Goal: Task Accomplishment & Management: Complete application form

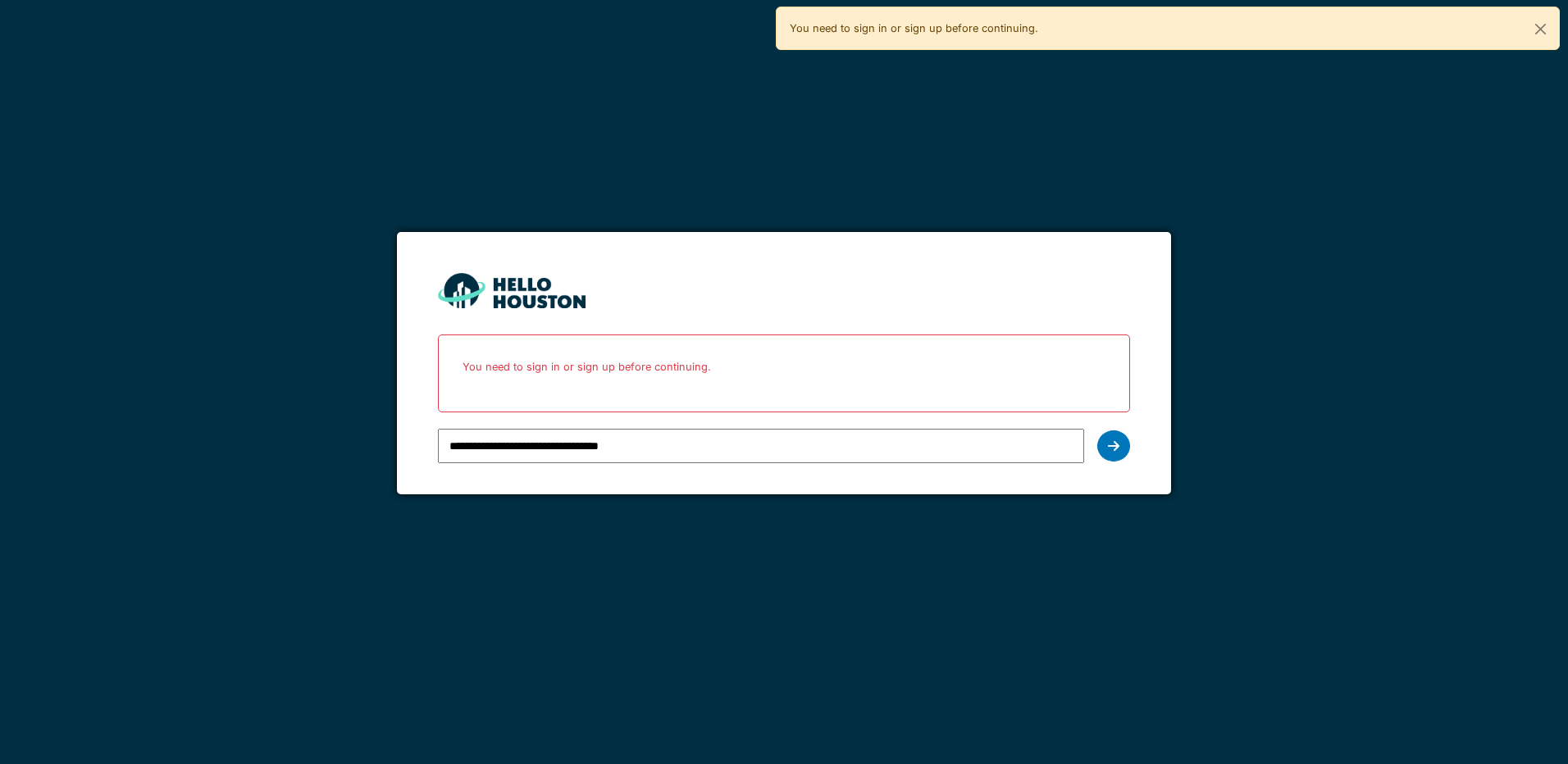
click at [1178, 592] on div "**********" at bounding box center [784, 382] width 1568 height 764
click at [1110, 439] on div at bounding box center [1113, 445] width 33 height 31
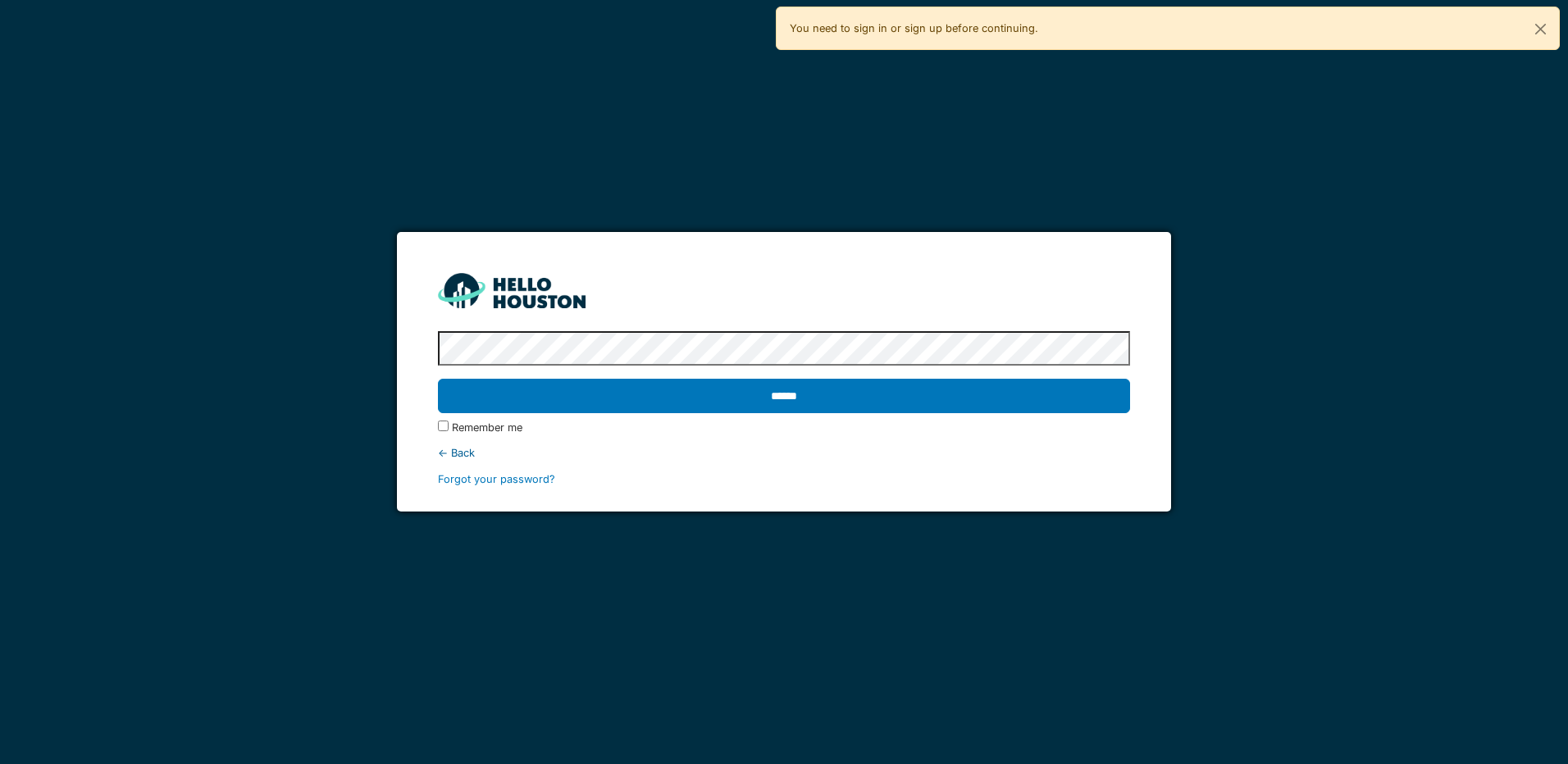
click at [700, 395] on input "******" at bounding box center [783, 396] width 692 height 35
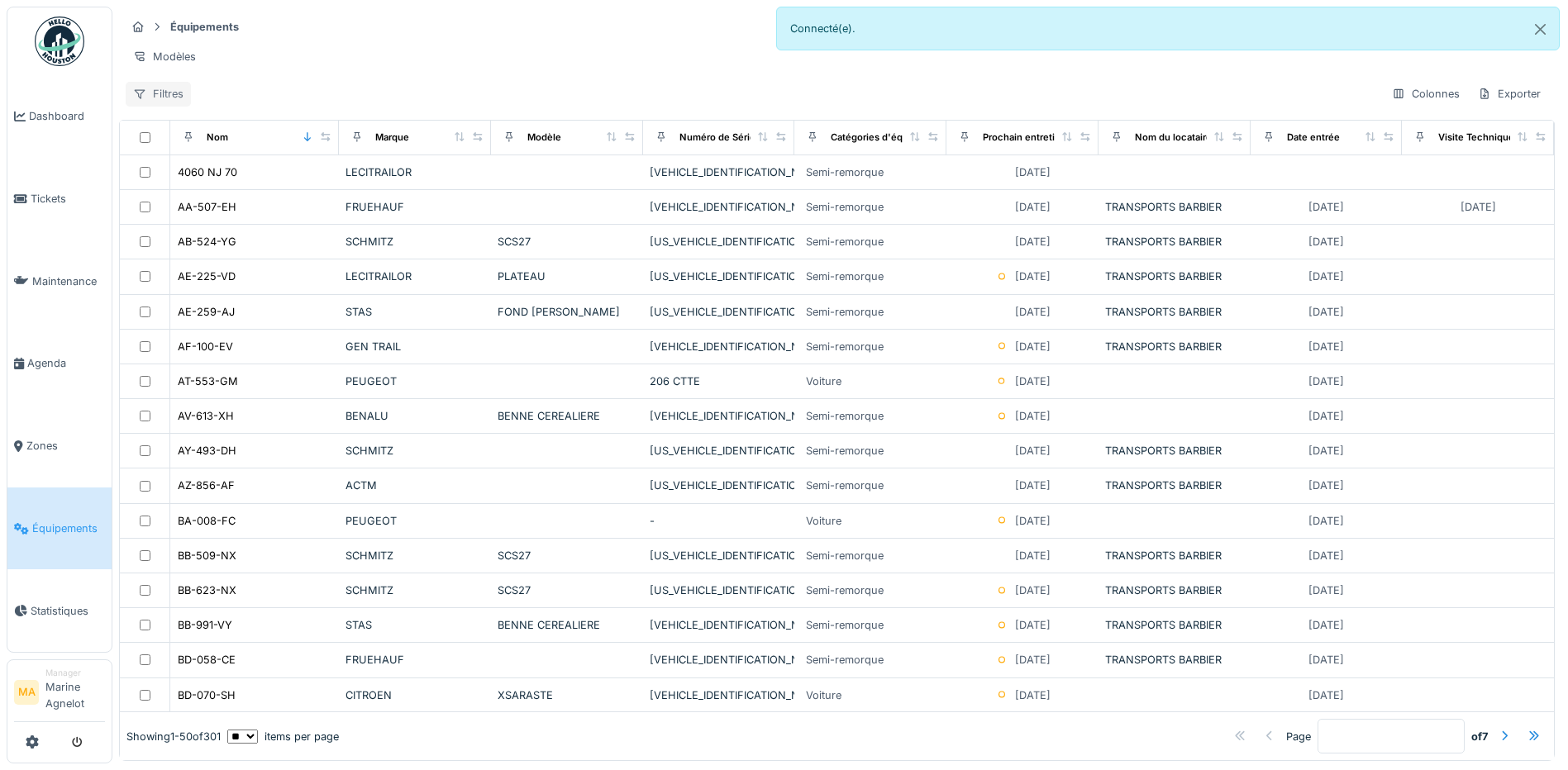
click at [145, 98] on div "Filtres" at bounding box center [158, 93] width 66 height 24
click at [177, 106] on div "Filtres" at bounding box center [158, 93] width 66 height 24
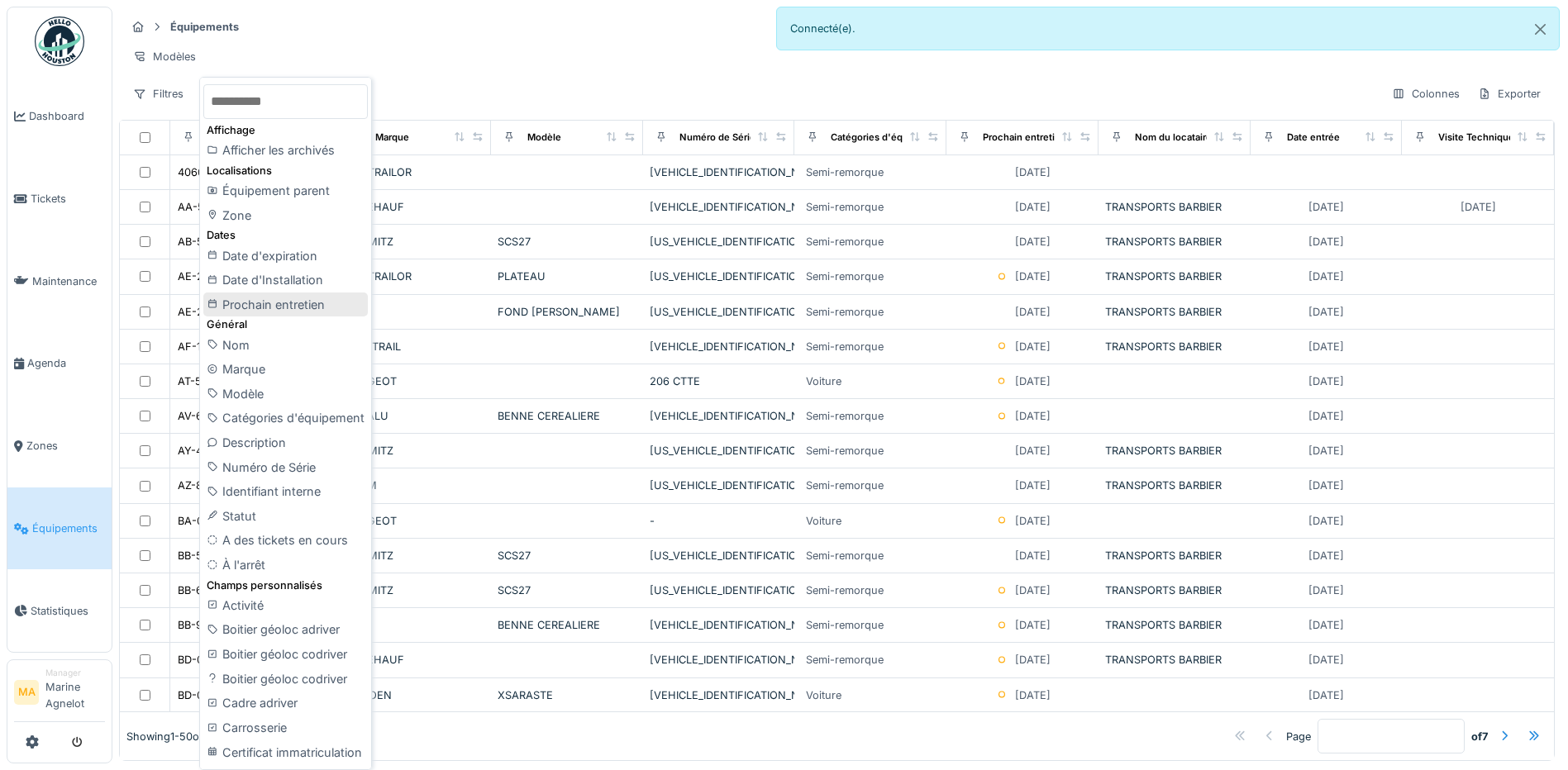
click at [286, 306] on div "Prochain entretien" at bounding box center [285, 305] width 165 height 25
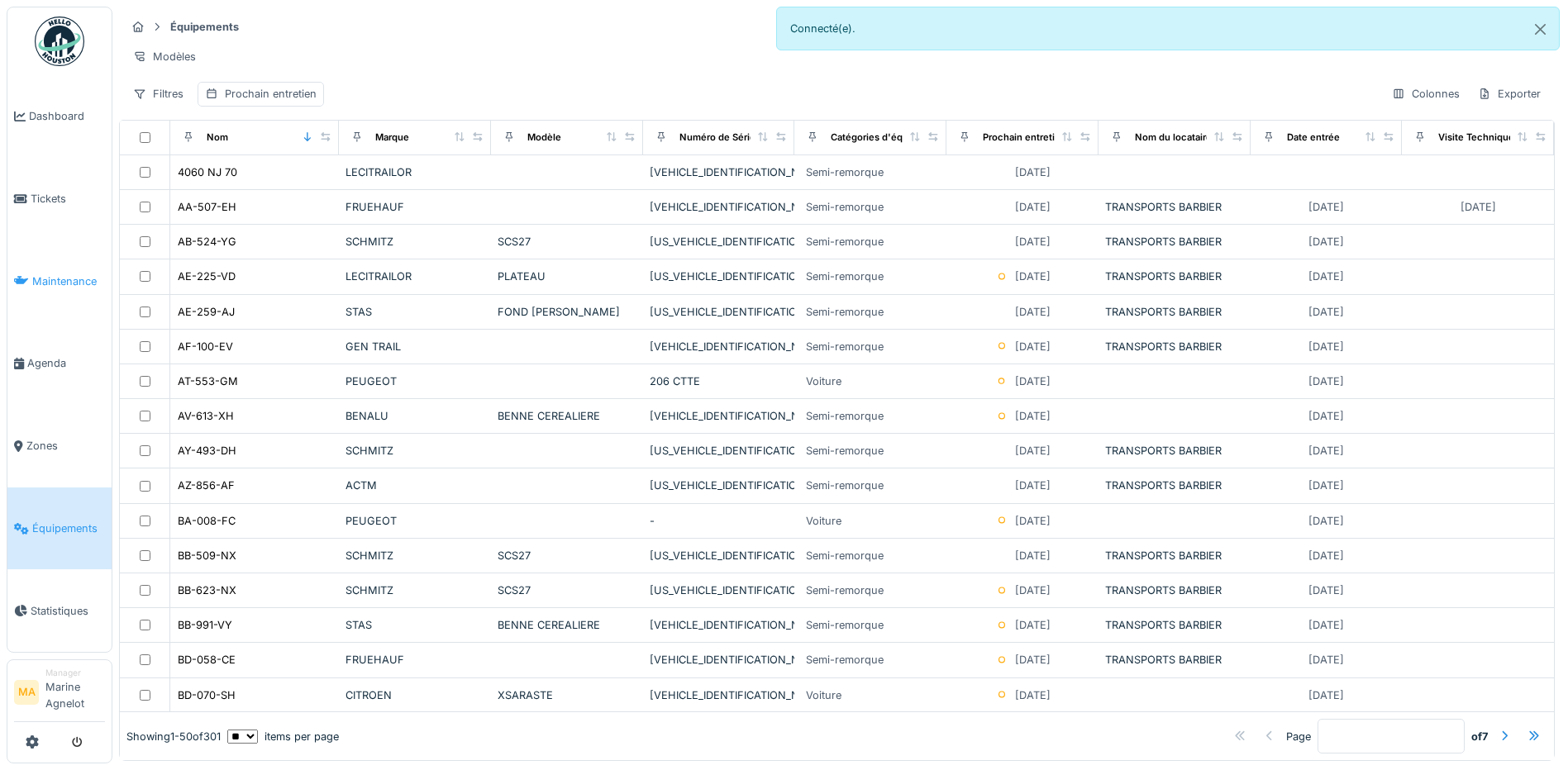
click at [71, 281] on span "Maintenance" at bounding box center [68, 281] width 72 height 16
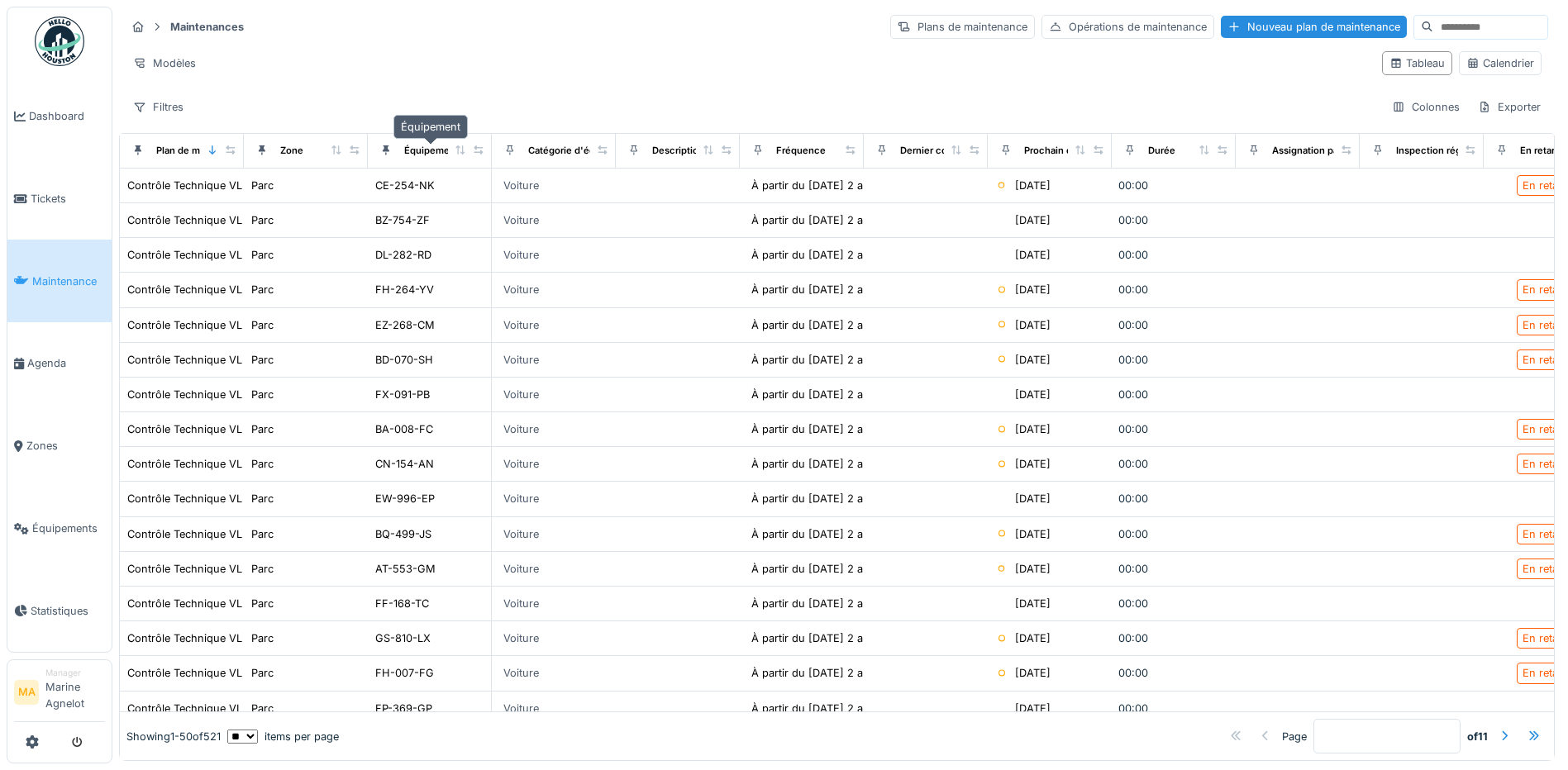
click at [439, 150] on div "Équipement" at bounding box center [431, 150] width 54 height 14
click at [457, 151] on icon at bounding box center [460, 150] width 11 height 10
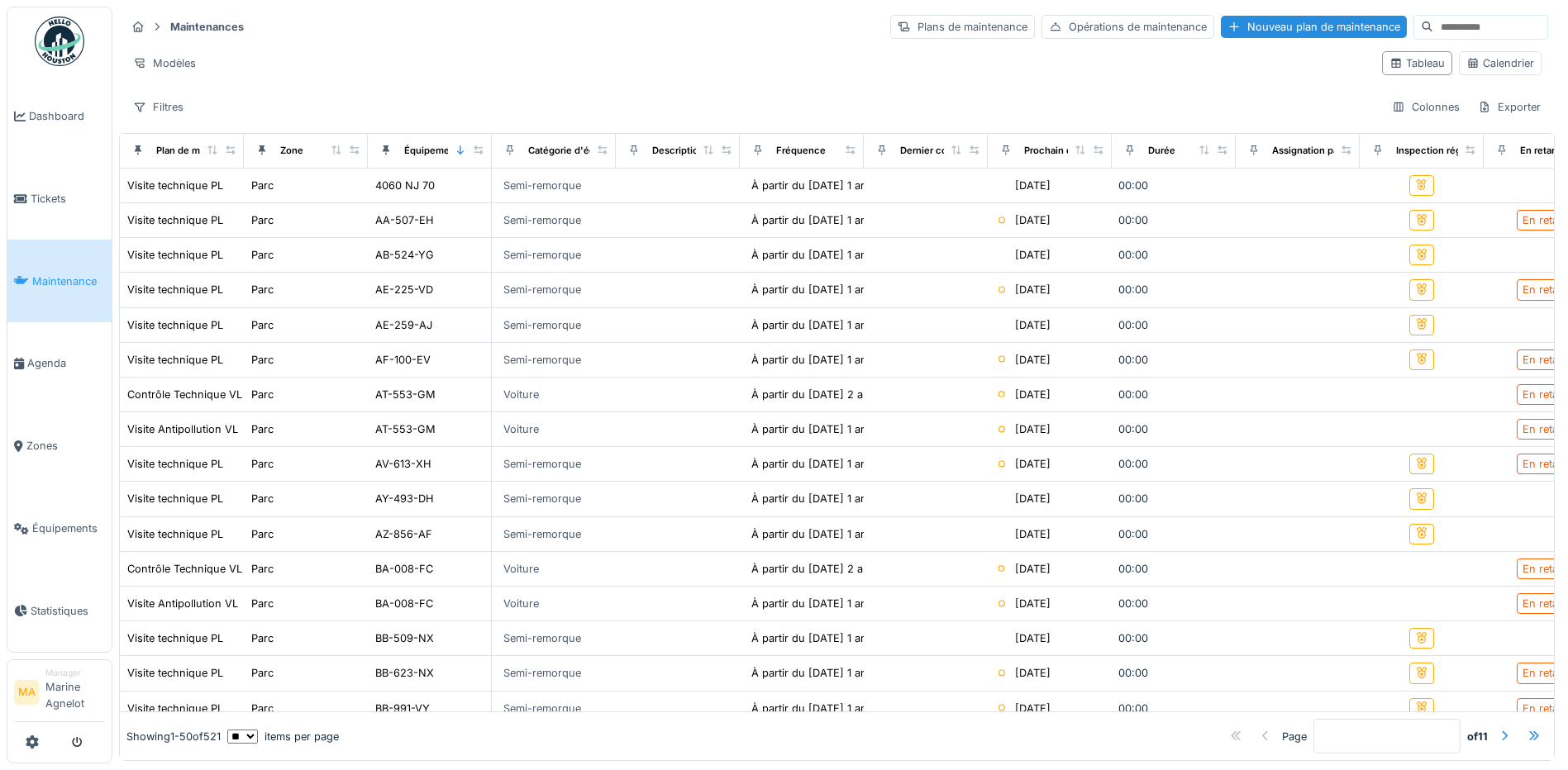
scroll to position [0, 215]
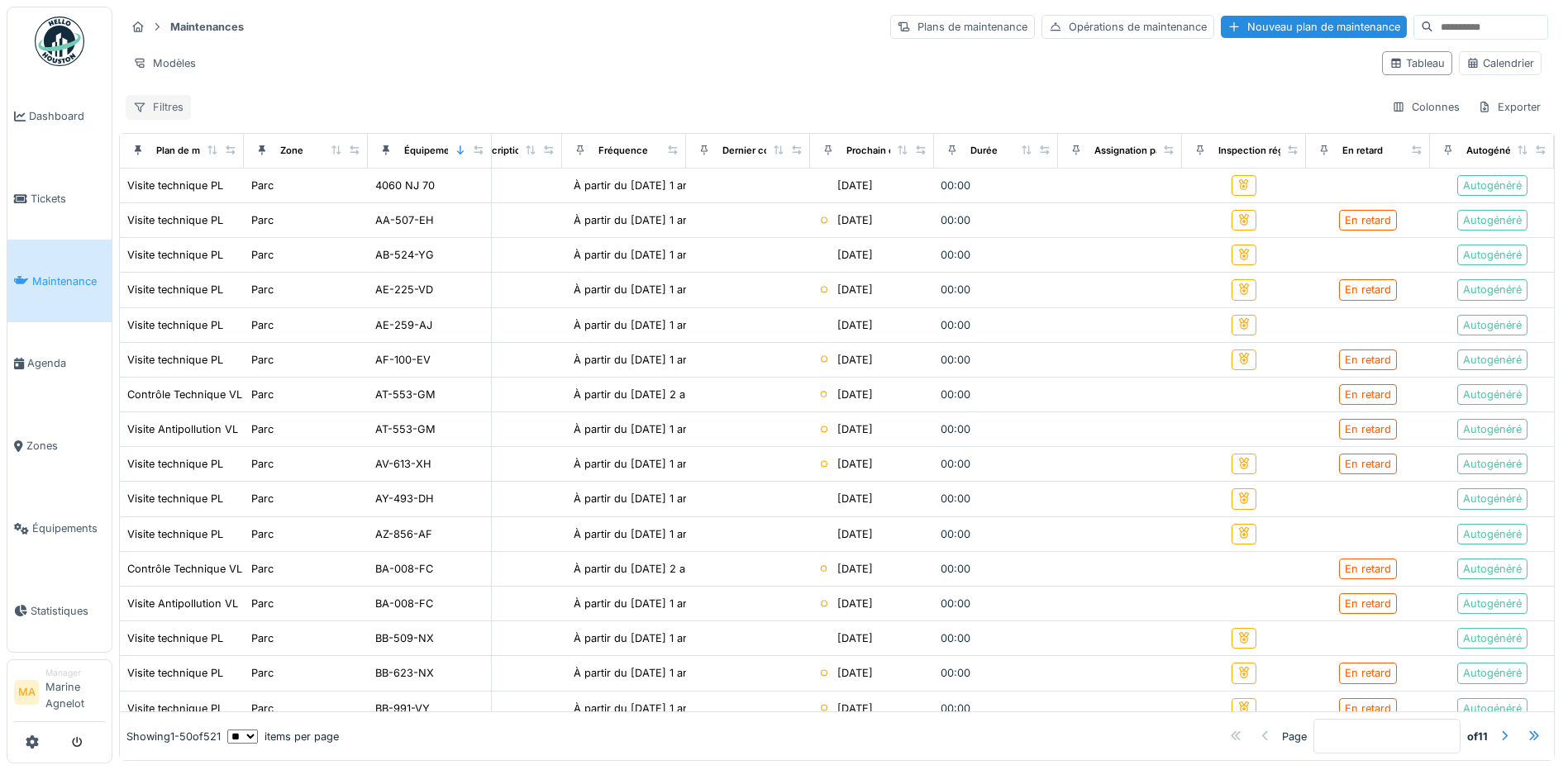
click at [142, 103] on icon at bounding box center [140, 106] width 13 height 10
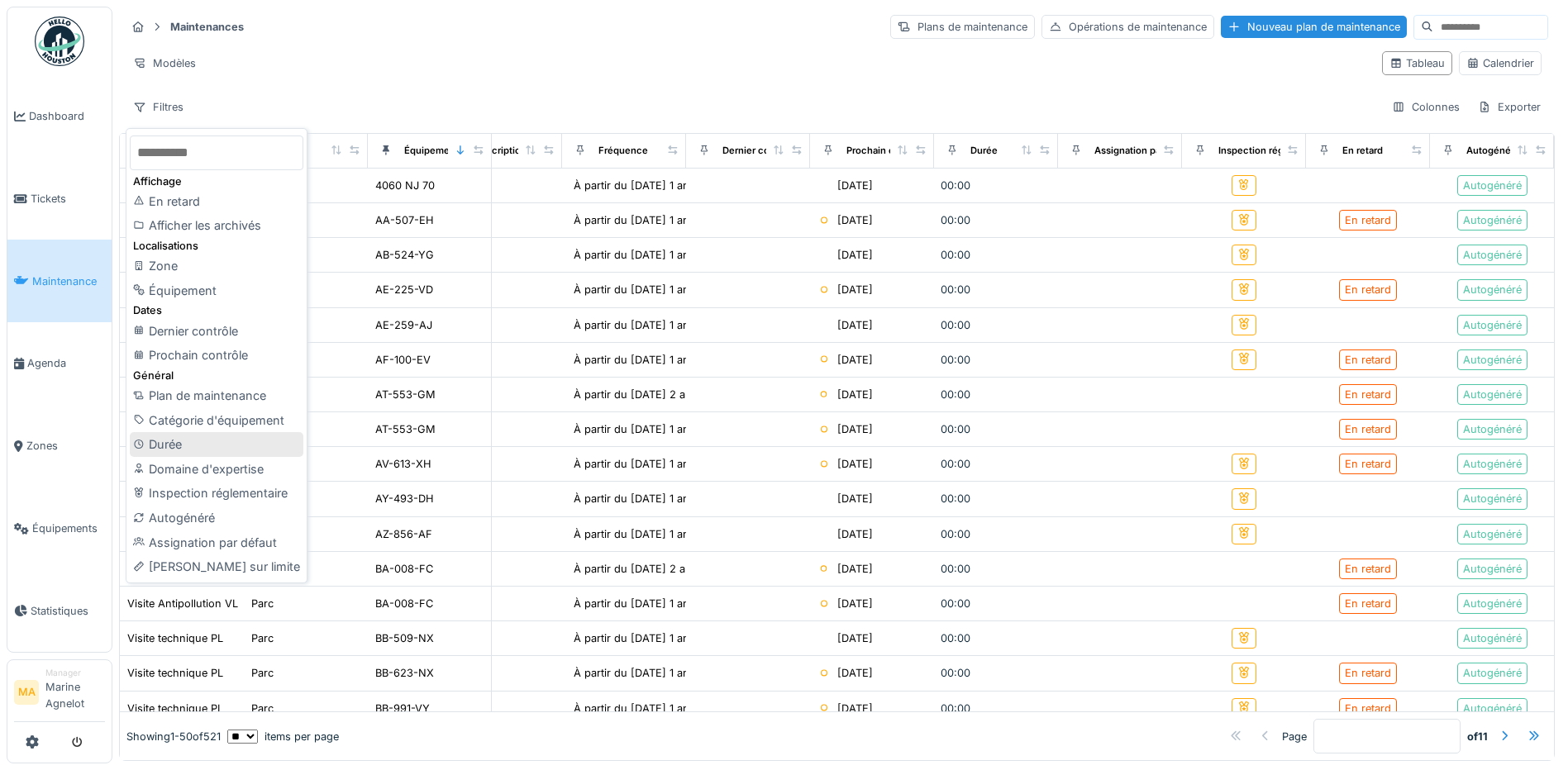
scroll to position [10, 0]
click at [201, 388] on div "Plan de maintenance" at bounding box center [216, 395] width 174 height 25
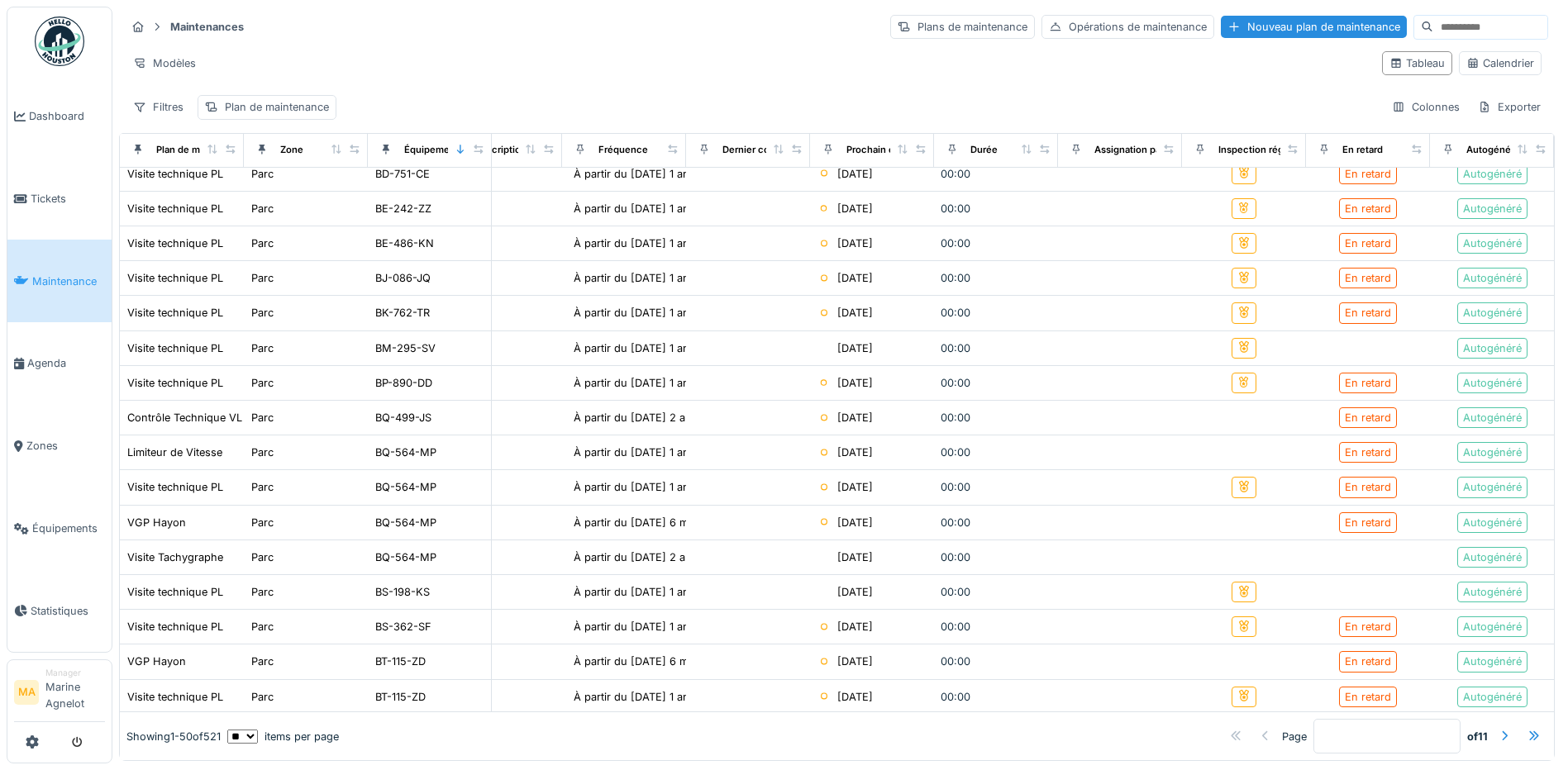
scroll to position [1224, 215]
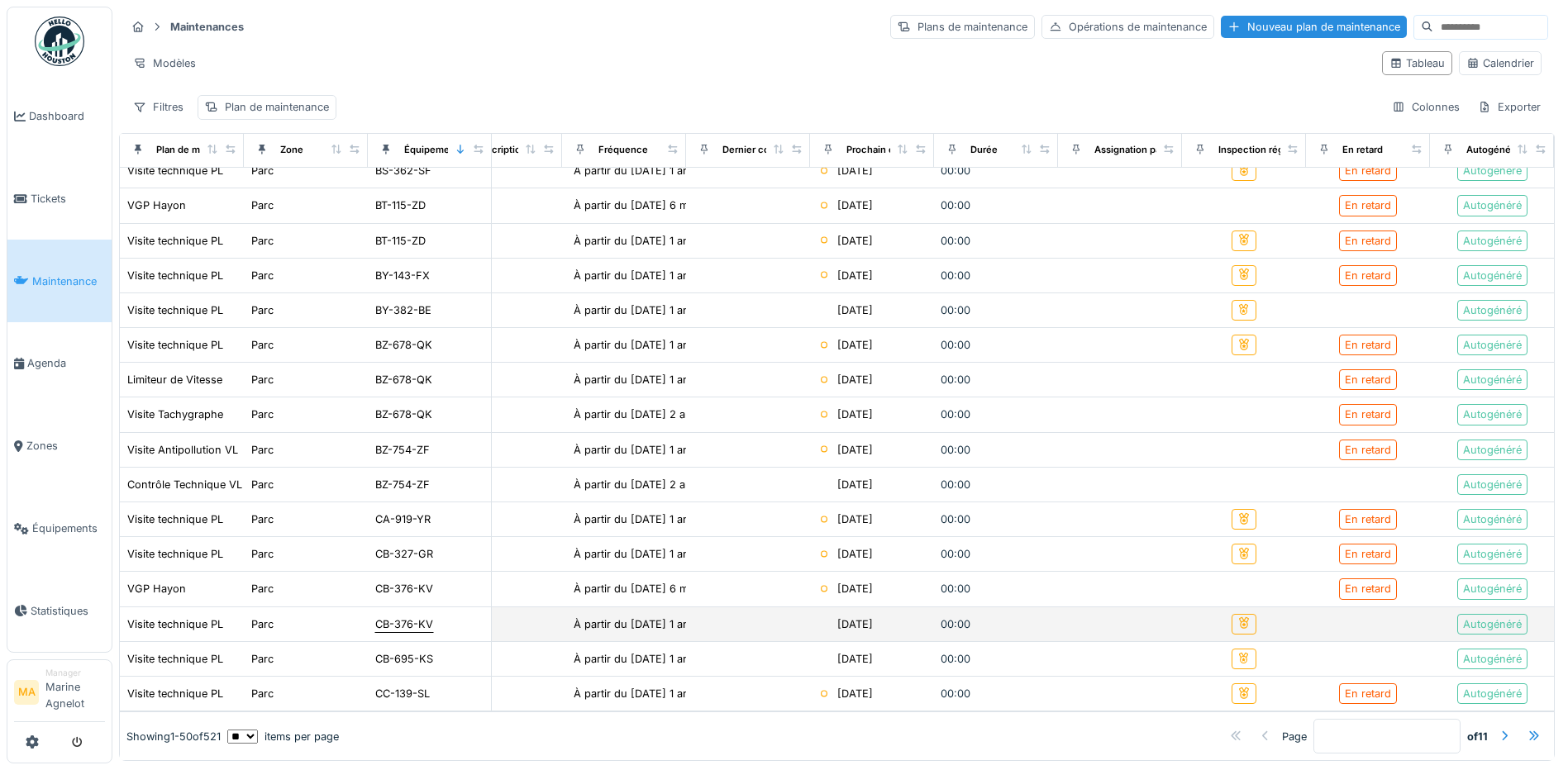
click at [406, 616] on div "CB-376-KV" at bounding box center [404, 624] width 58 height 16
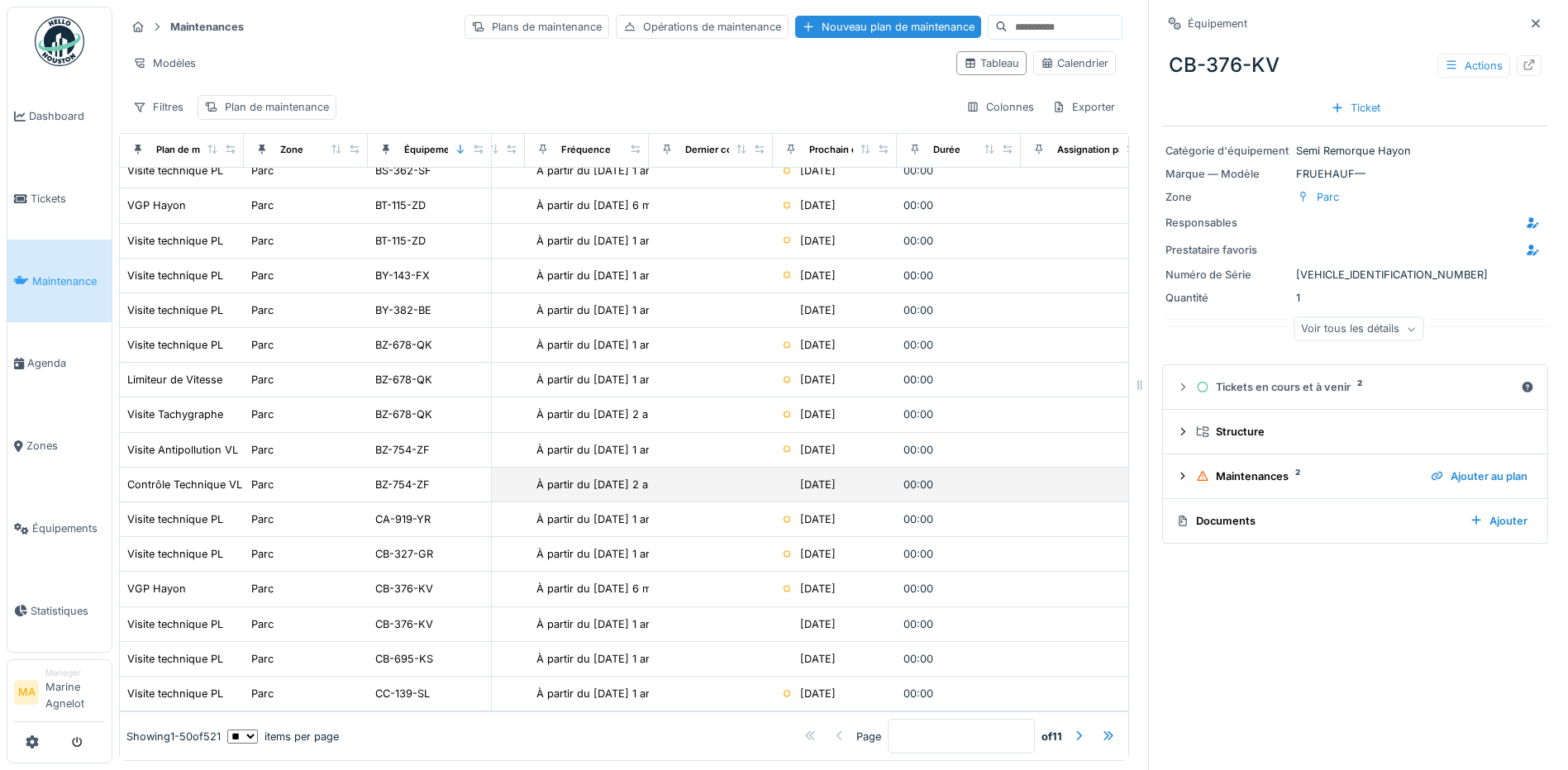
scroll to position [12, 0]
click at [1529, 18] on icon at bounding box center [1536, 23] width 13 height 10
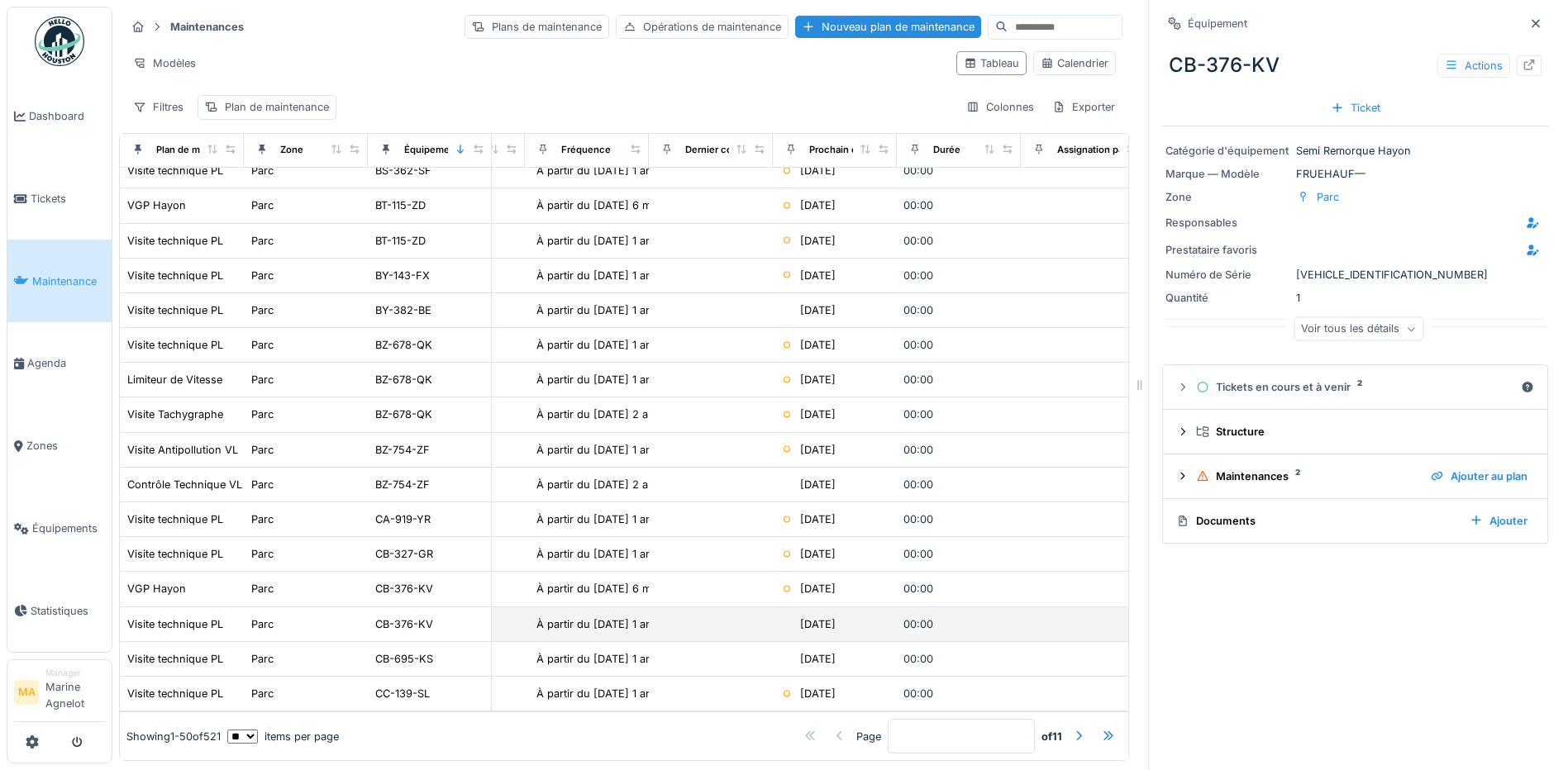
scroll to position [10, 0]
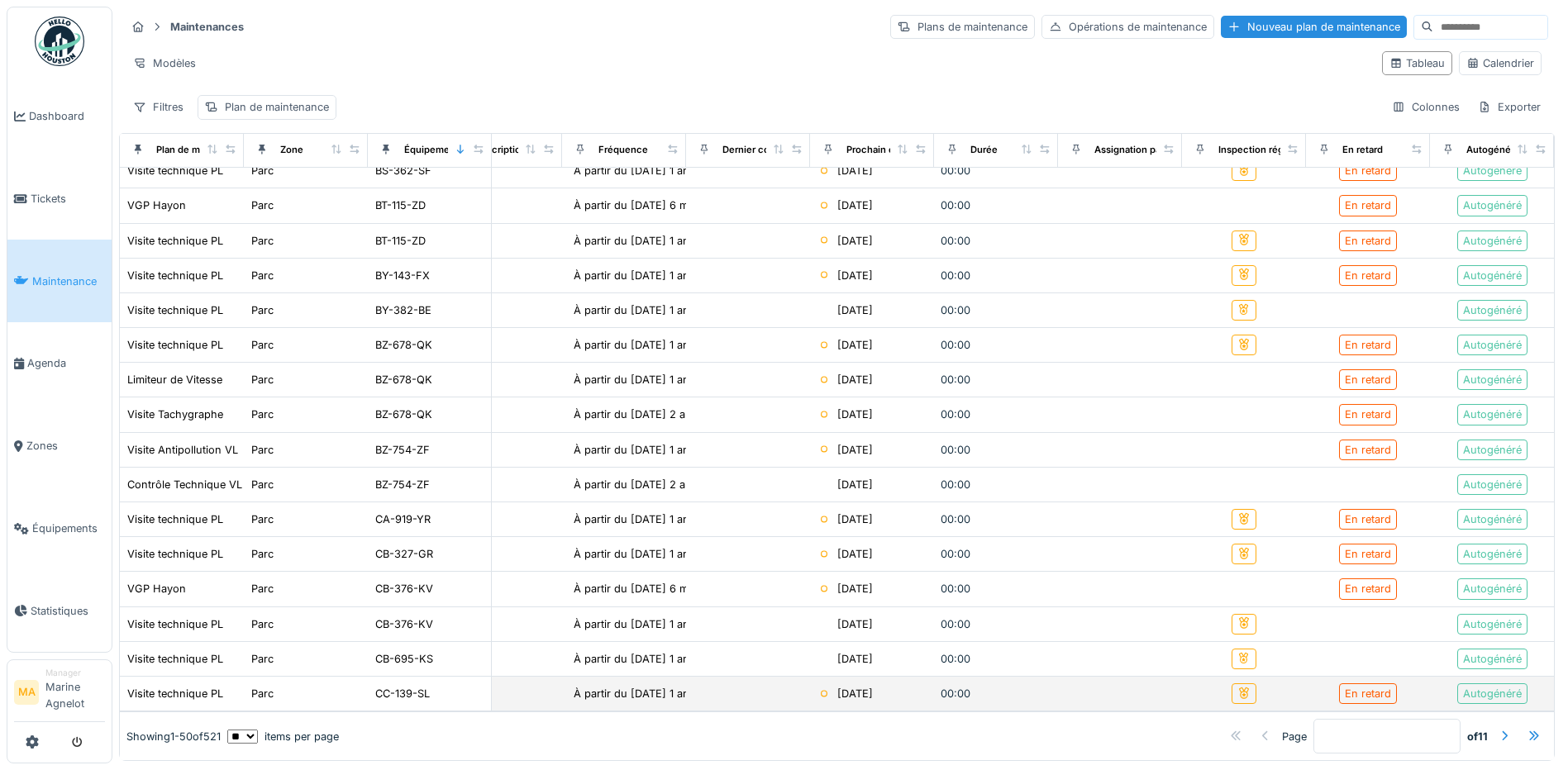
drag, startPoint x: 1470, startPoint y: 702, endPoint x: 1273, endPoint y: 645, distance: 205.1
click at [1498, 729] on div at bounding box center [1504, 737] width 13 height 16
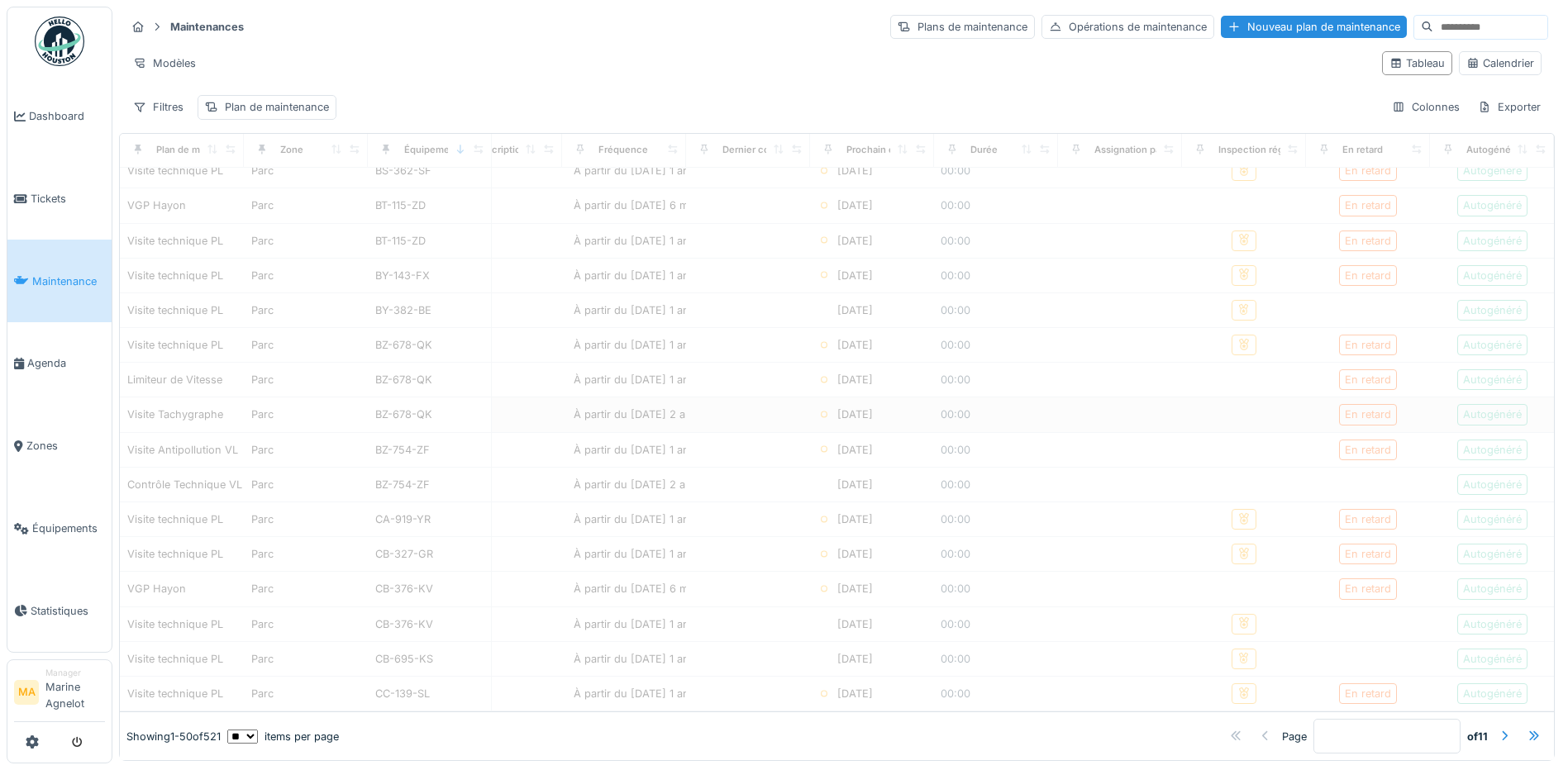
type input "*"
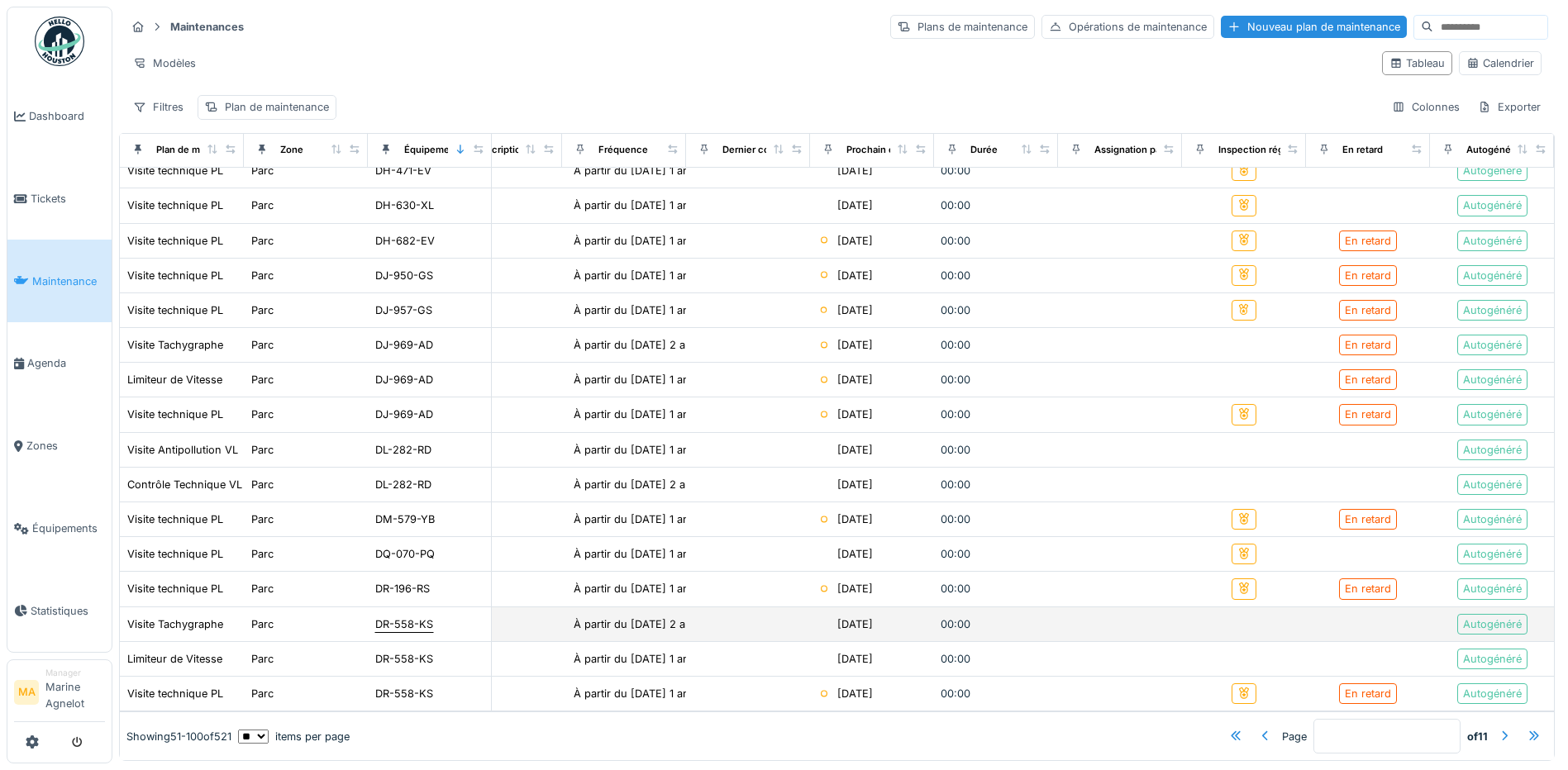
click at [400, 616] on div "DR-558-KS" at bounding box center [404, 624] width 58 height 16
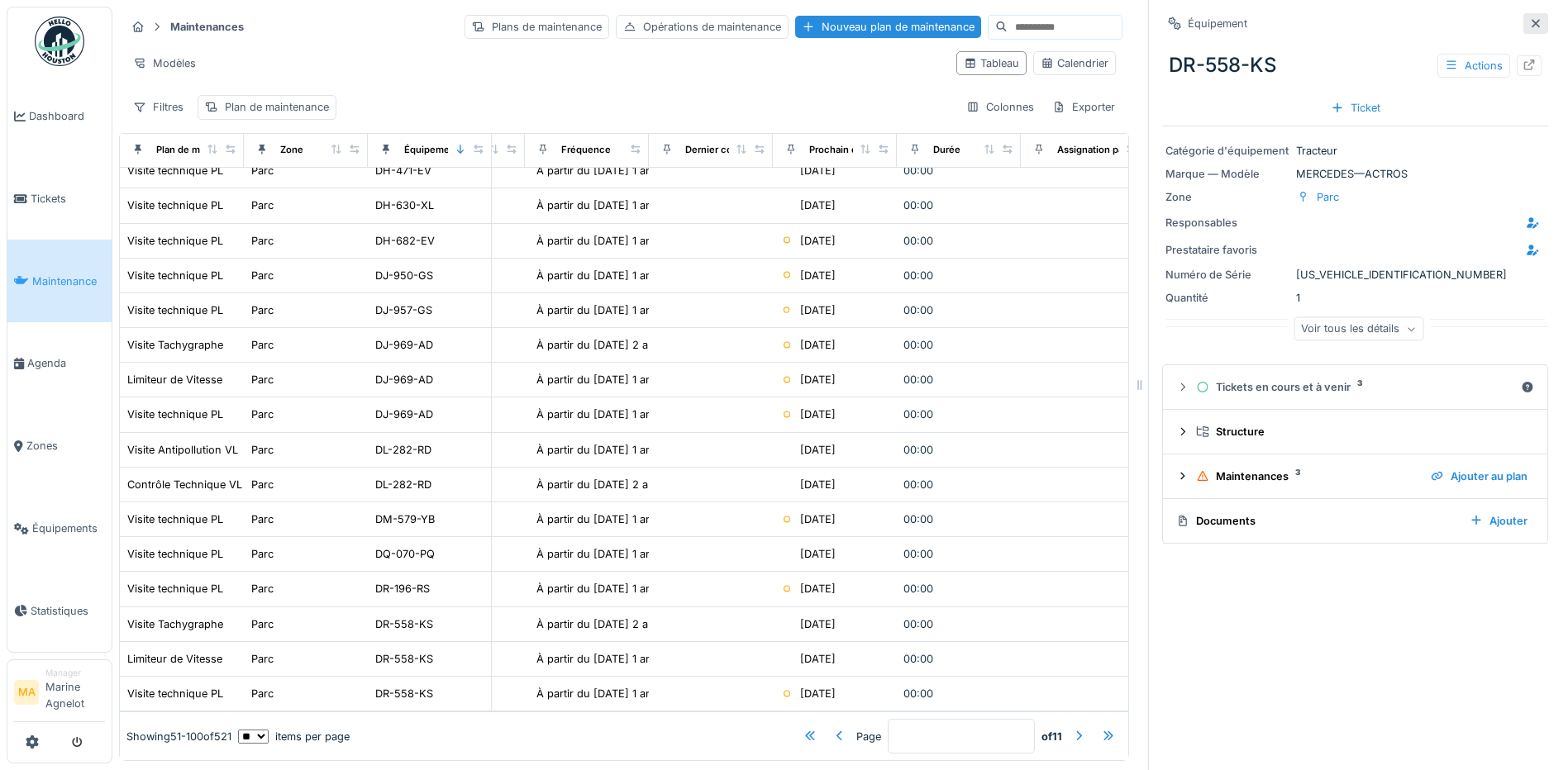
click at [1523, 13] on div at bounding box center [1536, 24] width 25 height 21
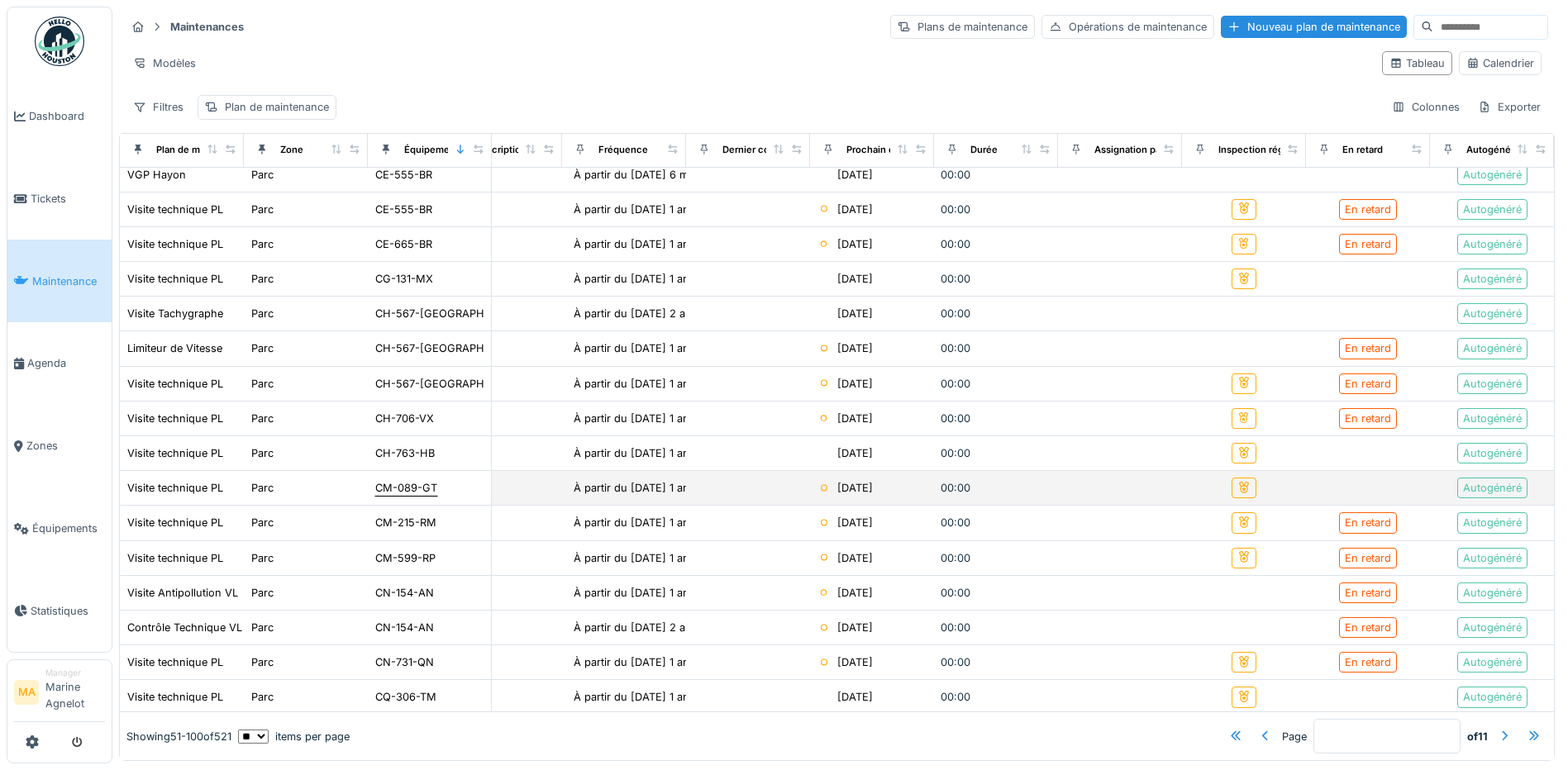
scroll to position [0, 215]
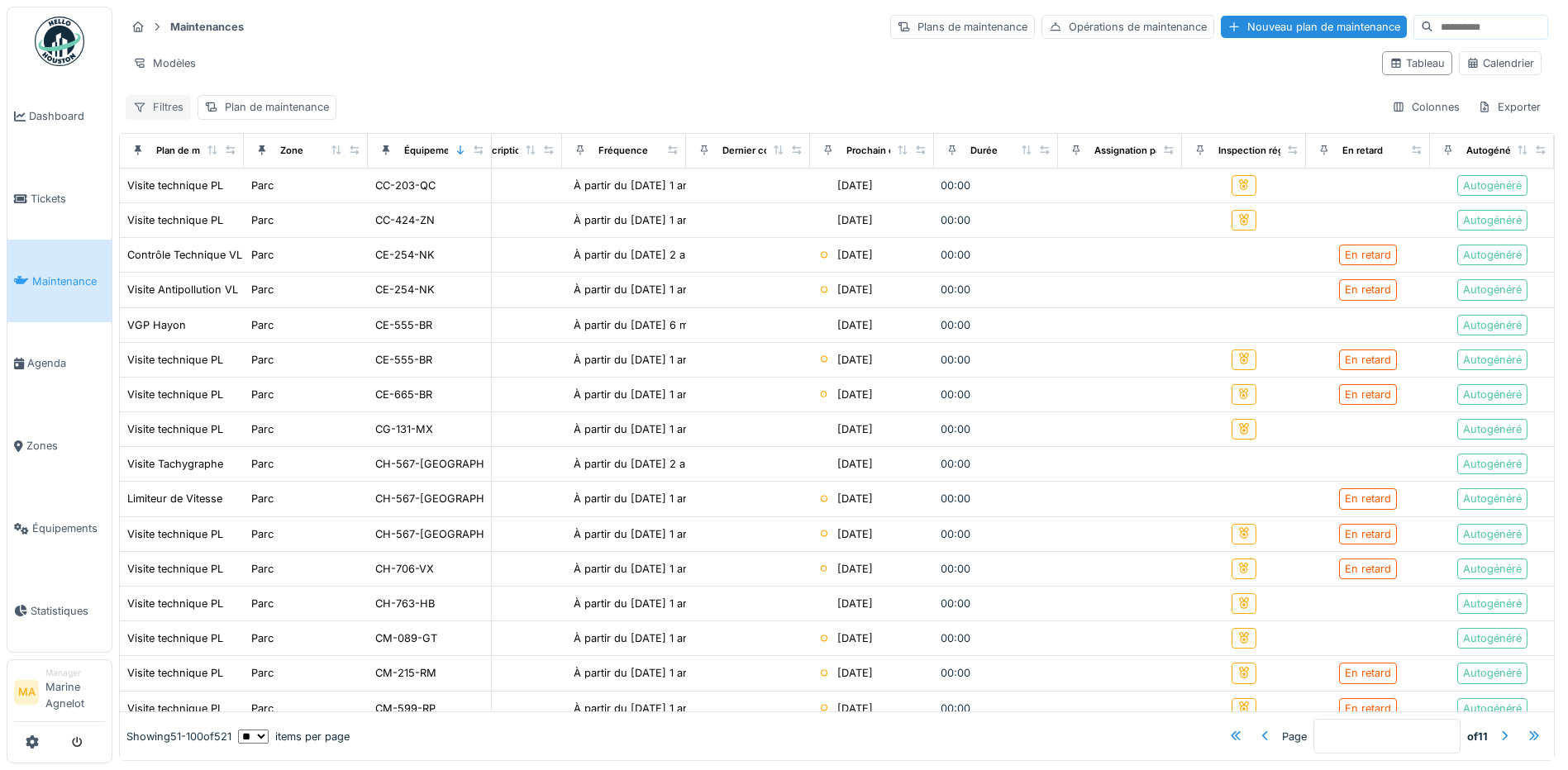
click at [150, 95] on div "Filtres" at bounding box center [158, 106] width 66 height 24
click at [458, 51] on div "Modèles" at bounding box center [746, 63] width 1243 height 24
click at [48, 122] on span "Dashboard" at bounding box center [67, 116] width 76 height 16
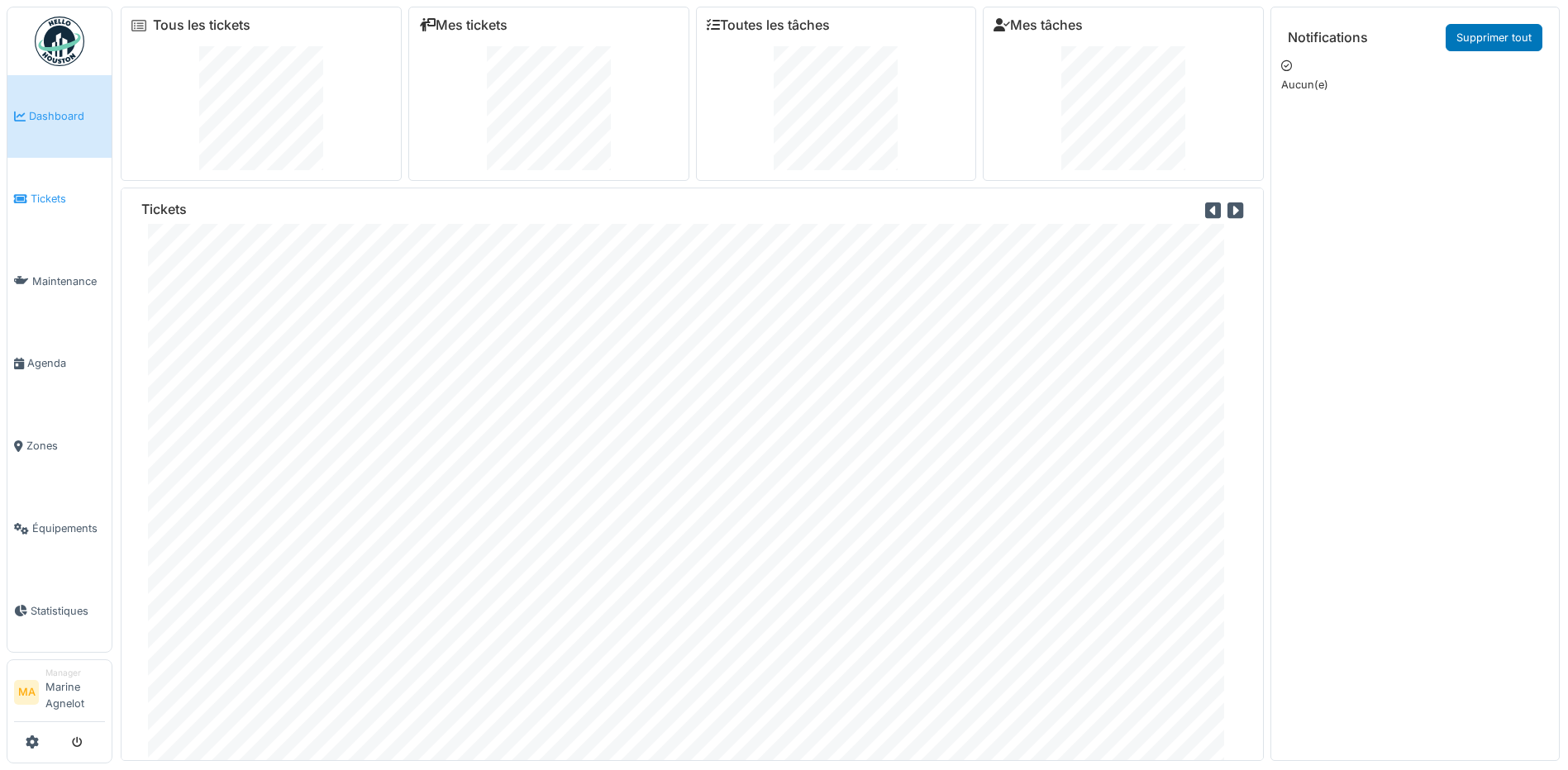
click at [22, 205] on li "Tickets" at bounding box center [60, 199] width 91 height 16
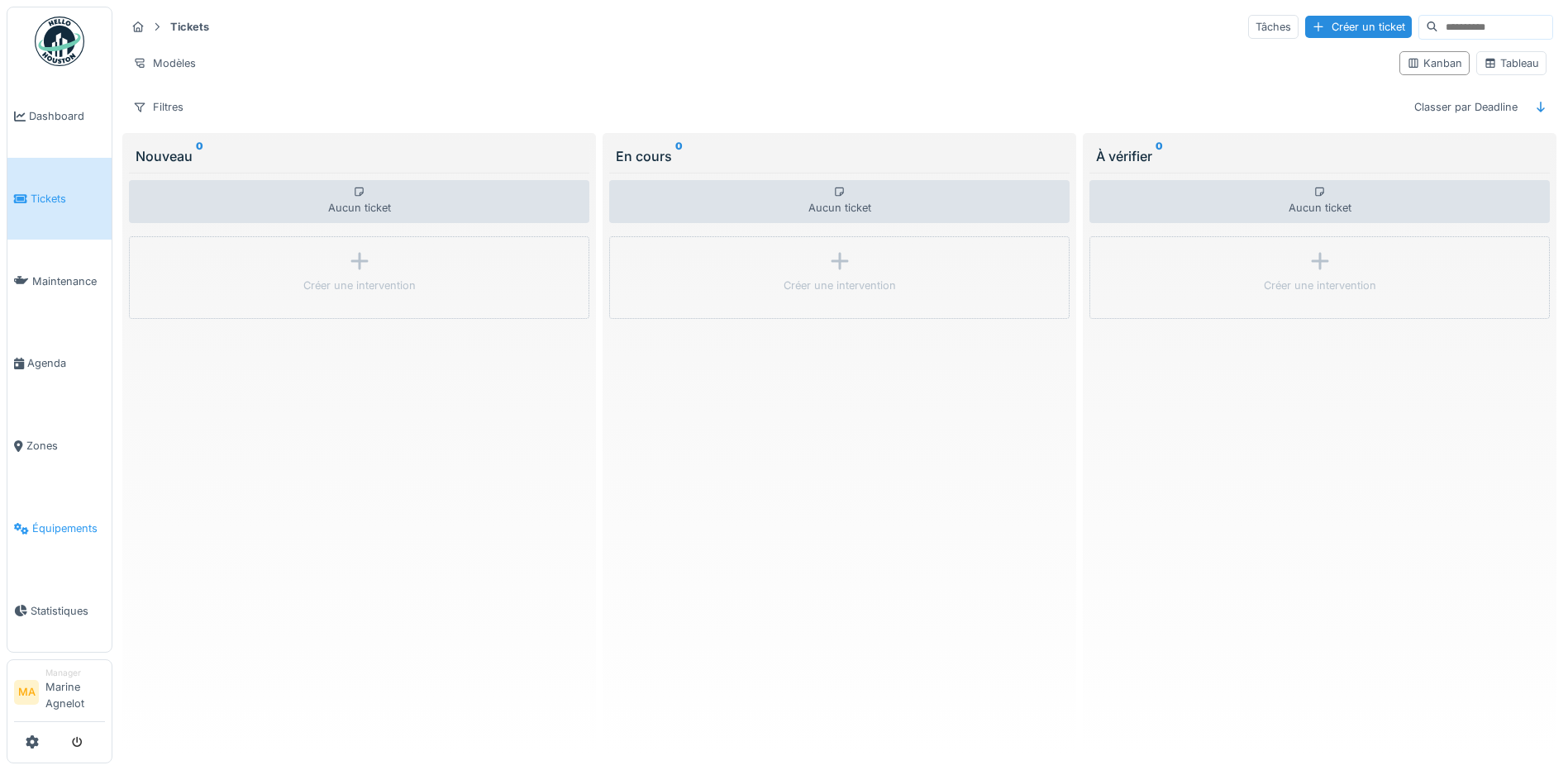
click at [61, 521] on span "Équipements" at bounding box center [68, 529] width 72 height 16
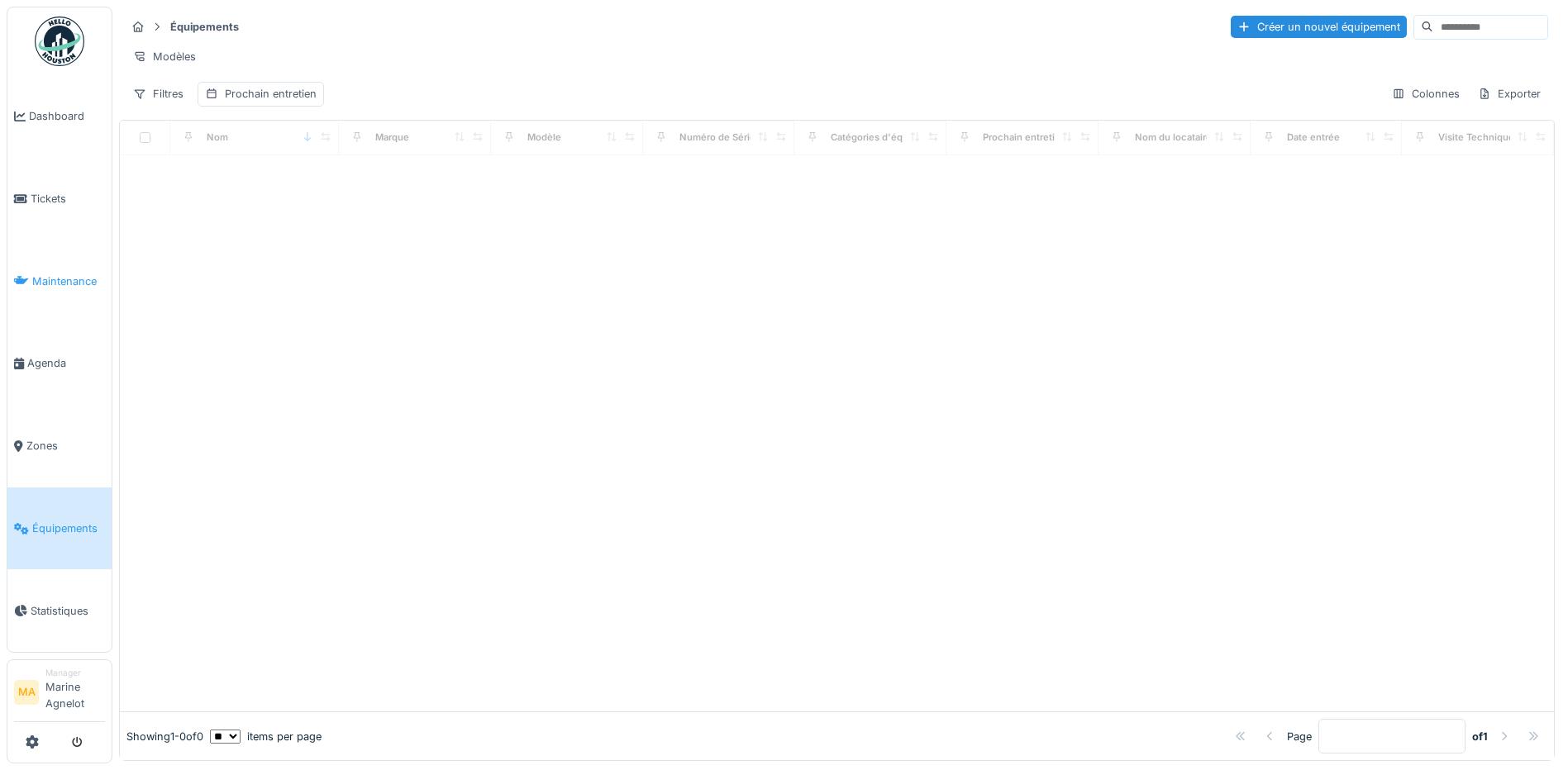
click at [26, 280] on icon at bounding box center [22, 280] width 15 height 11
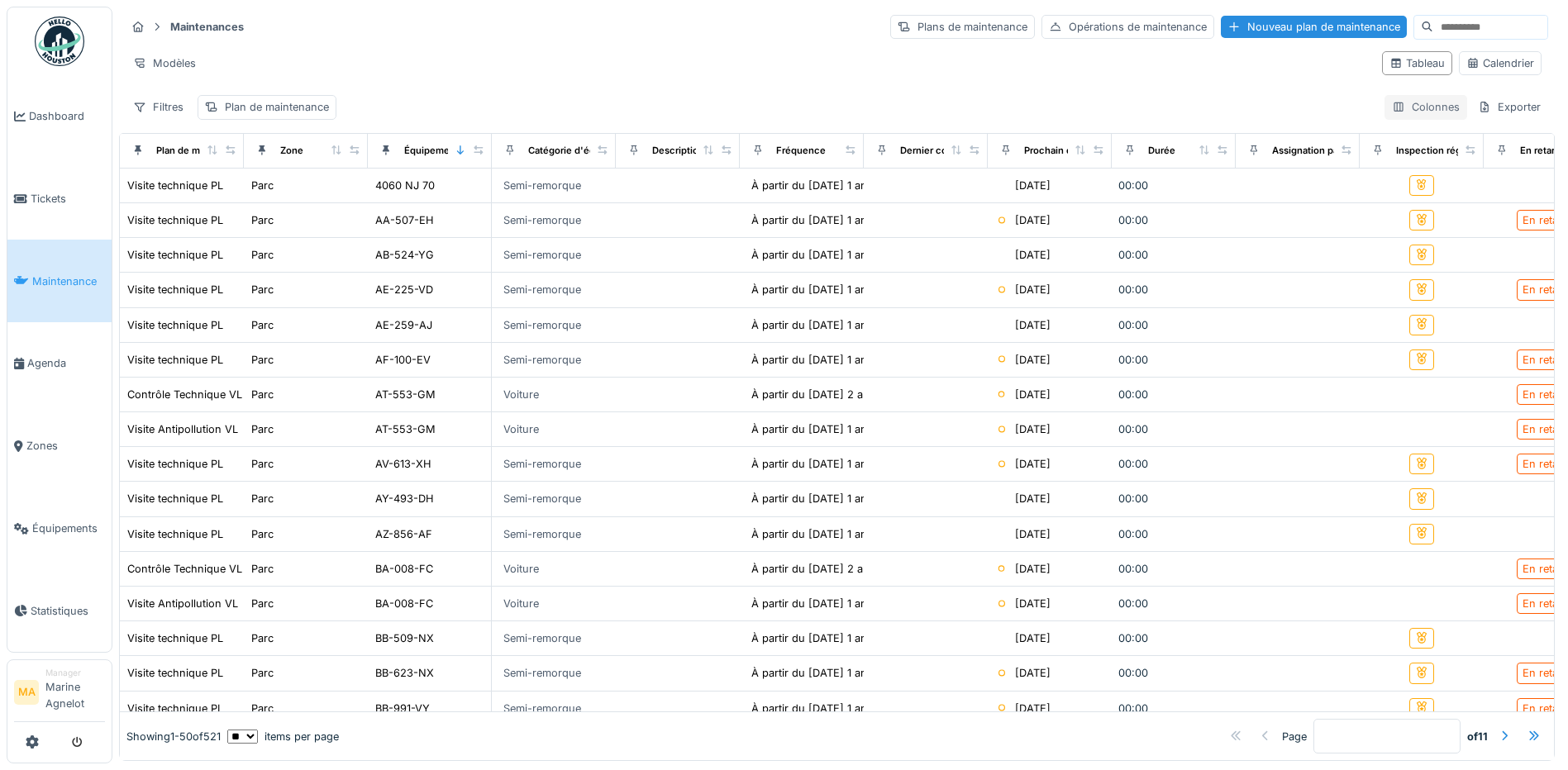
click at [1420, 110] on div "Colonnes" at bounding box center [1425, 106] width 83 height 24
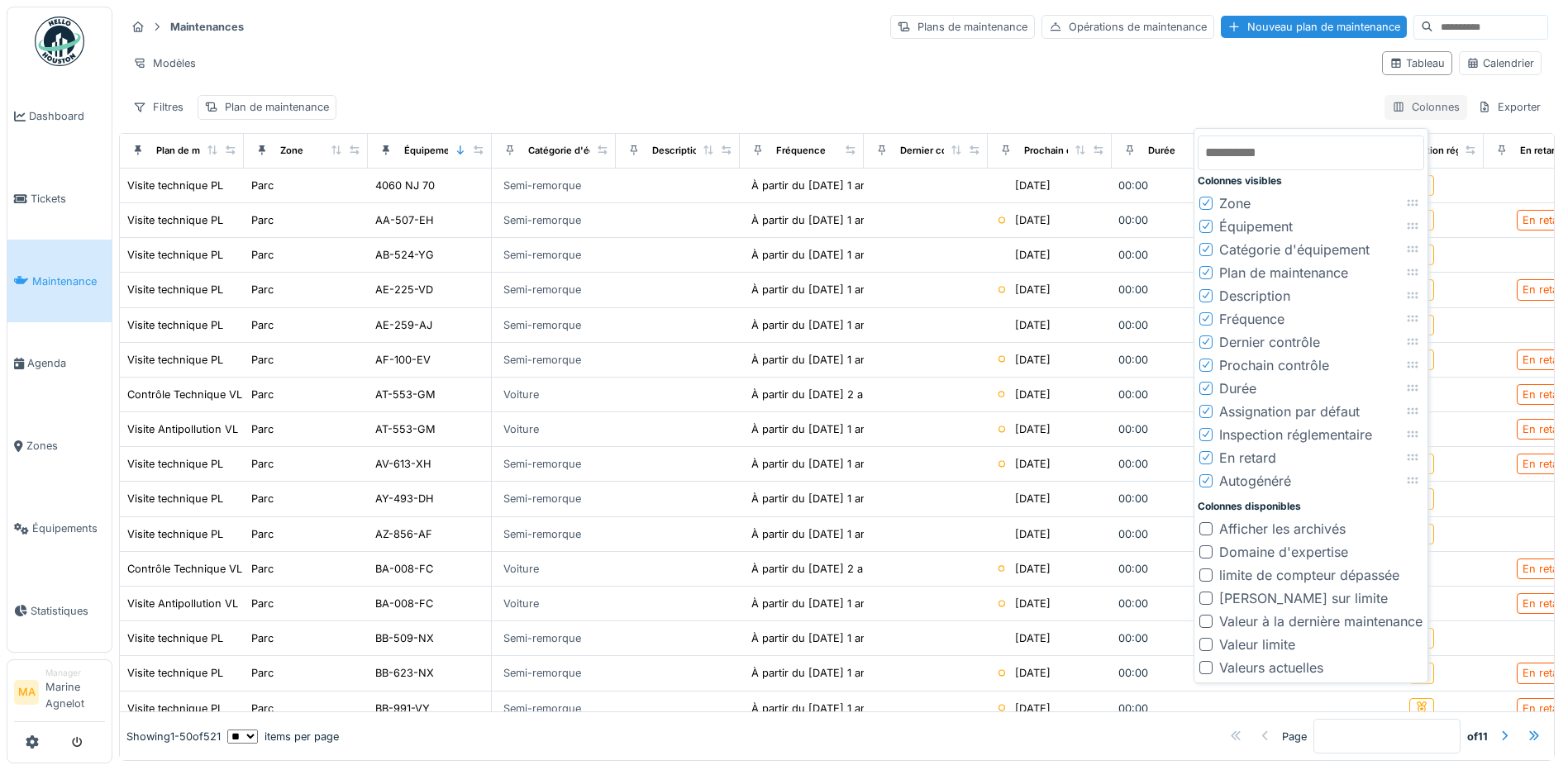
click at [1384, 110] on div "Colonnes" at bounding box center [1425, 106] width 83 height 24
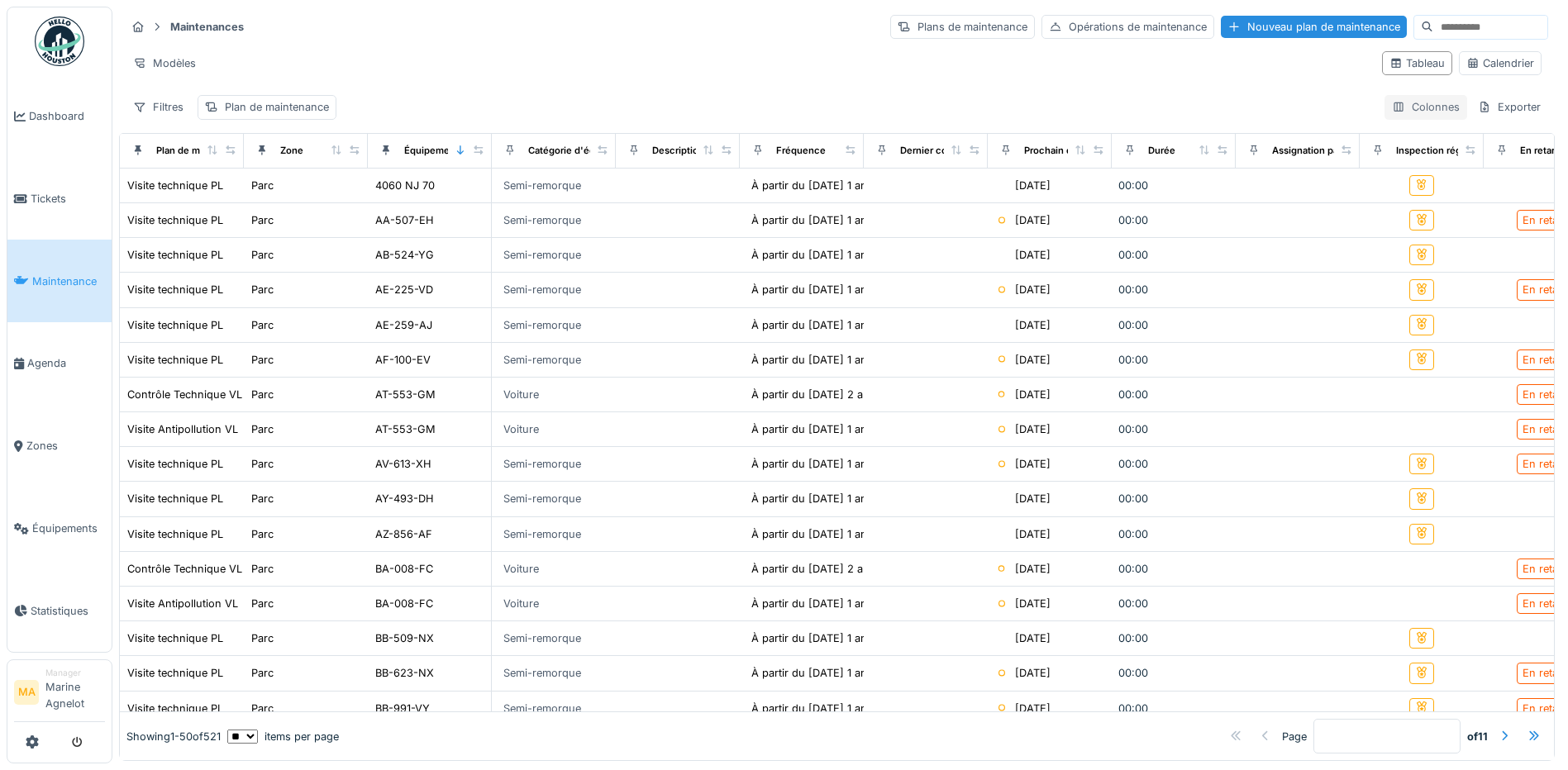
click at [1384, 110] on div "Colonnes" at bounding box center [1425, 106] width 83 height 24
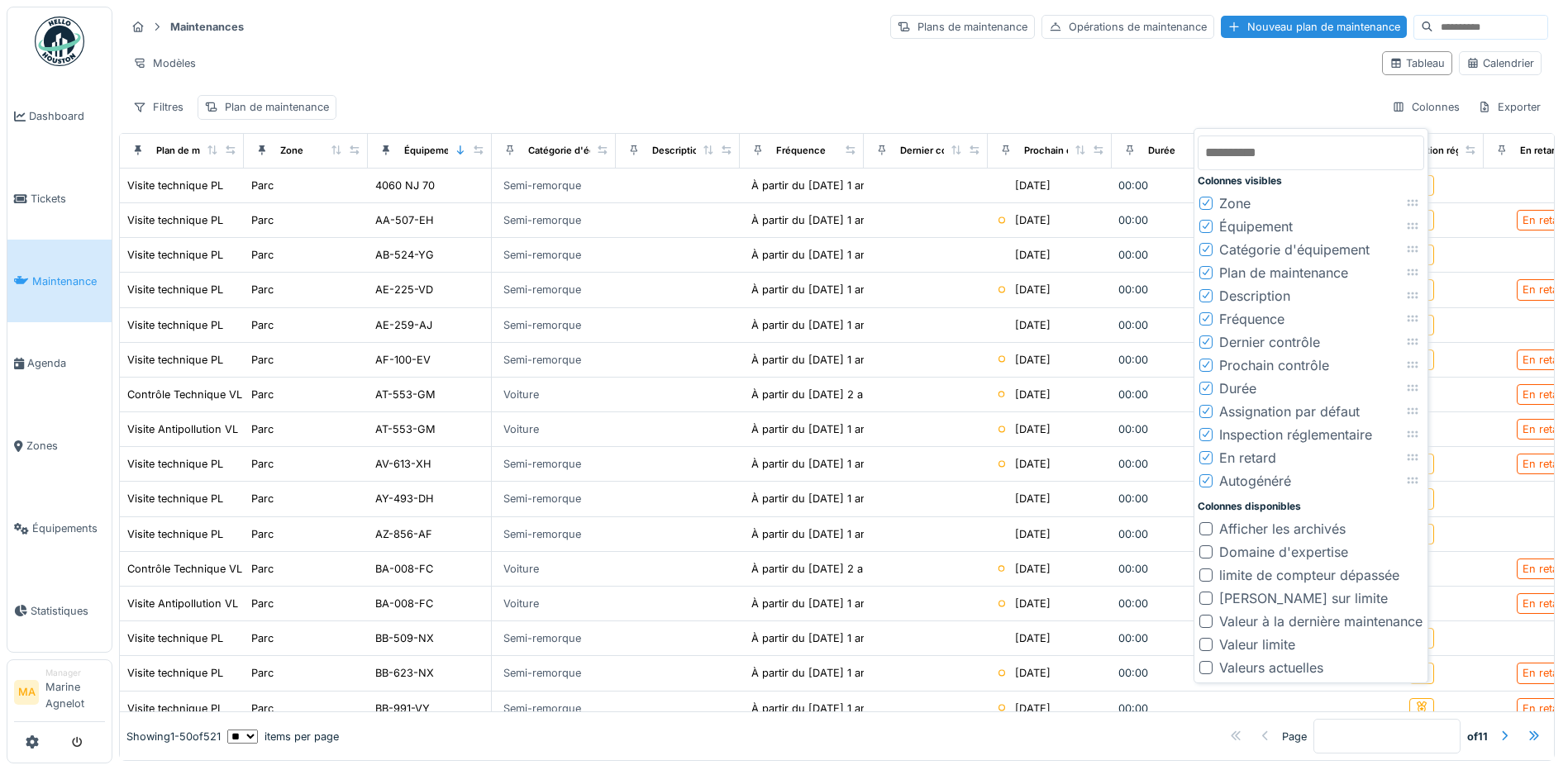
click at [1236, 93] on div "Maintenances Plans de maintenance Opérations de maintenance Nouveau plan de mai…" at bounding box center [837, 67] width 1436 height 120
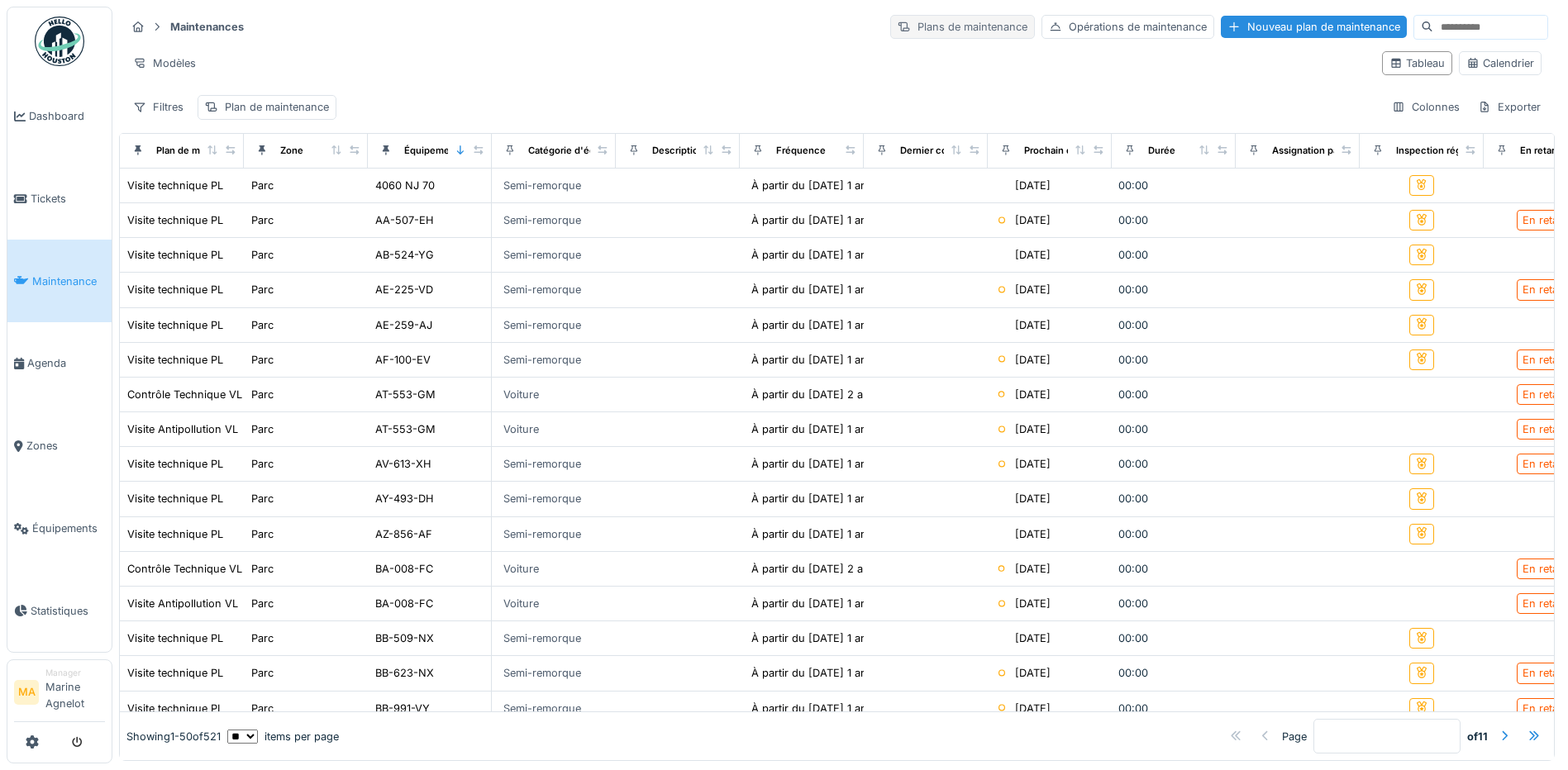
click at [957, 38] on div "Plans de maintenance" at bounding box center [962, 27] width 145 height 24
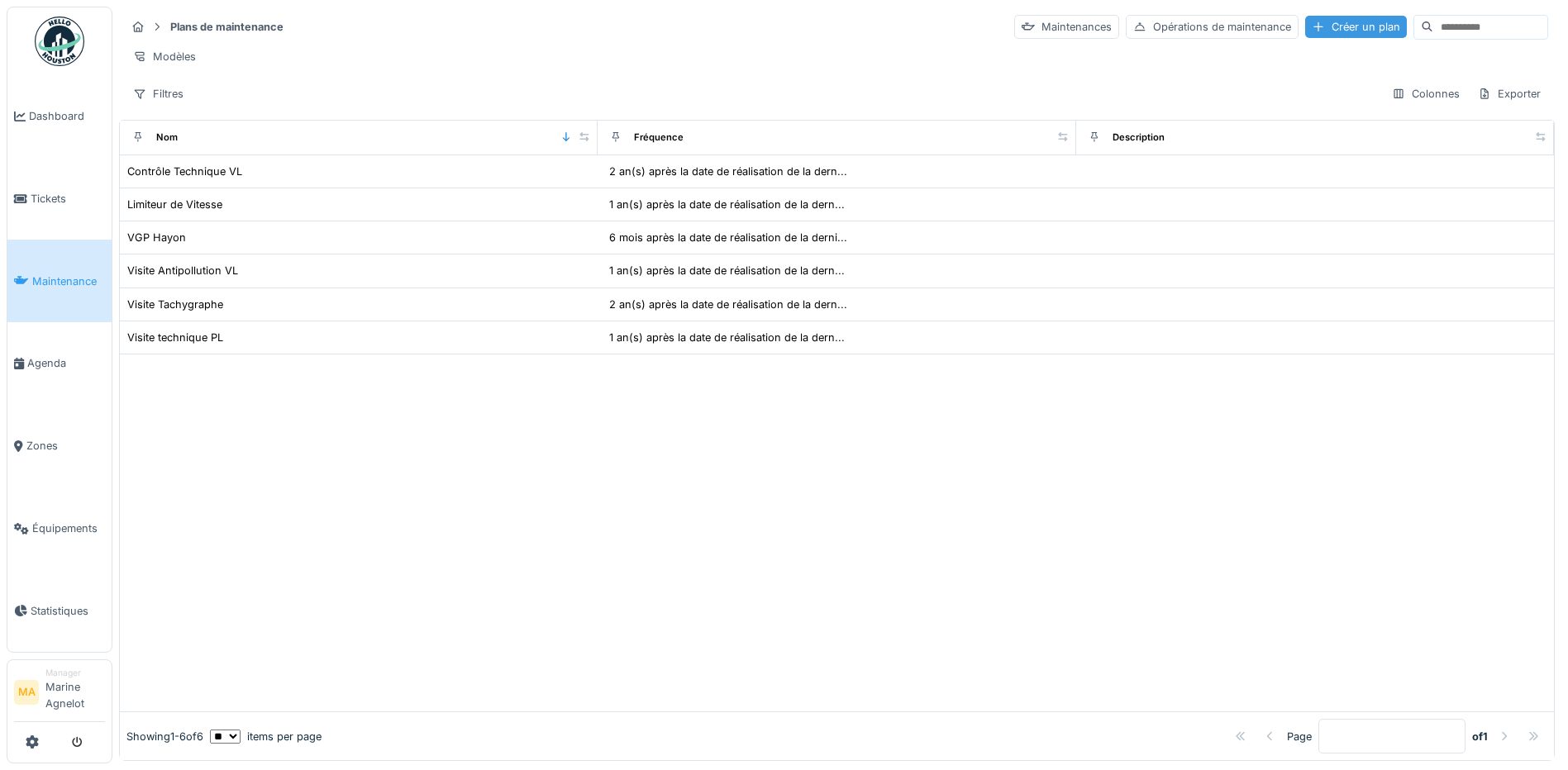
click at [1305, 25] on div "Créer un plan" at bounding box center [1355, 27] width 102 height 22
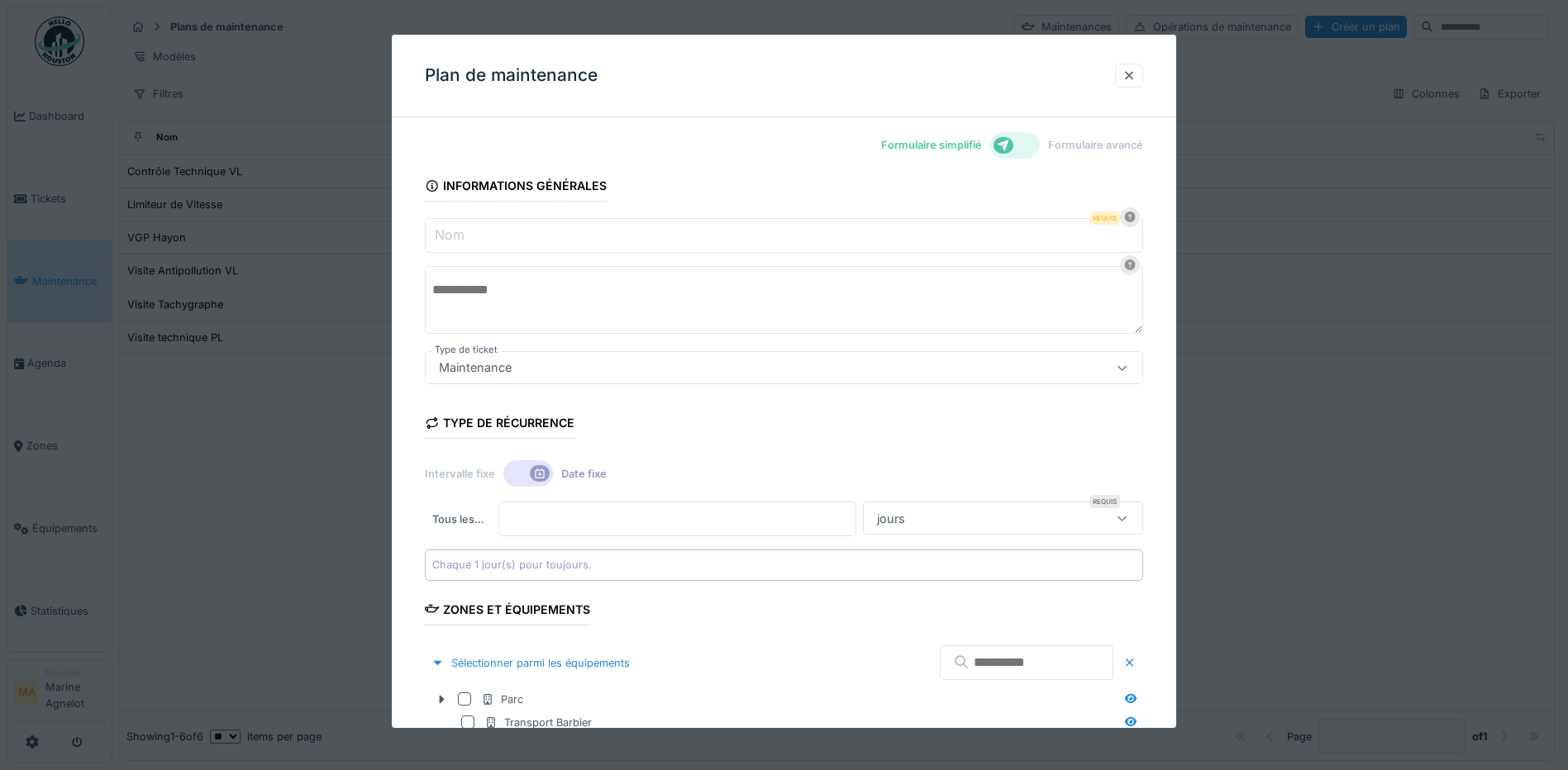
click at [584, 238] on input "Nom" at bounding box center [784, 235] width 718 height 35
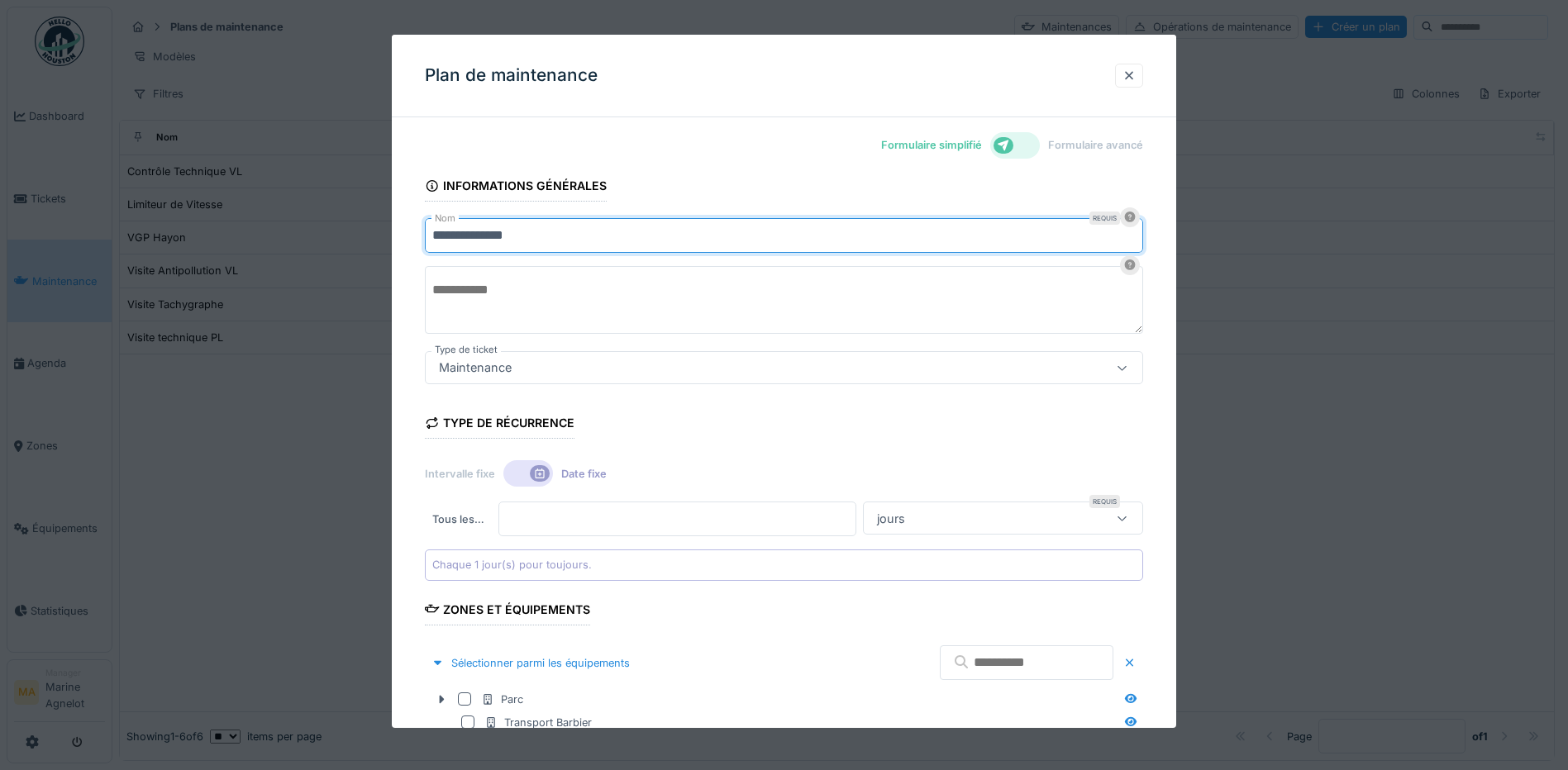
type input "**********"
click at [613, 303] on textarea at bounding box center [784, 299] width 718 height 67
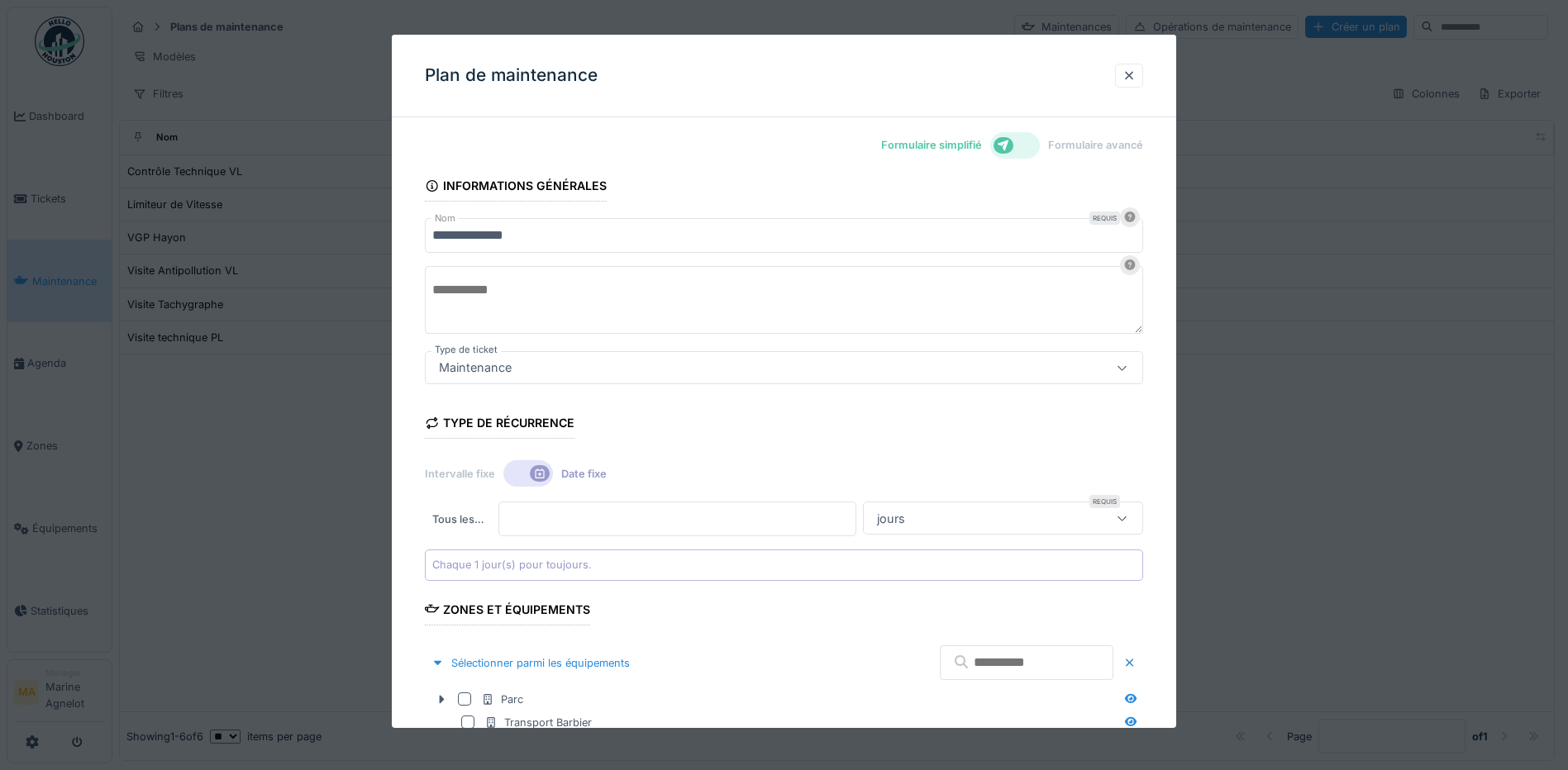
click at [574, 377] on div "Maintenance" at bounding box center [784, 367] width 718 height 33
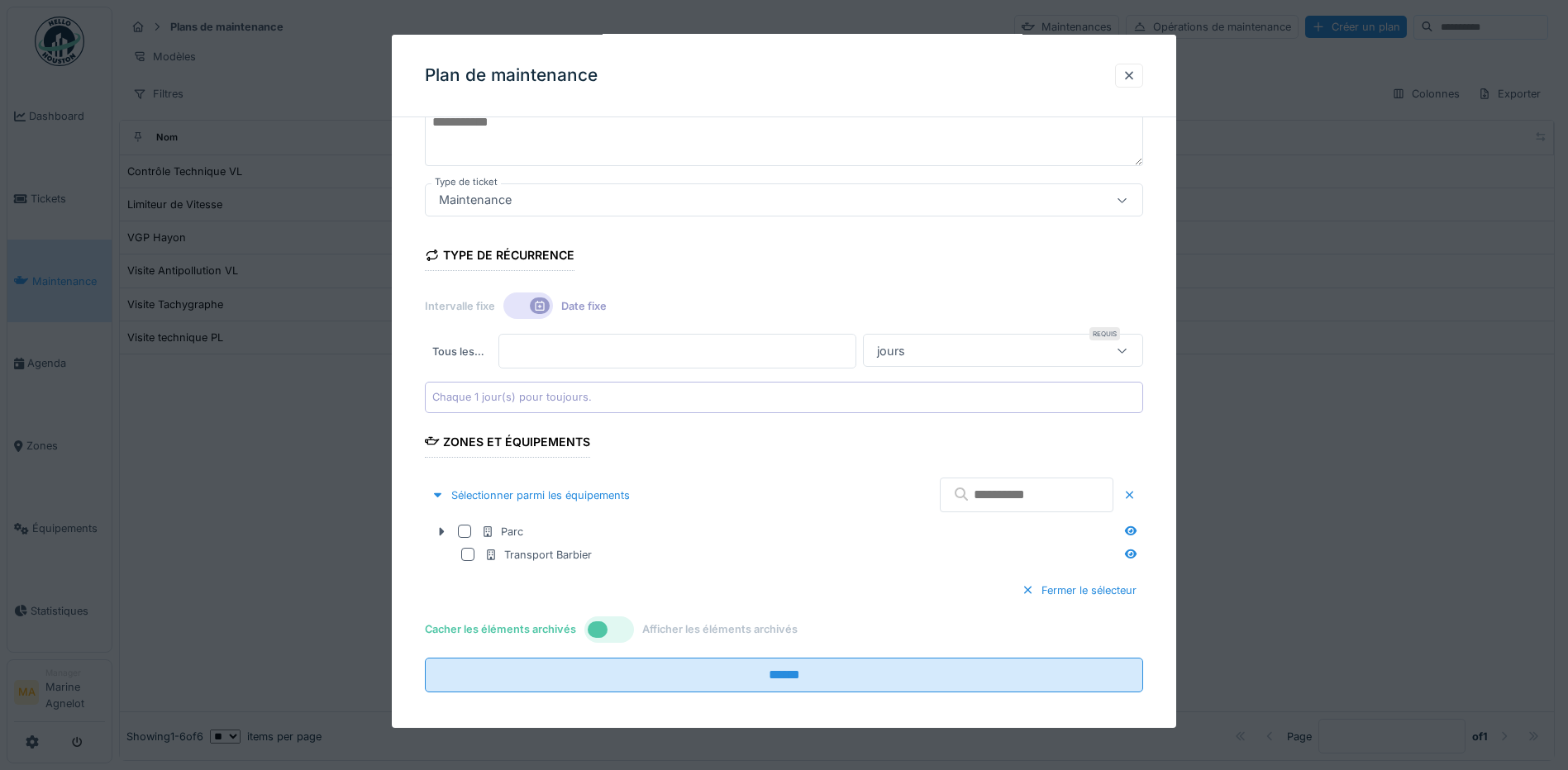
scroll to position [179, 0]
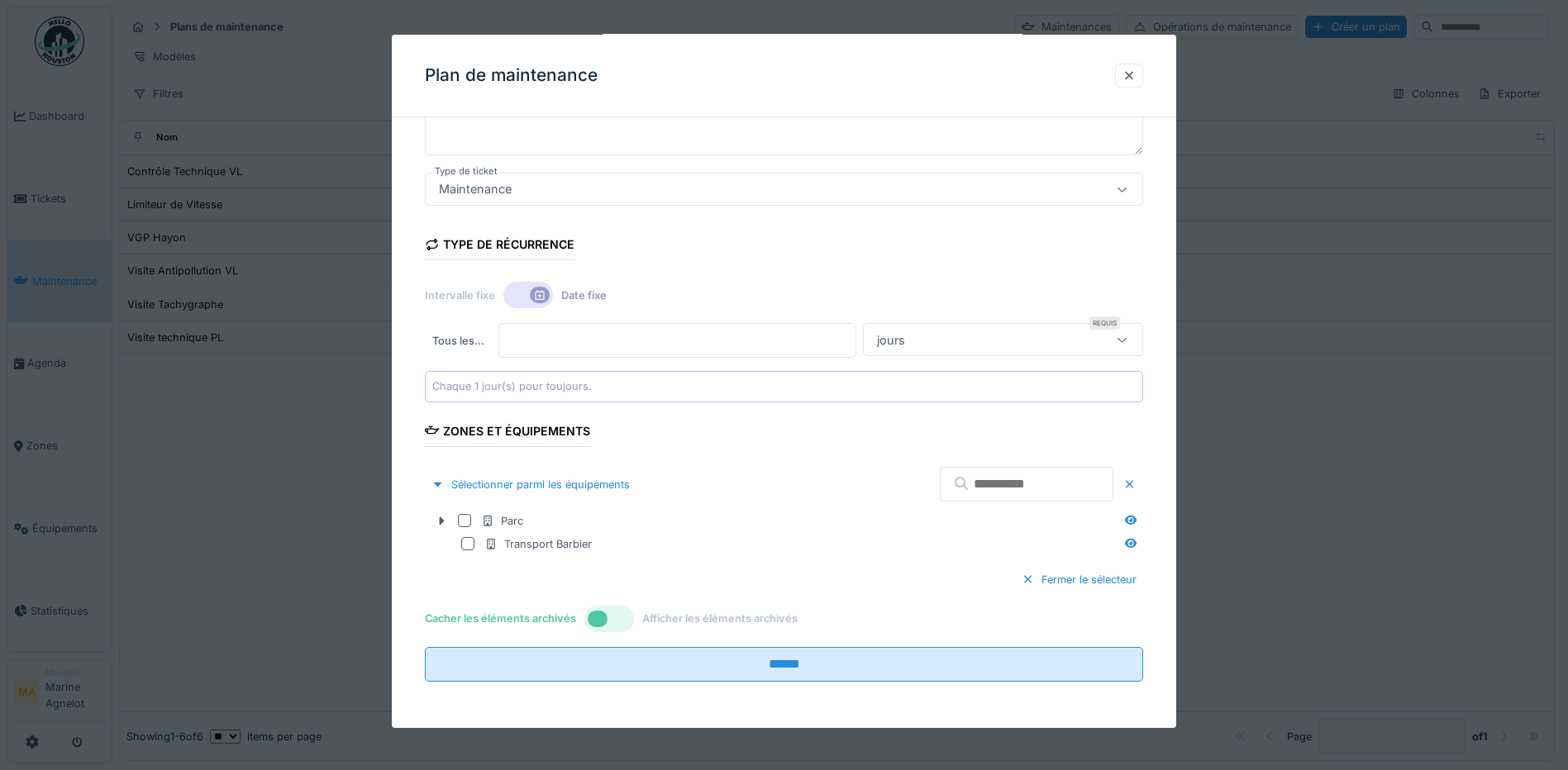
drag, startPoint x: 535, startPoint y: 299, endPoint x: 532, endPoint y: 313, distance: 14.3
click at [536, 299] on icon at bounding box center [540, 295] width 13 height 10
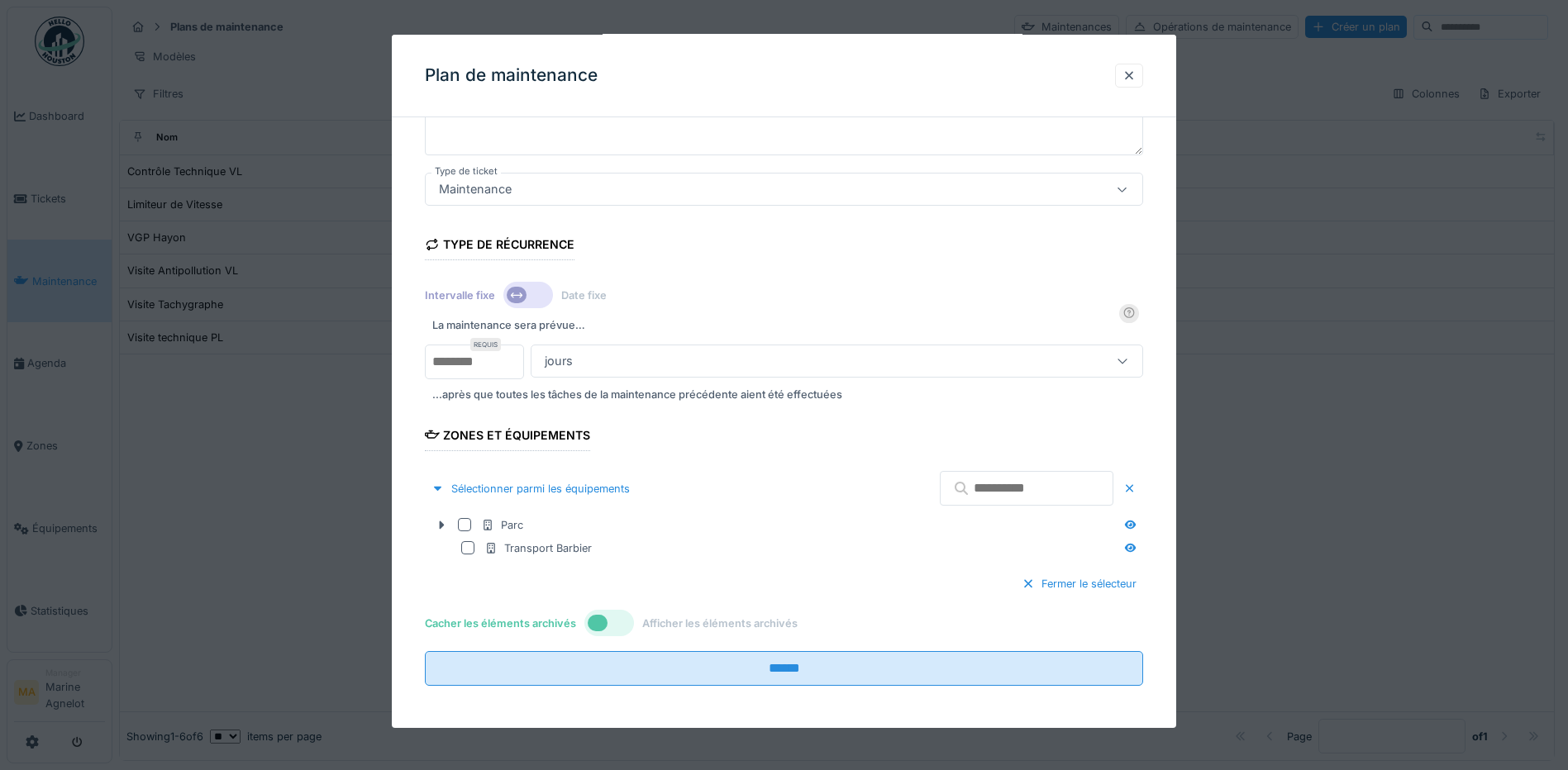
click at [524, 292] on div at bounding box center [516, 295] width 20 height 16
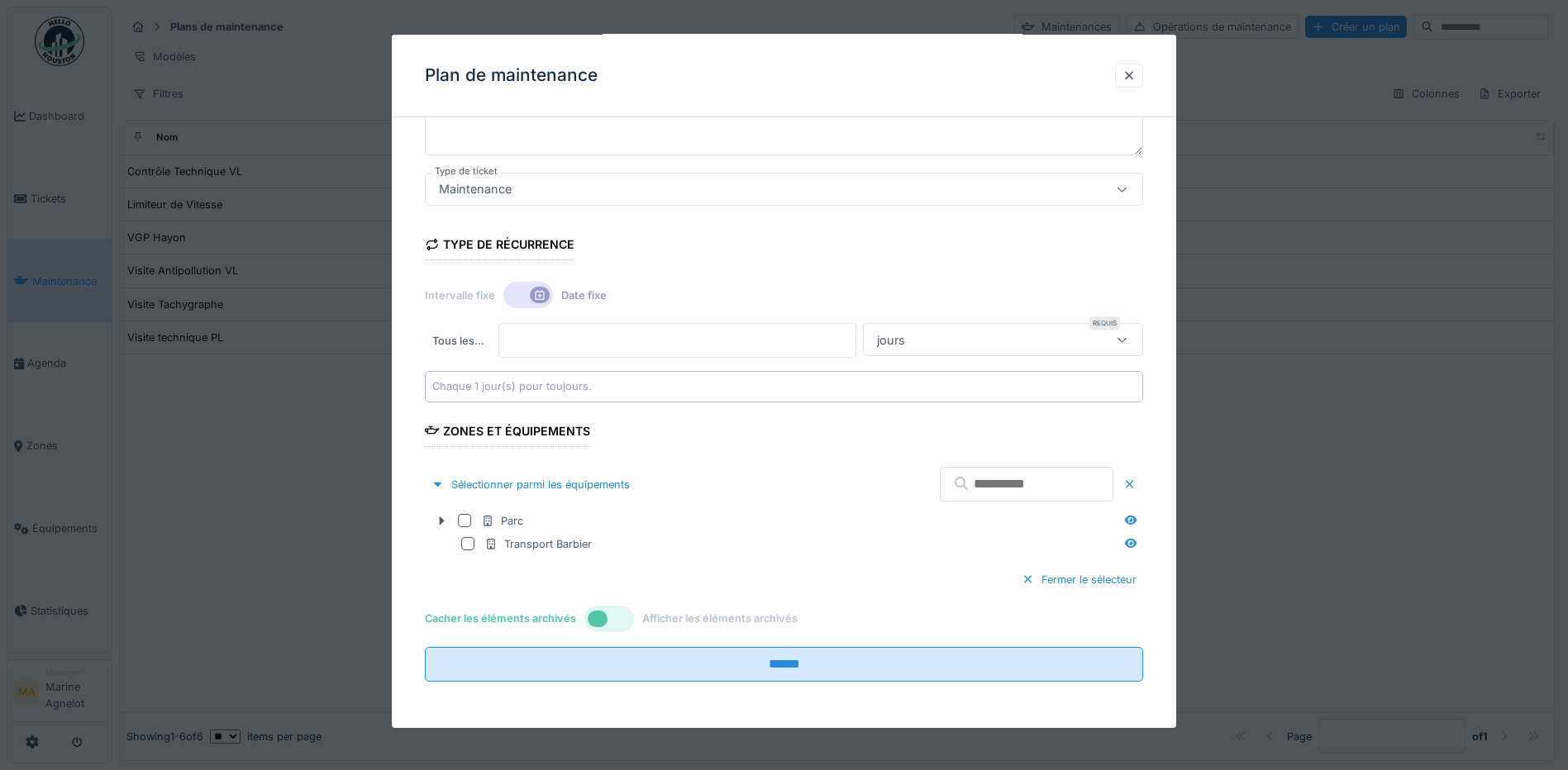
click at [544, 298] on icon at bounding box center [540, 295] width 13 height 10
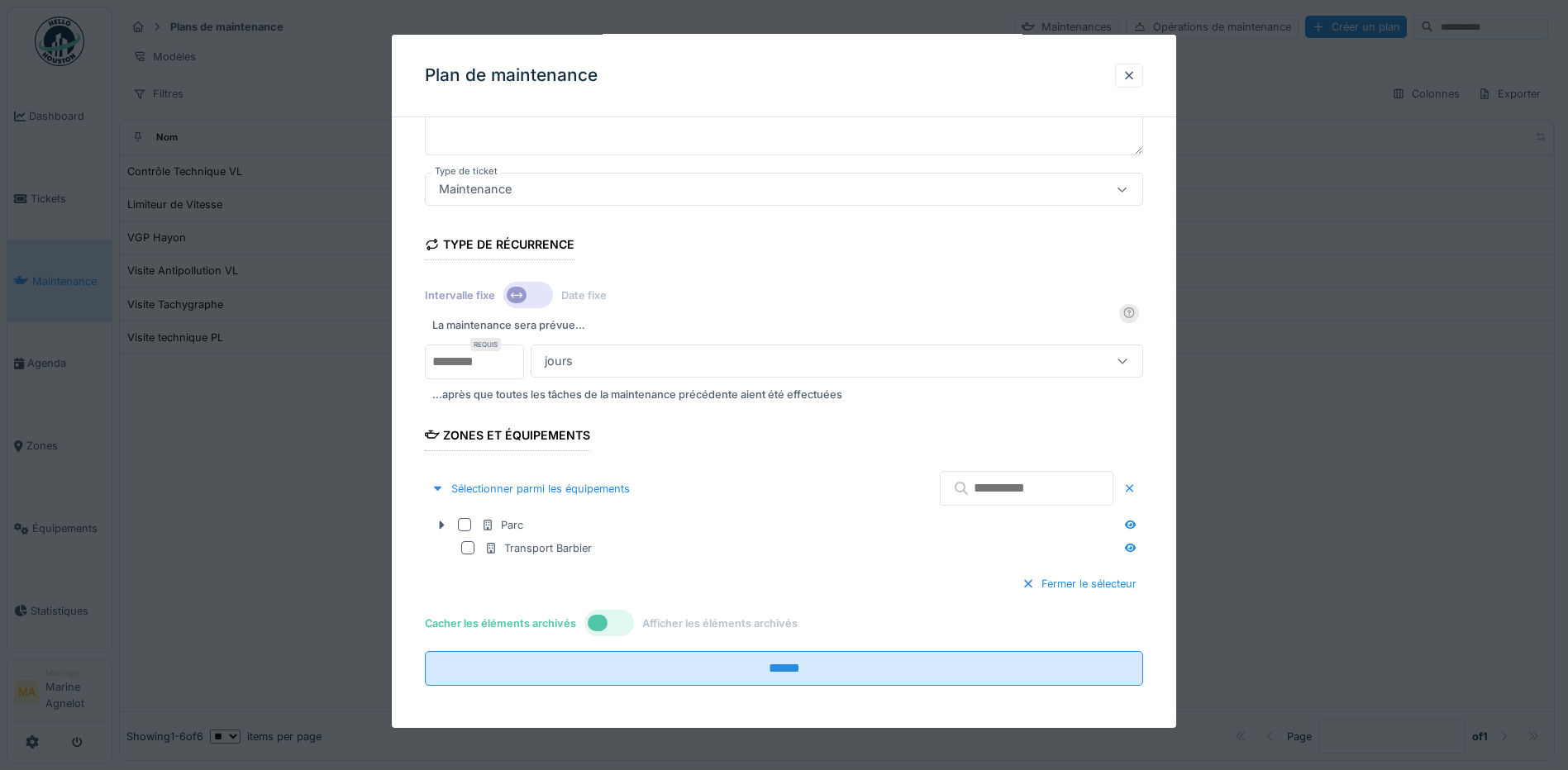
click at [595, 356] on div "jours" at bounding box center [800, 360] width 524 height 18
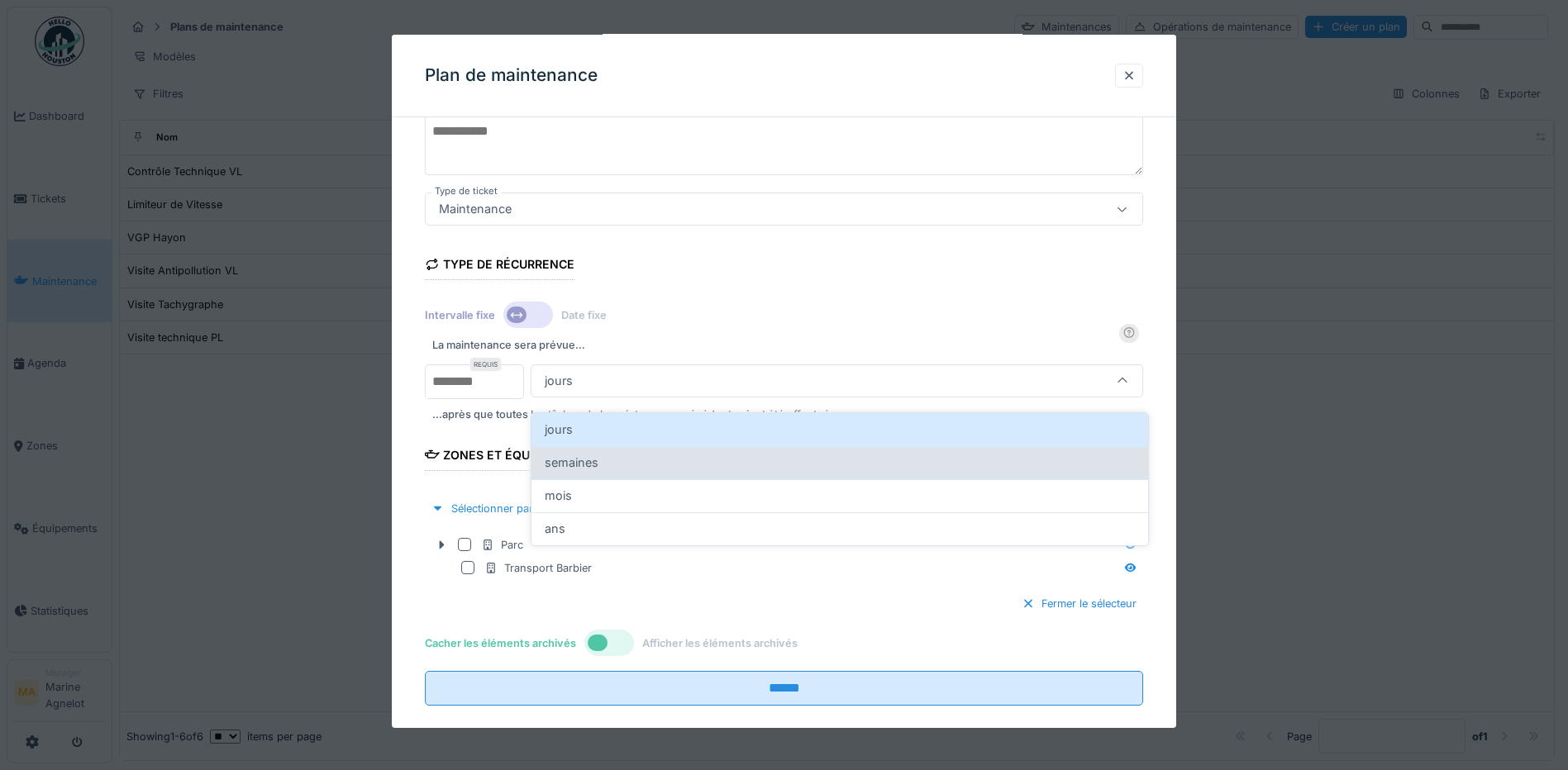
scroll to position [10, 0]
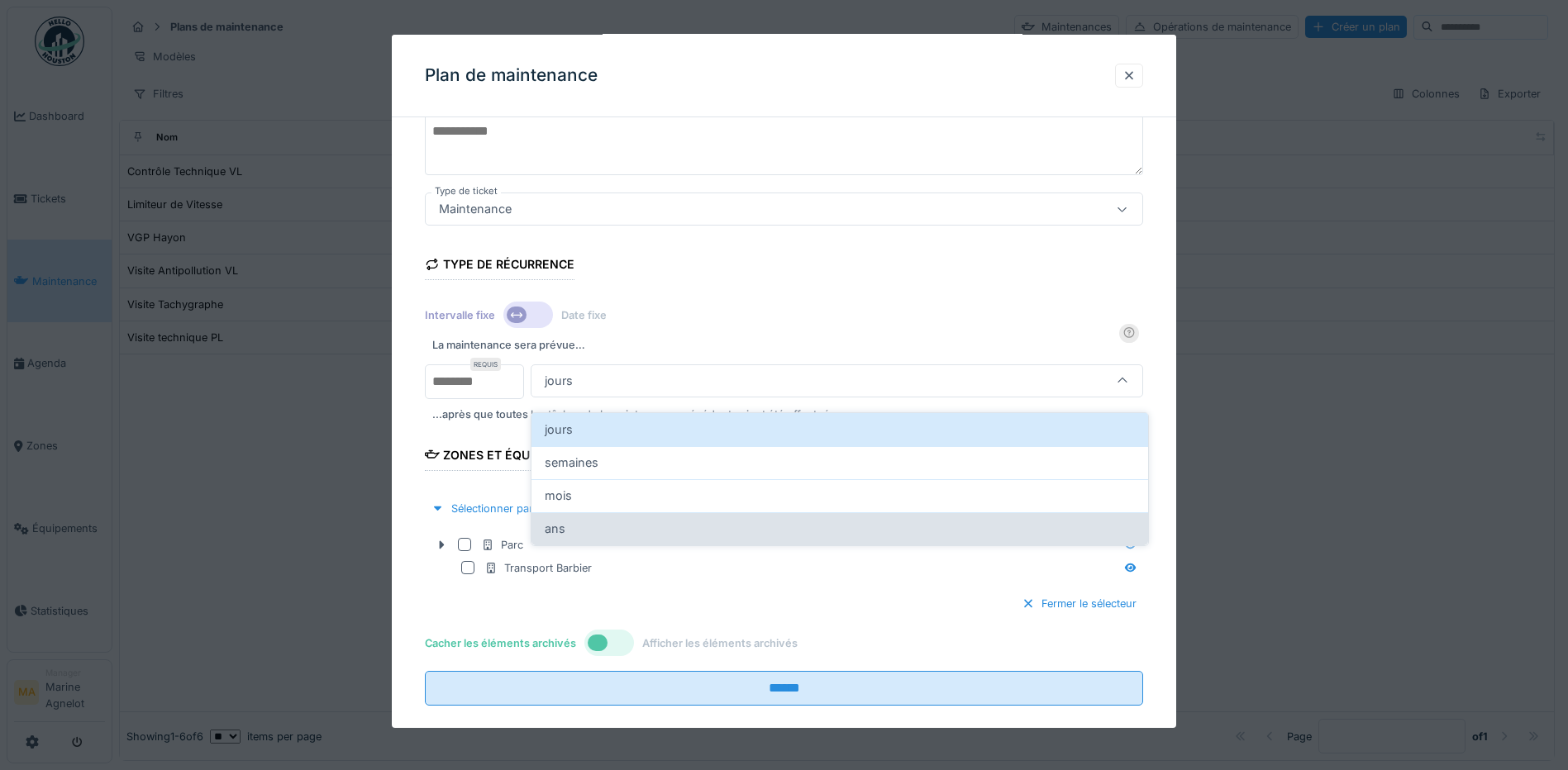
click at [570, 520] on div "ans" at bounding box center [840, 529] width 590 height 18
type input "******"
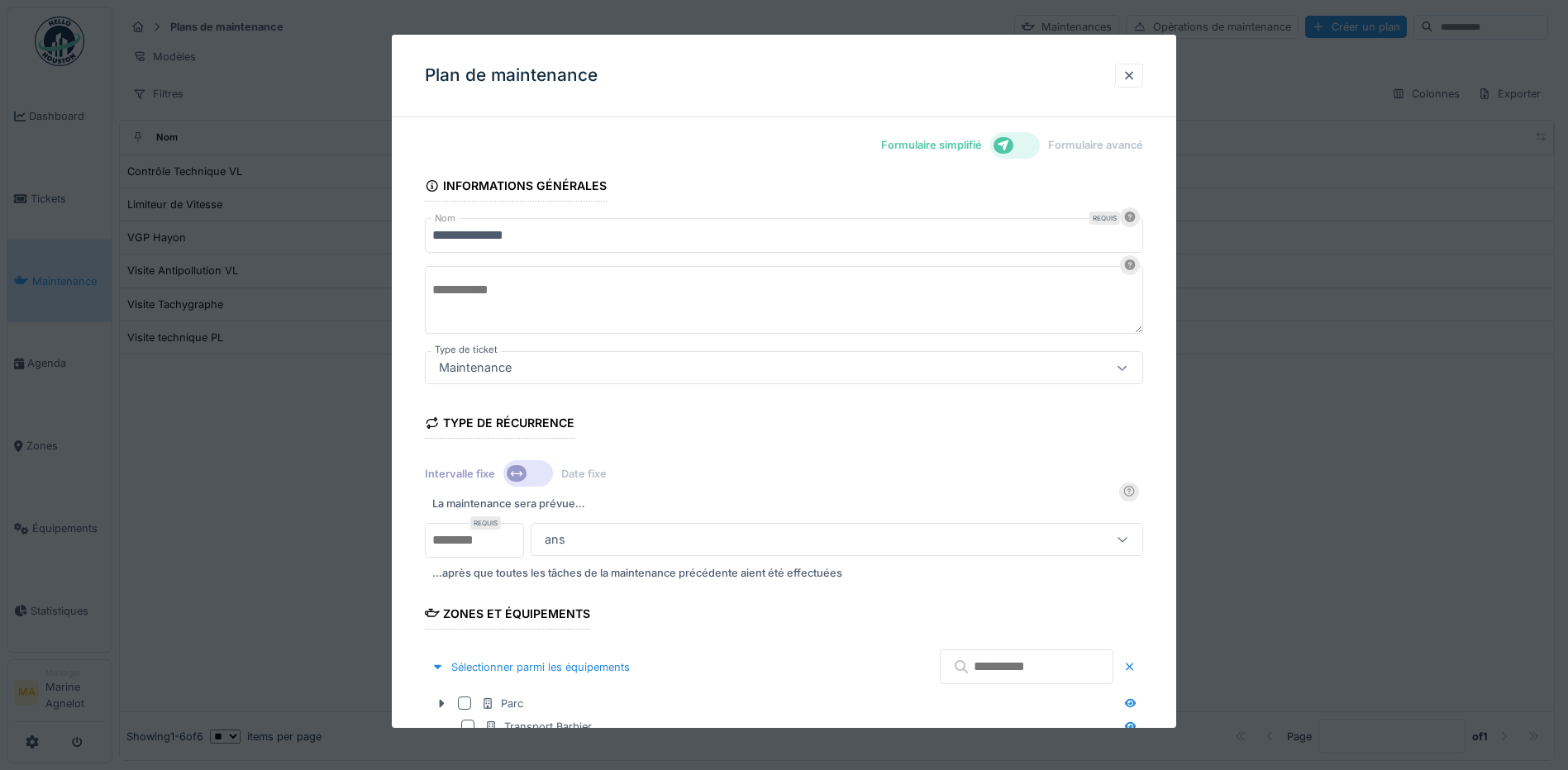
scroll to position [0, 0]
click at [627, 552] on div "ans" at bounding box center [837, 539] width 612 height 33
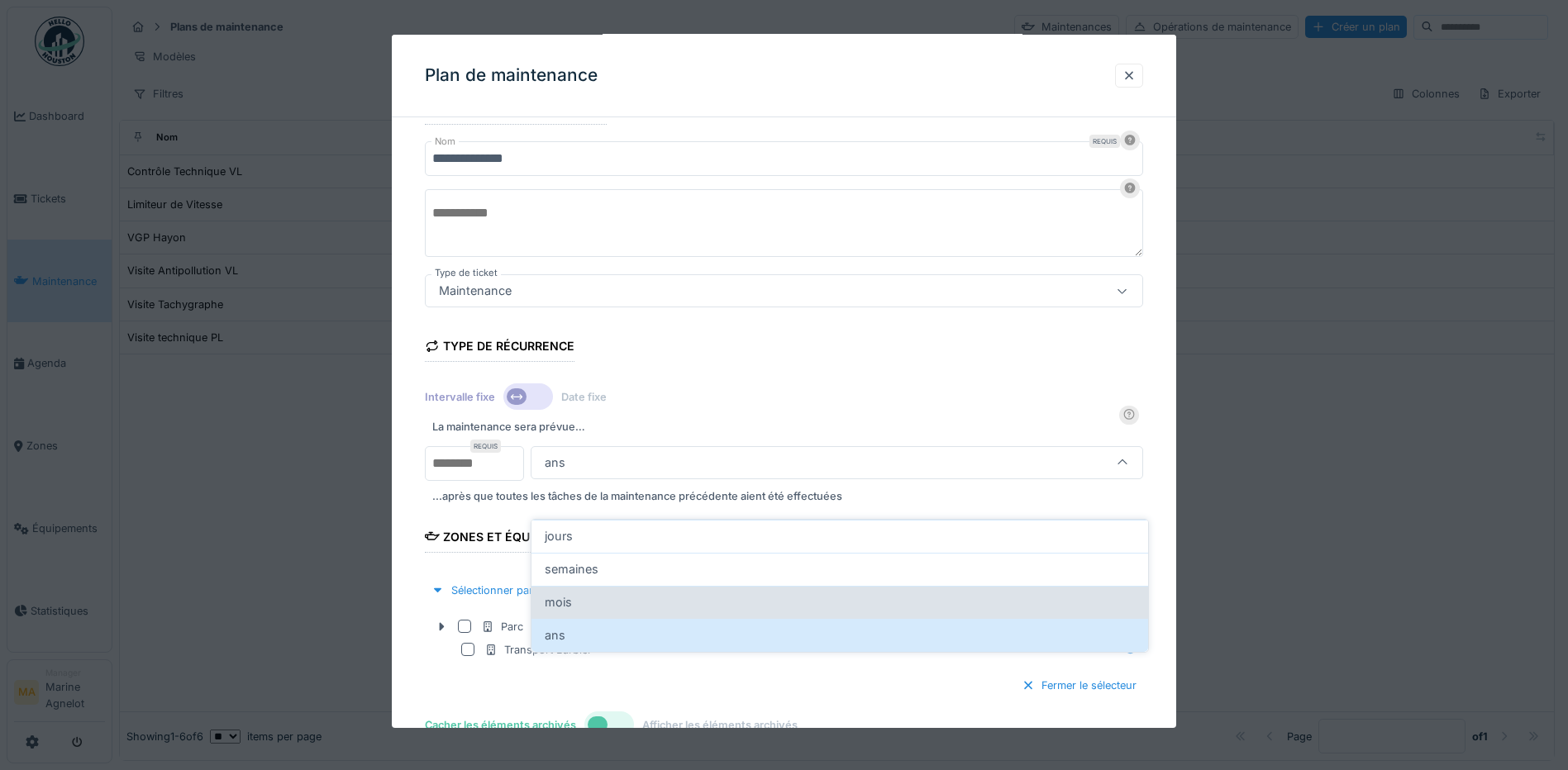
scroll to position [159, 0]
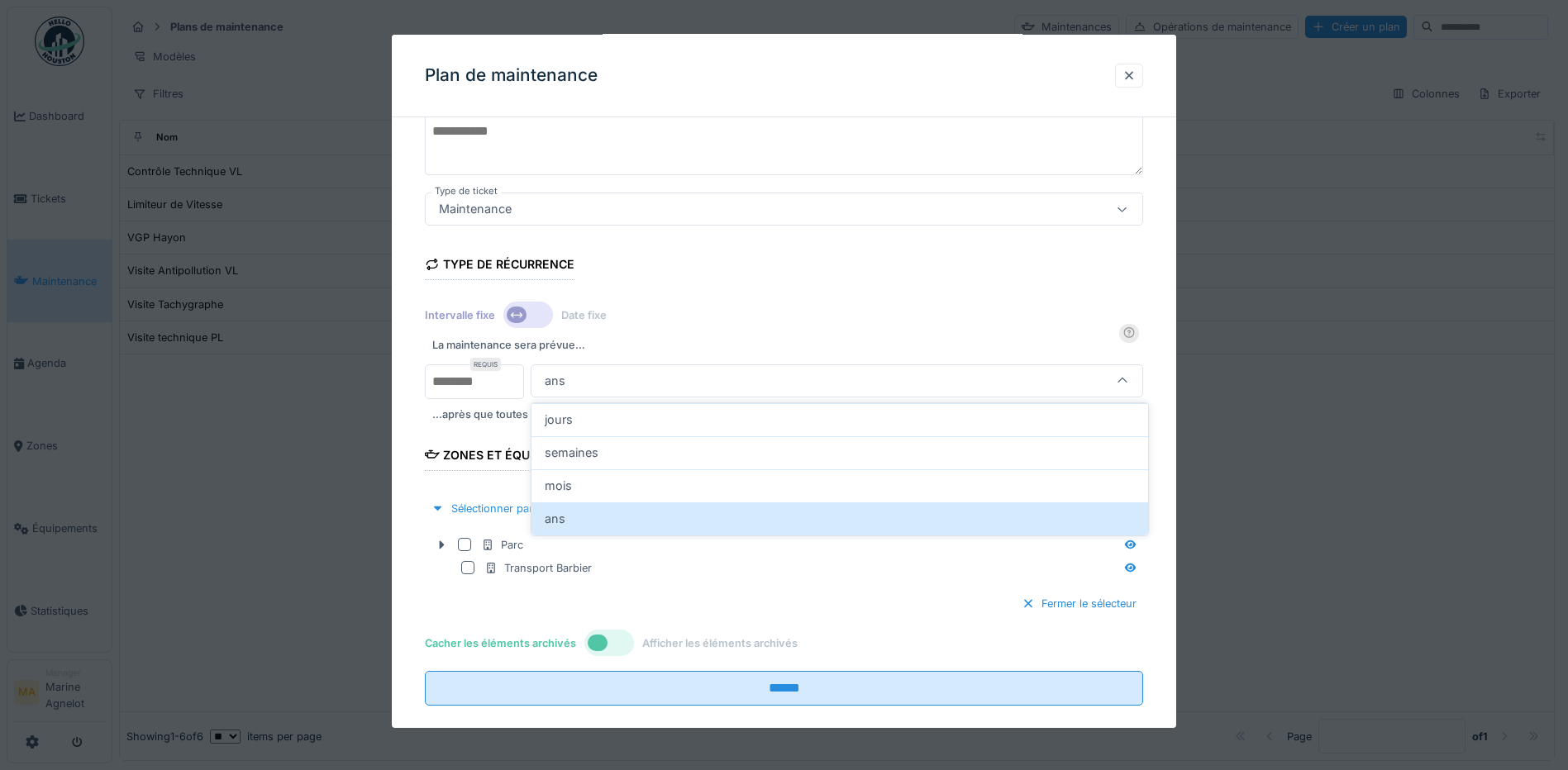
click at [1131, 336] on icon at bounding box center [1128, 332] width 10 height 10
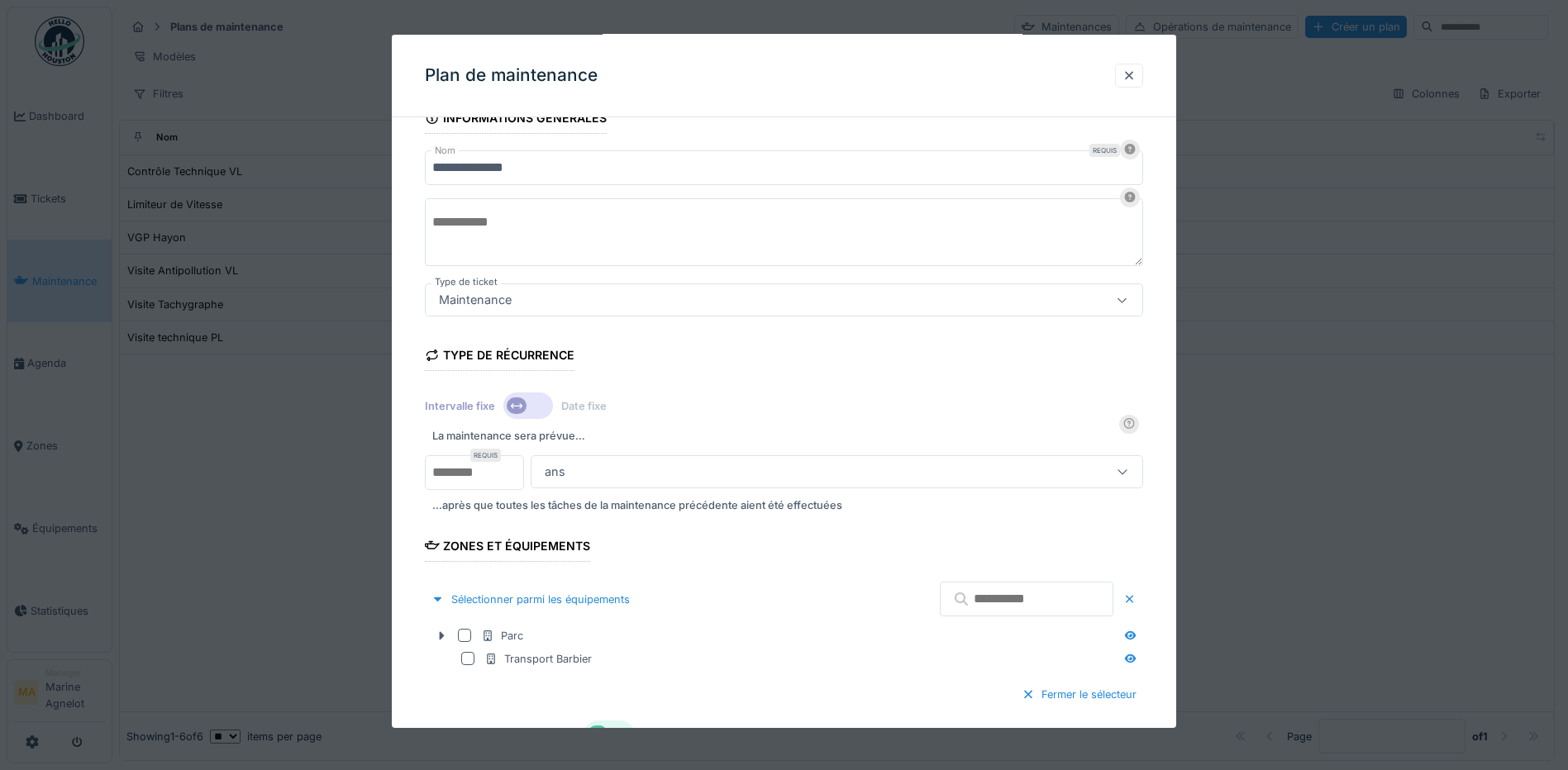
scroll to position [0, 0]
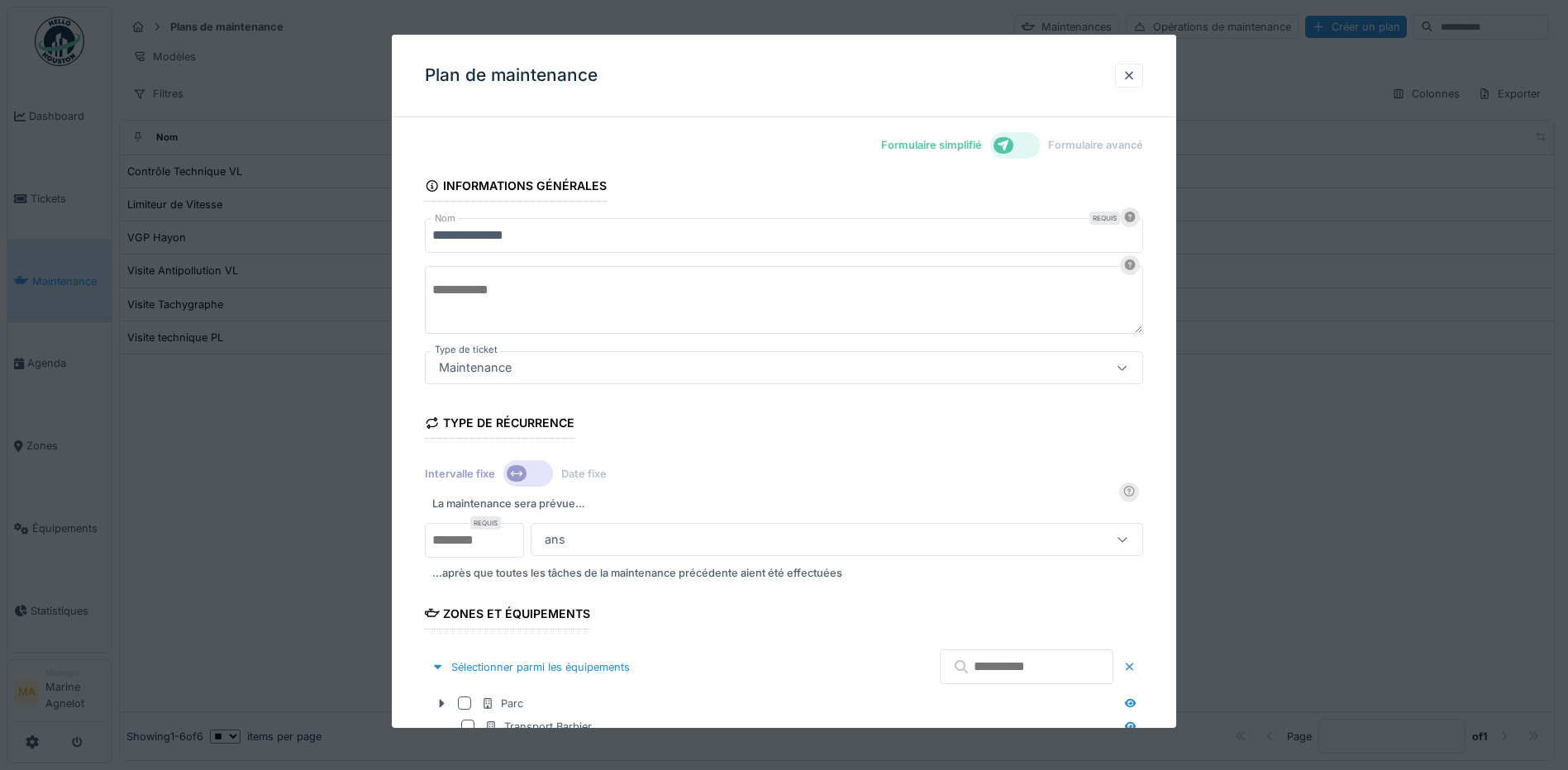
click at [1132, 74] on div at bounding box center [1129, 75] width 13 height 16
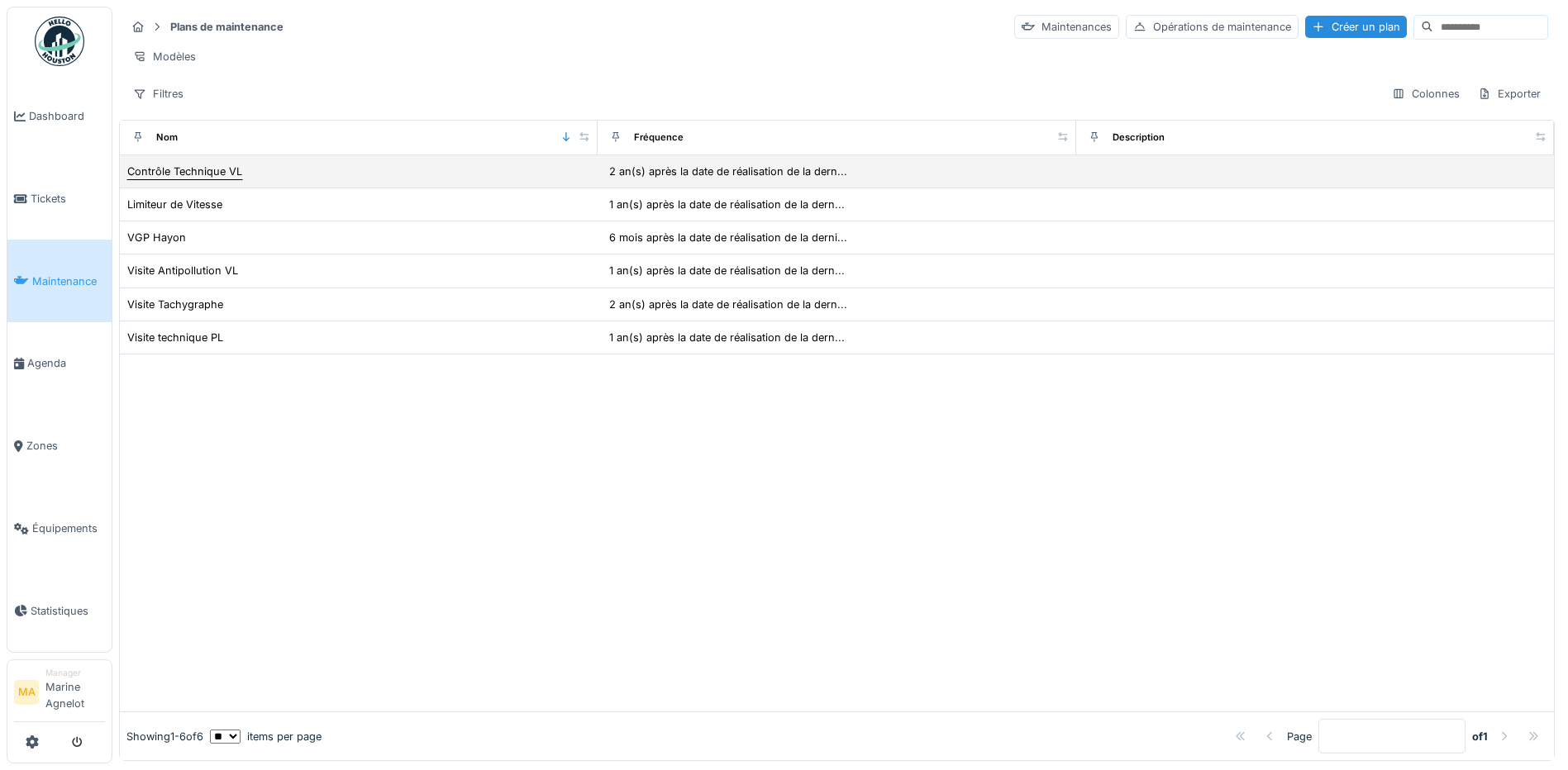
click at [217, 180] on div "Contrôle Technique VL" at bounding box center [184, 171] width 115 height 16
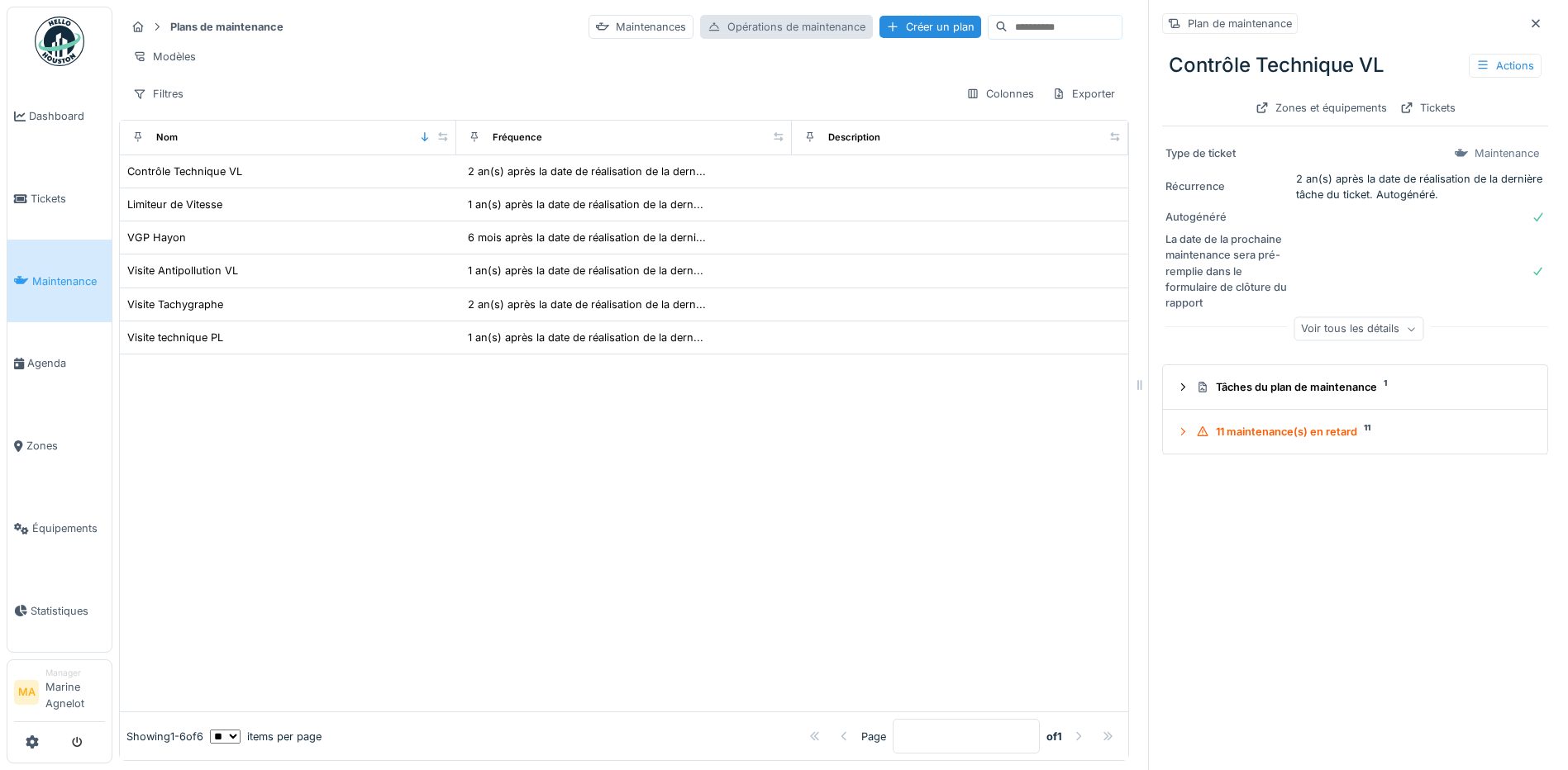
click at [747, 31] on div "Opérations de maintenance" at bounding box center [786, 27] width 173 height 24
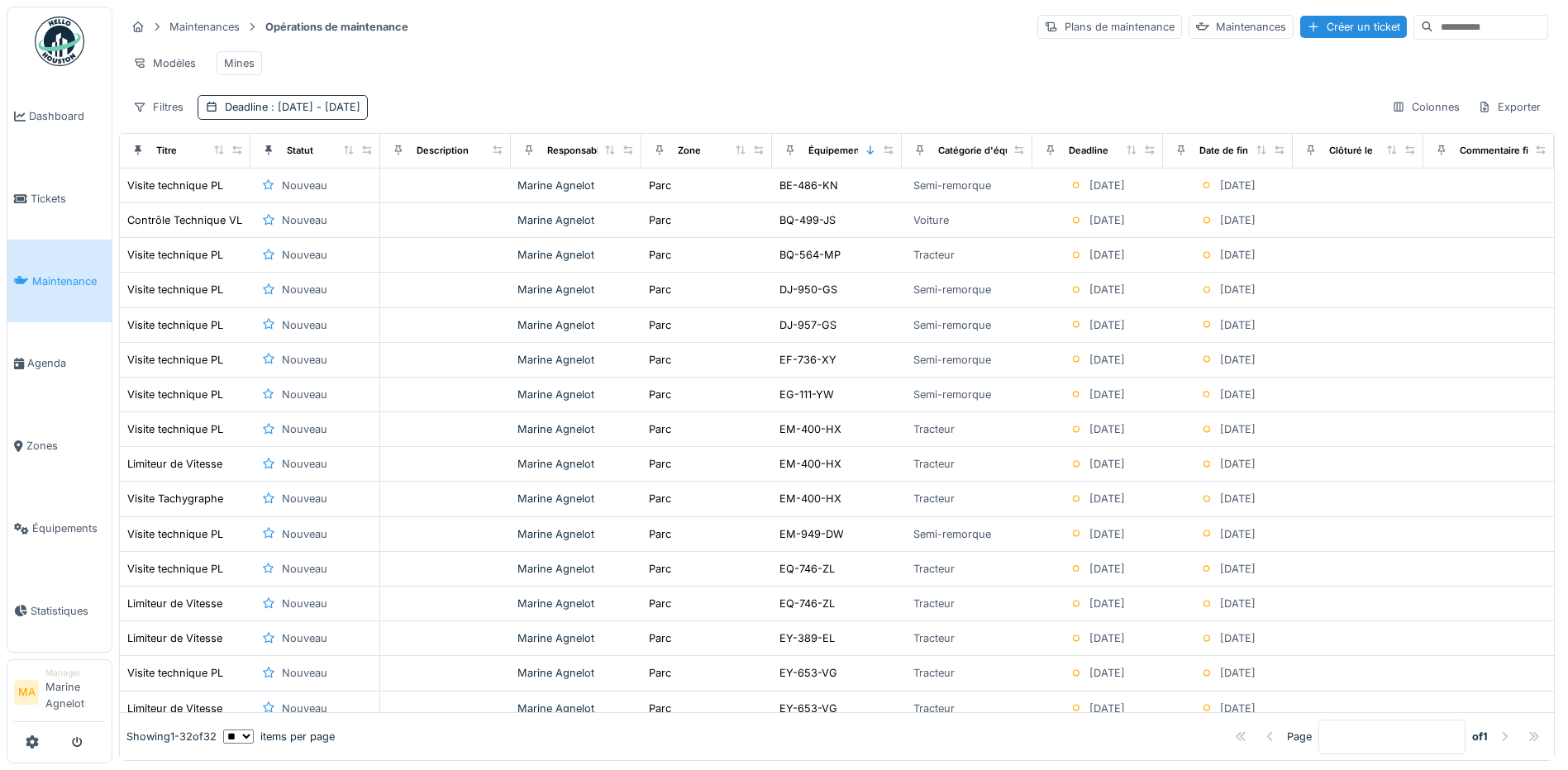
click at [58, 279] on span "Maintenance" at bounding box center [68, 281] width 72 height 16
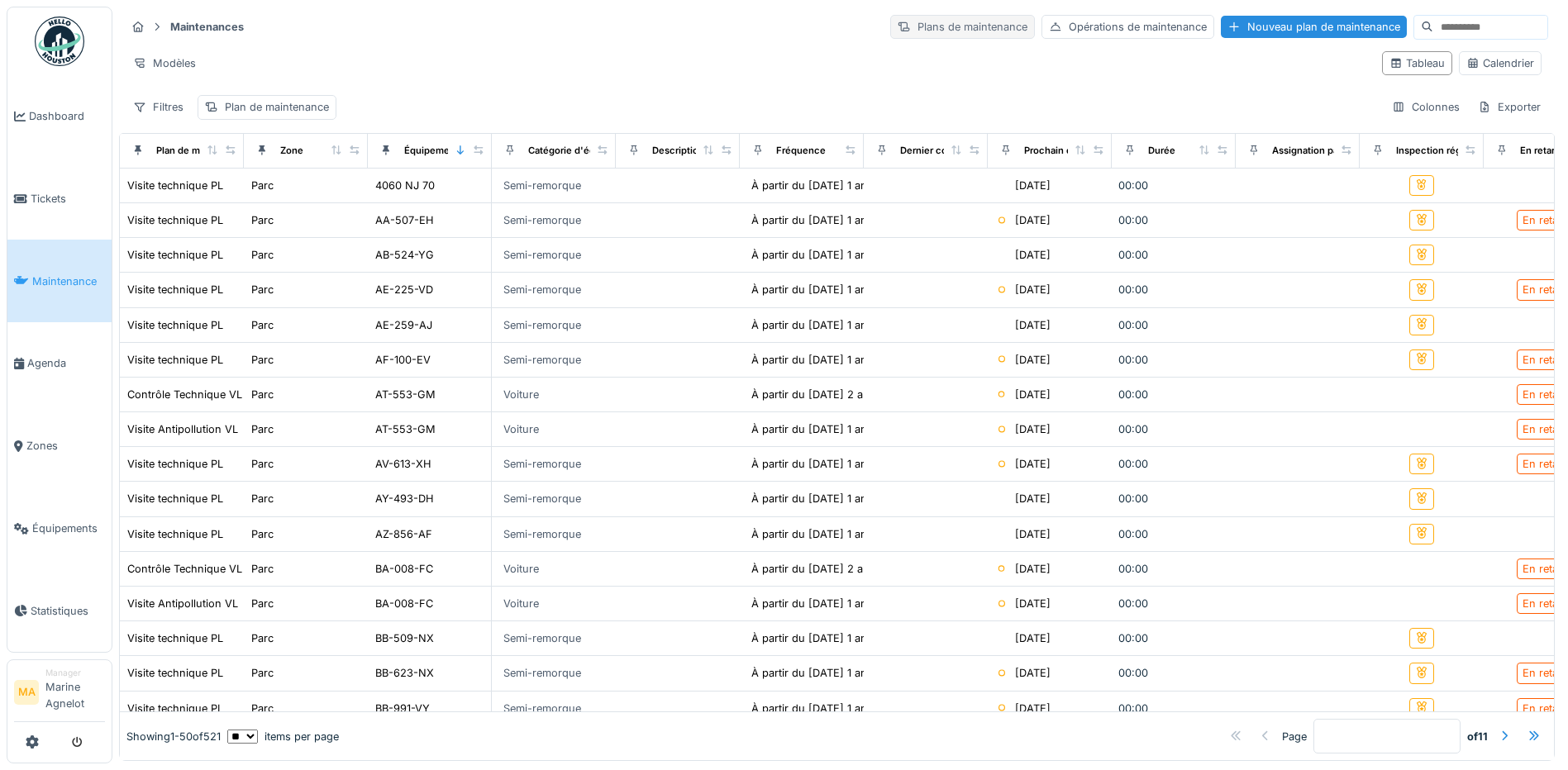
click at [892, 22] on div "Plans de maintenance" at bounding box center [962, 27] width 145 height 24
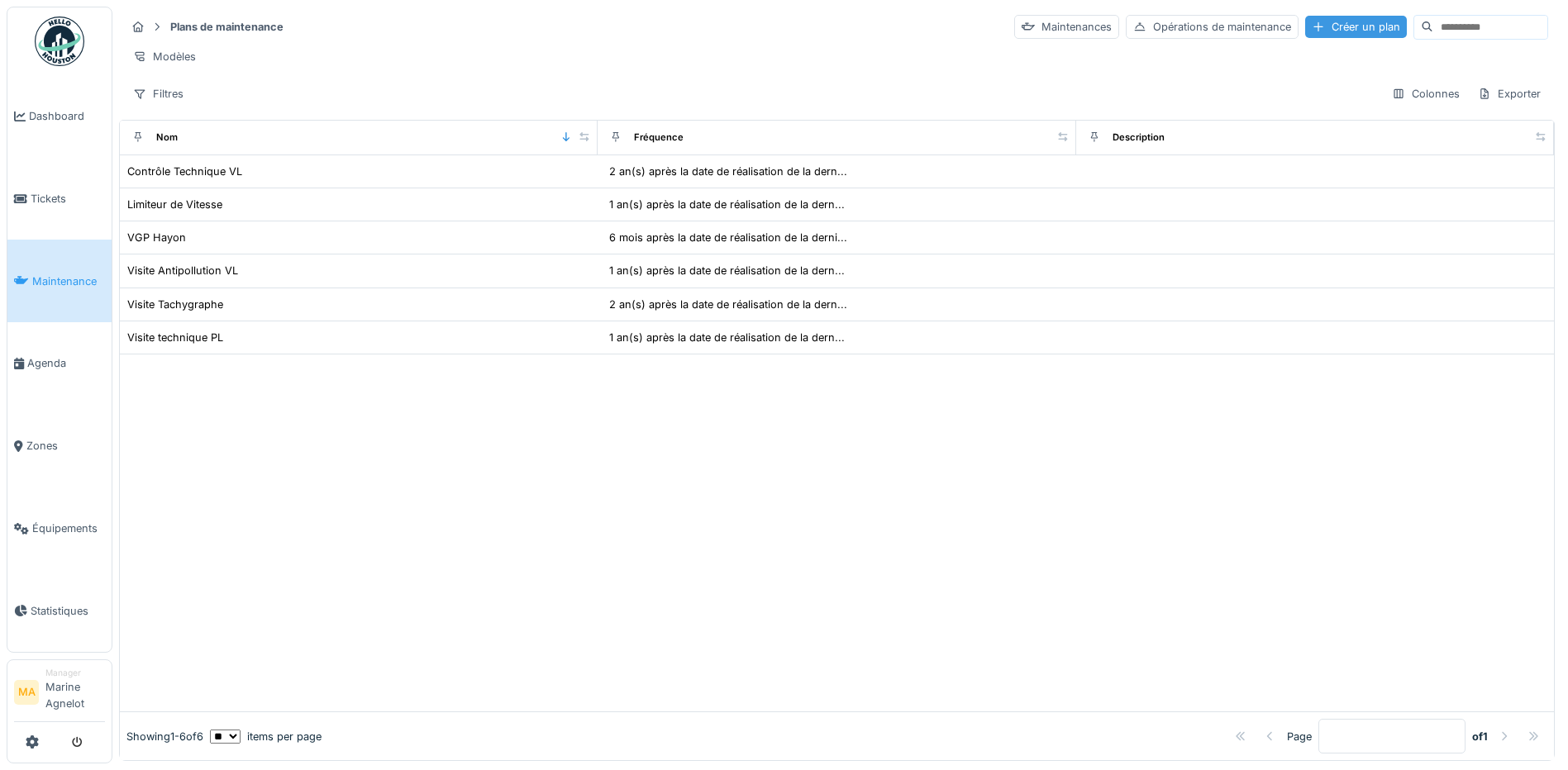
click at [1317, 18] on div "Créer un plan" at bounding box center [1355, 27] width 102 height 22
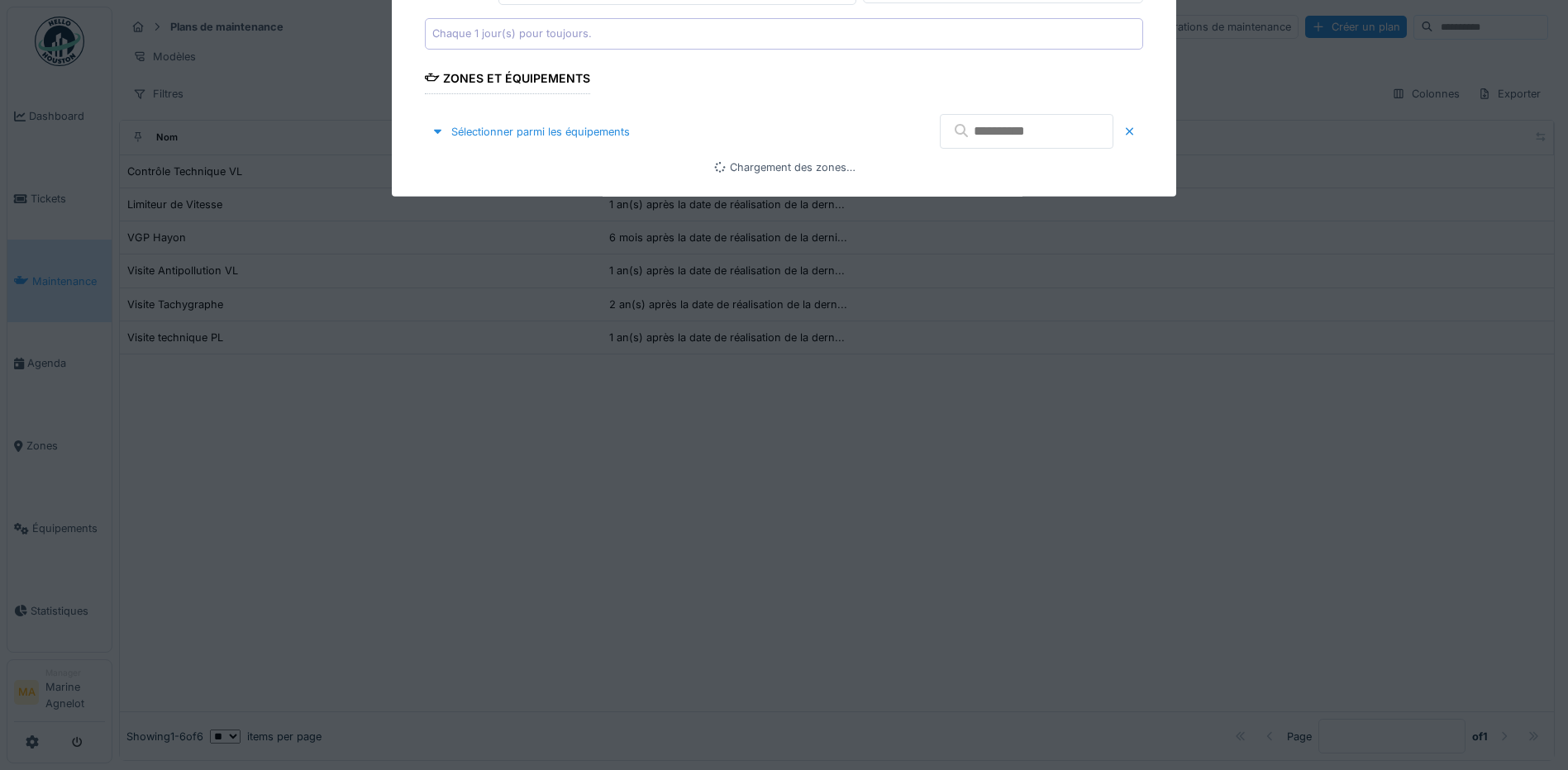
type input "****"
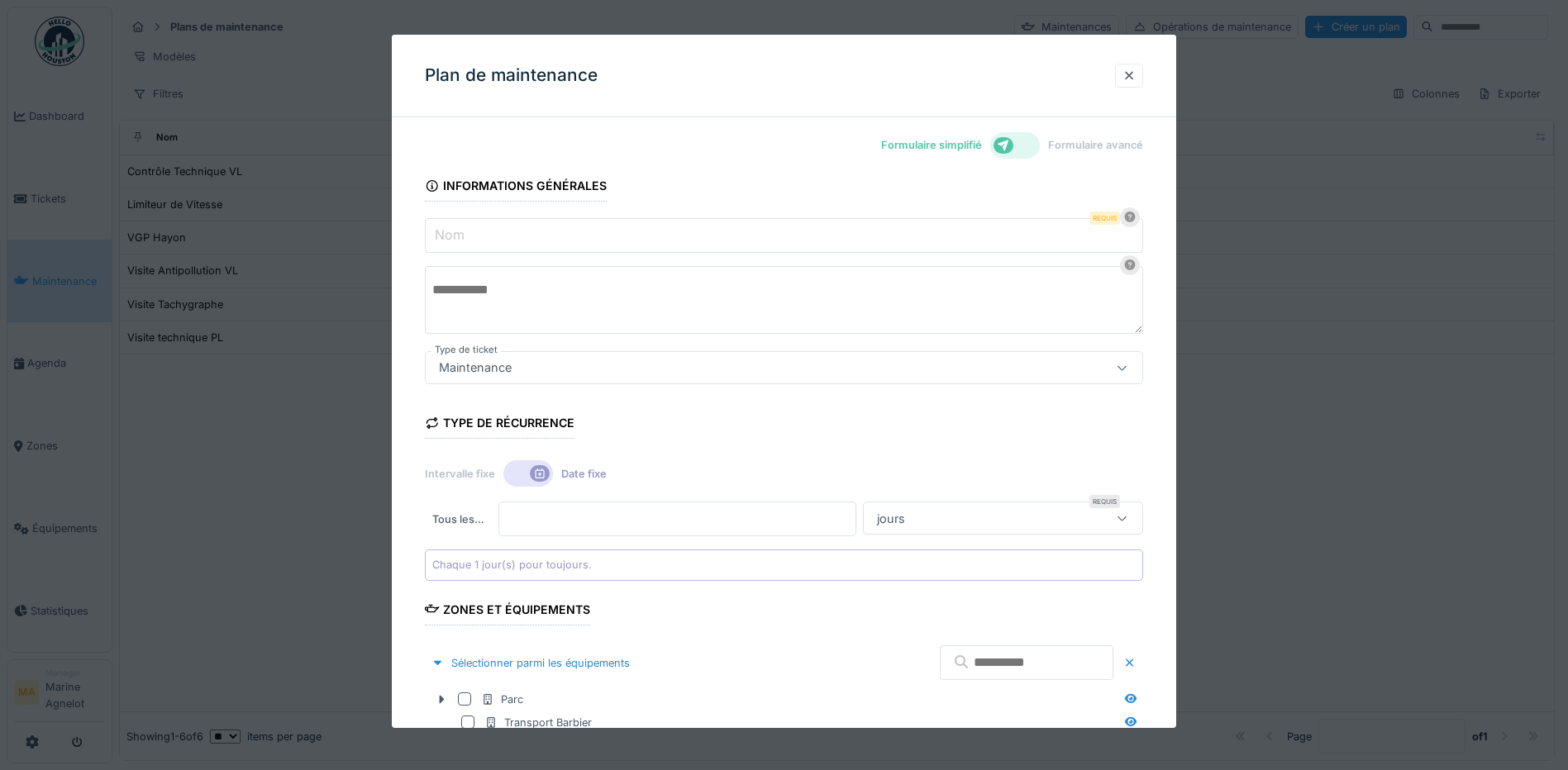
click at [1033, 147] on div at bounding box center [1015, 145] width 49 height 27
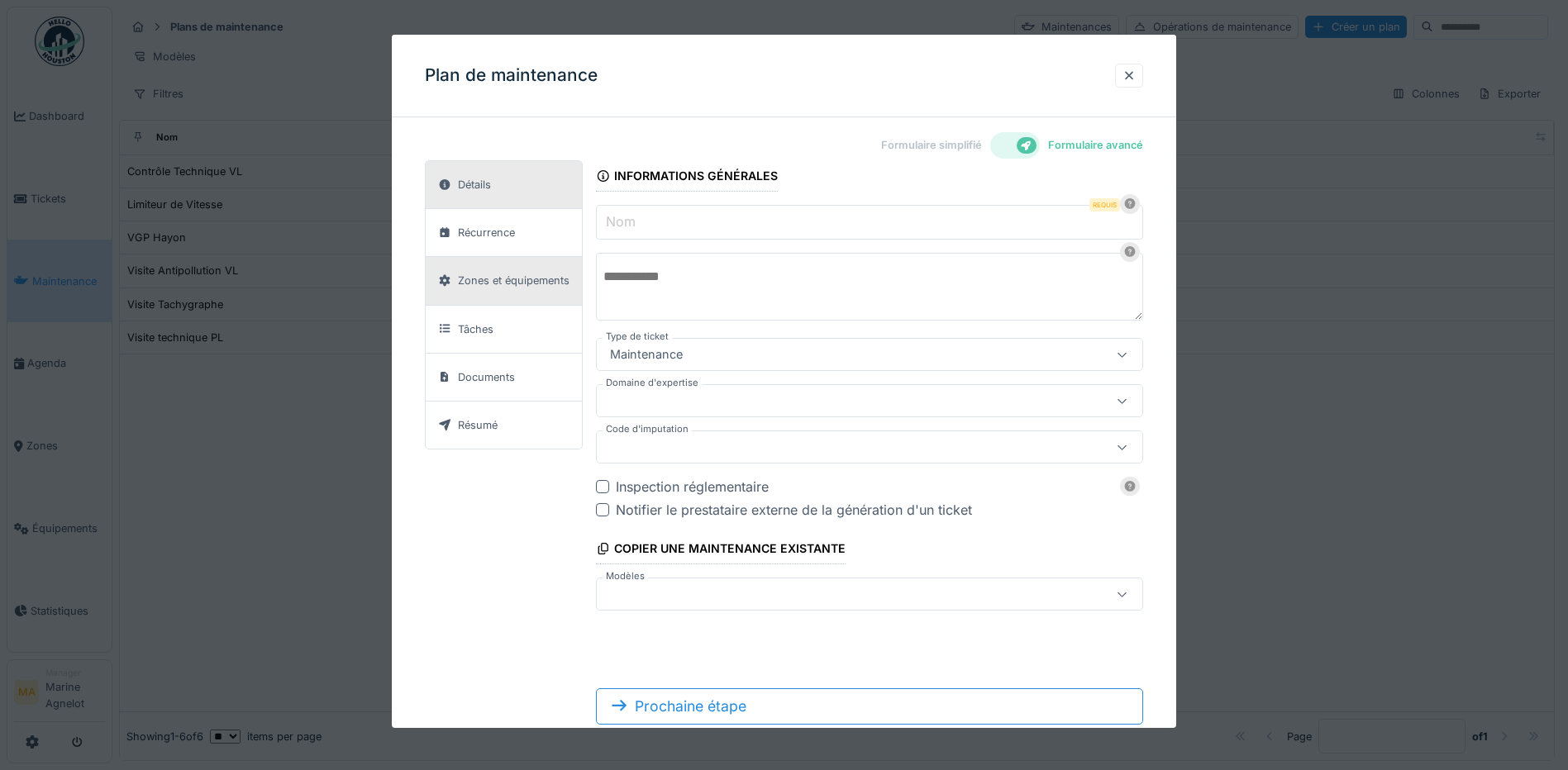
scroll to position [43, 0]
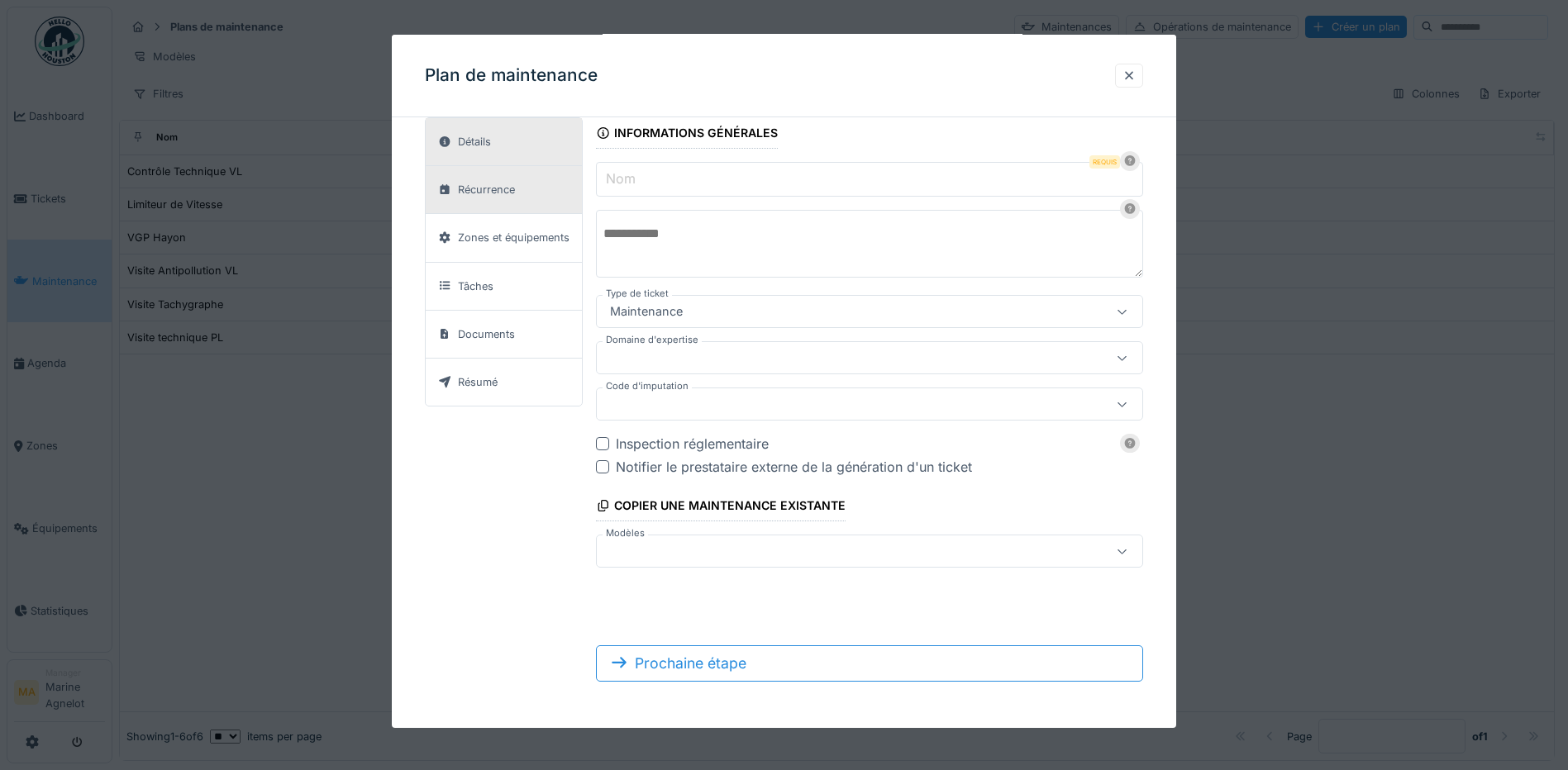
click at [509, 188] on div "Récurrence" at bounding box center [487, 189] width 57 height 16
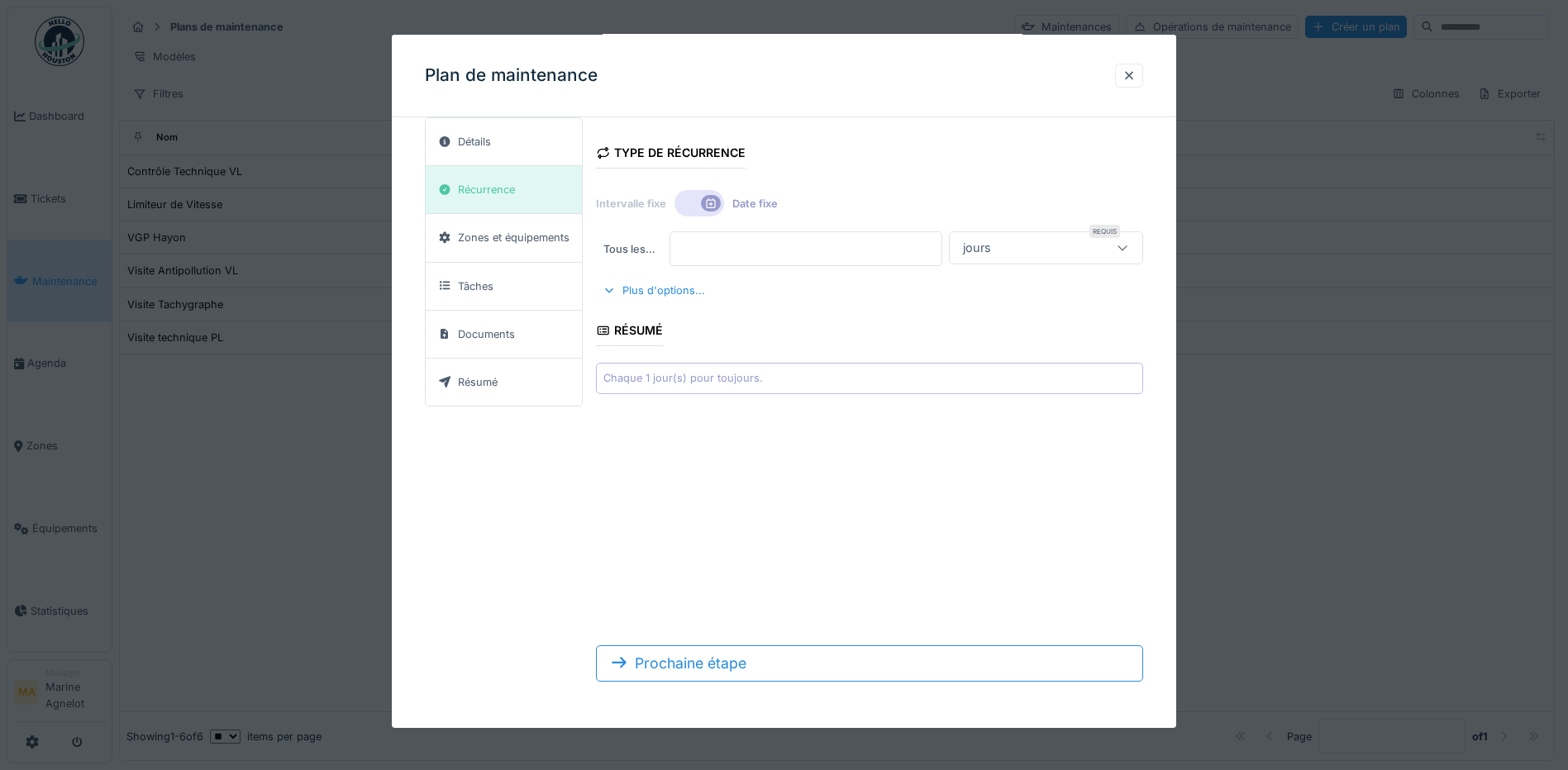
click at [1129, 253] on icon at bounding box center [1122, 247] width 13 height 10
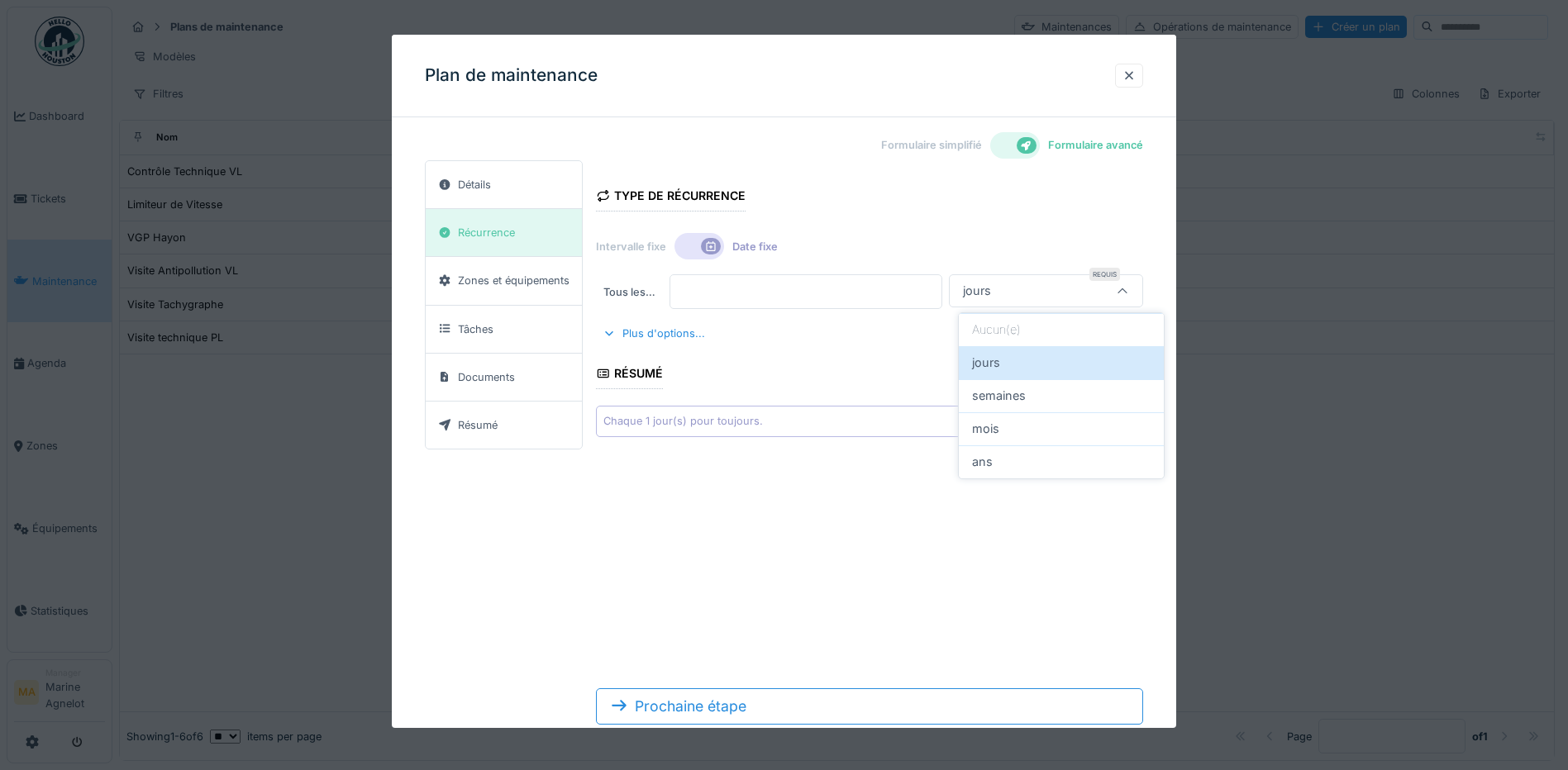
click at [973, 145] on label "Formulaire simplifié" at bounding box center [932, 144] width 101 height 16
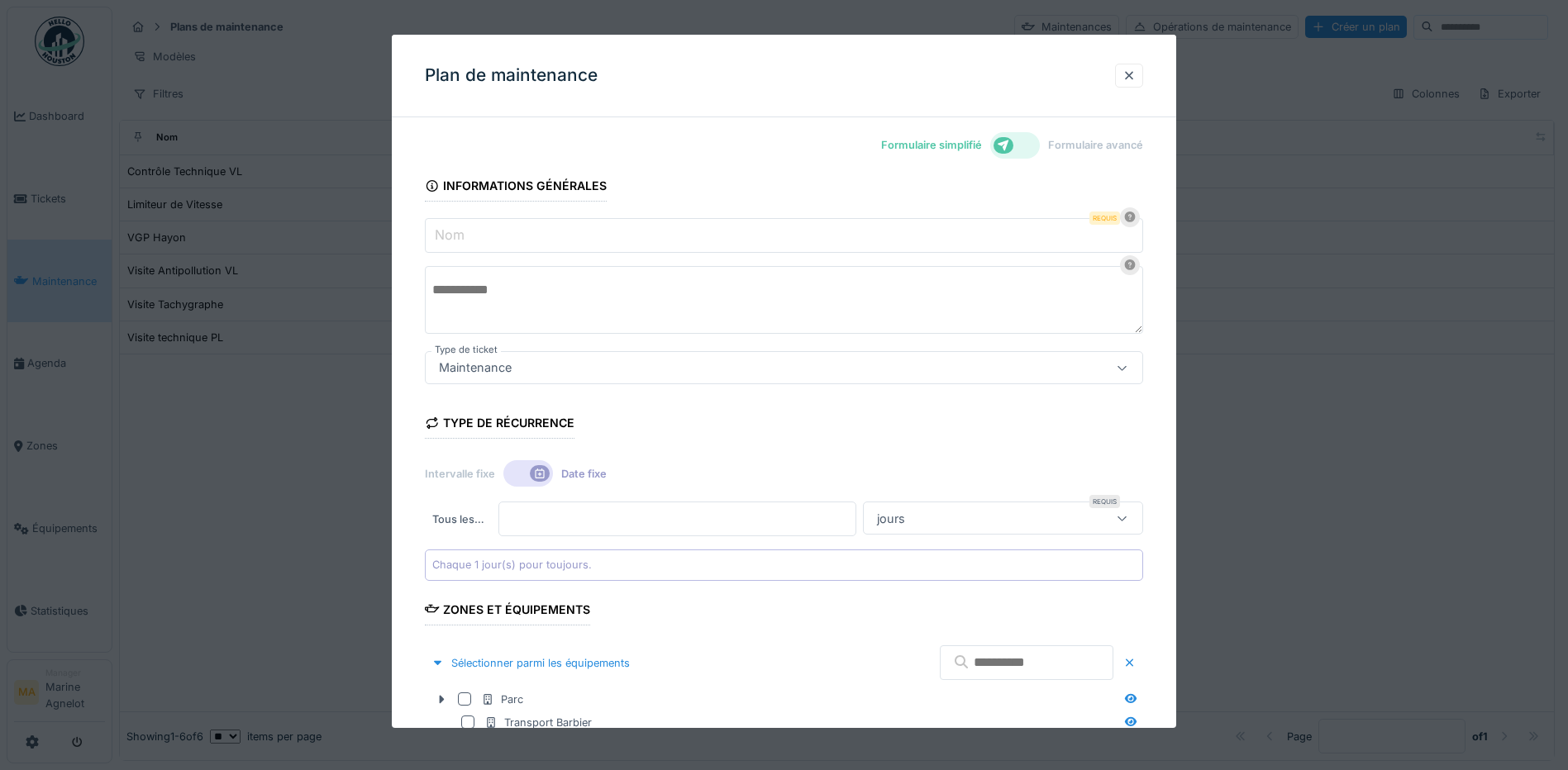
click at [541, 238] on input "Nom" at bounding box center [784, 235] width 718 height 35
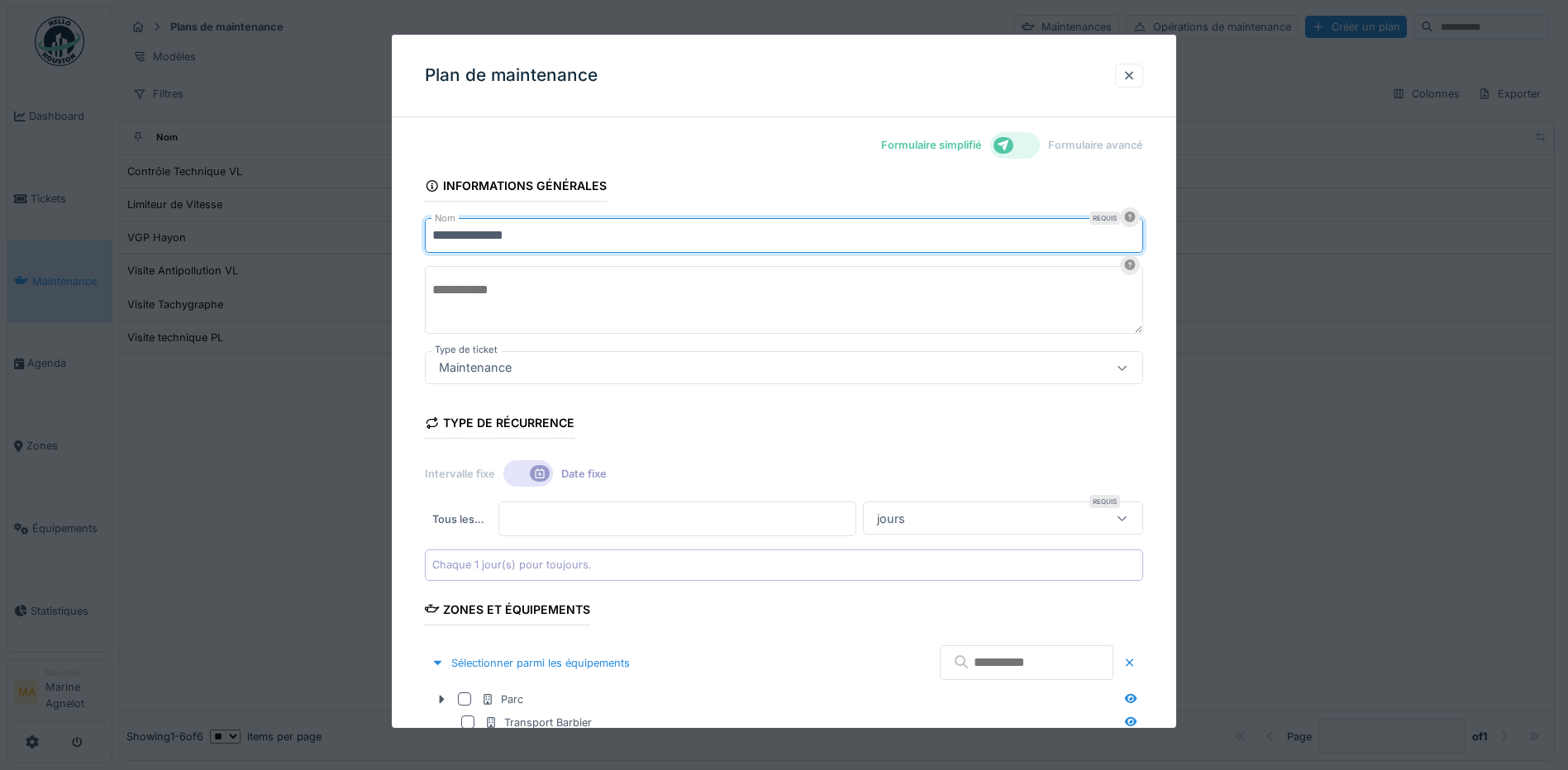
type input "**********"
click at [653, 363] on div "Maintenance" at bounding box center [742, 367] width 619 height 18
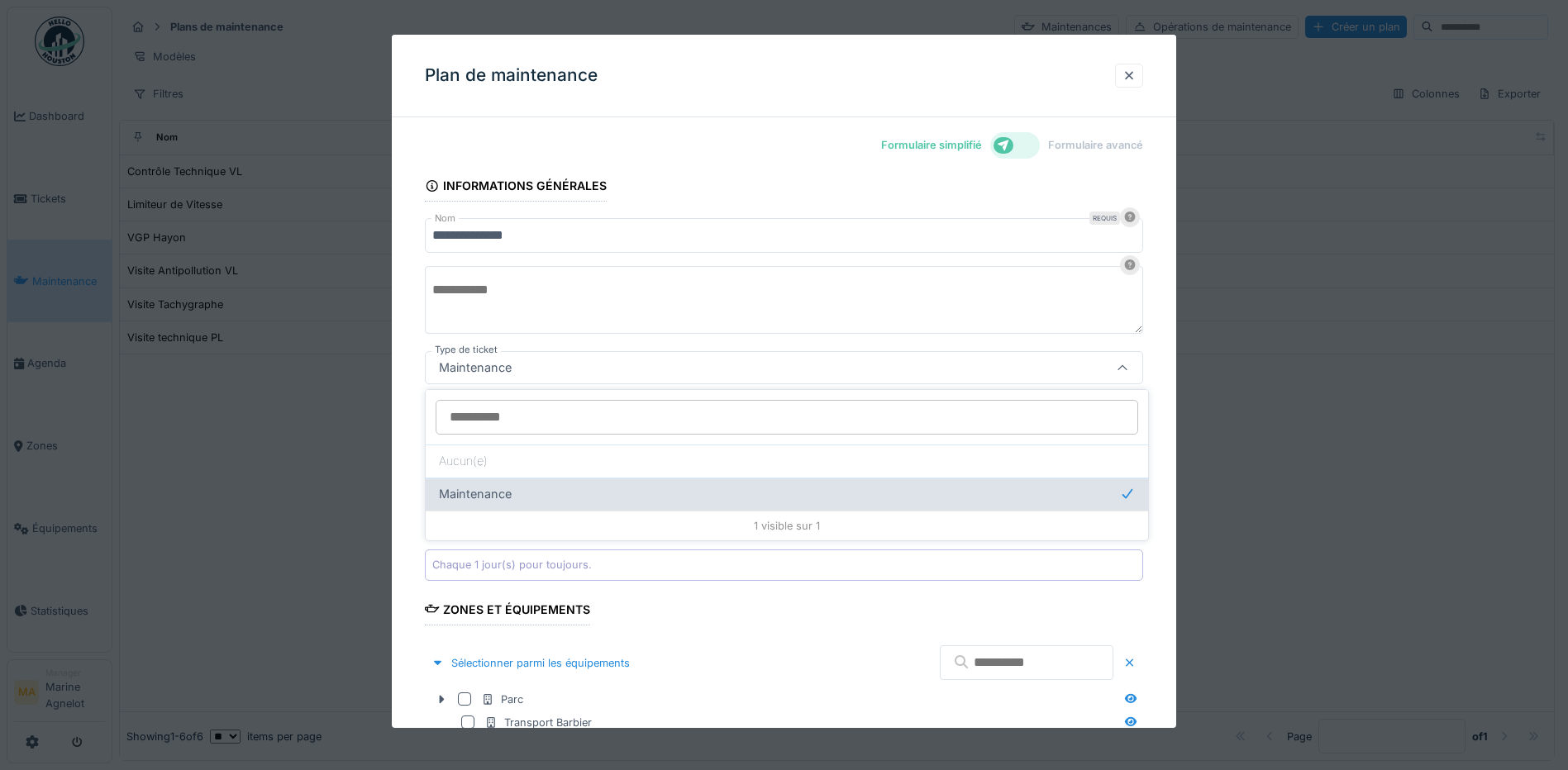
click at [629, 495] on div "Maintenance" at bounding box center [787, 493] width 696 height 18
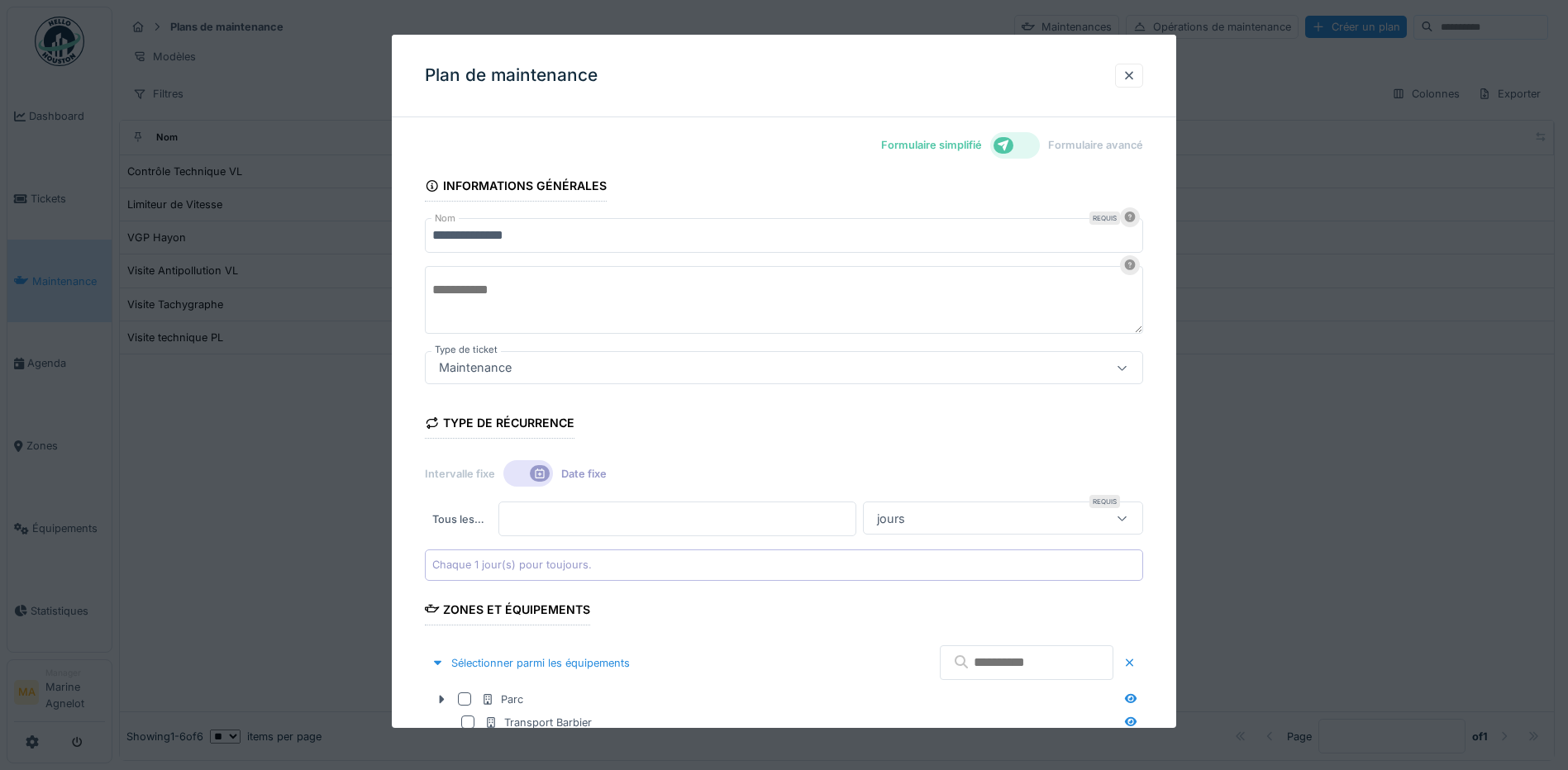
click at [532, 286] on textarea at bounding box center [784, 299] width 718 height 67
click at [533, 469] on icon at bounding box center [540, 473] width 13 height 10
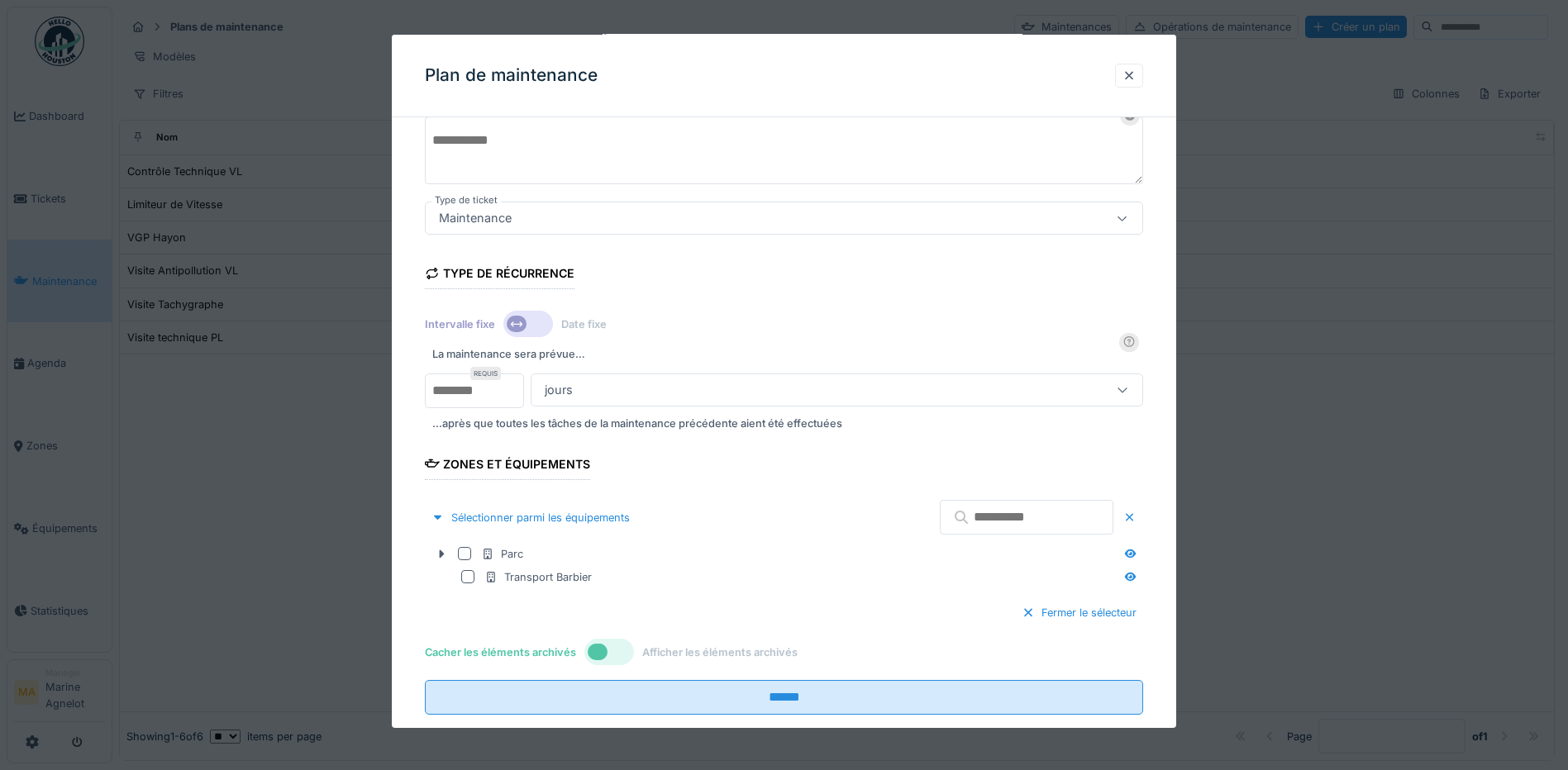
scroll to position [183, 0]
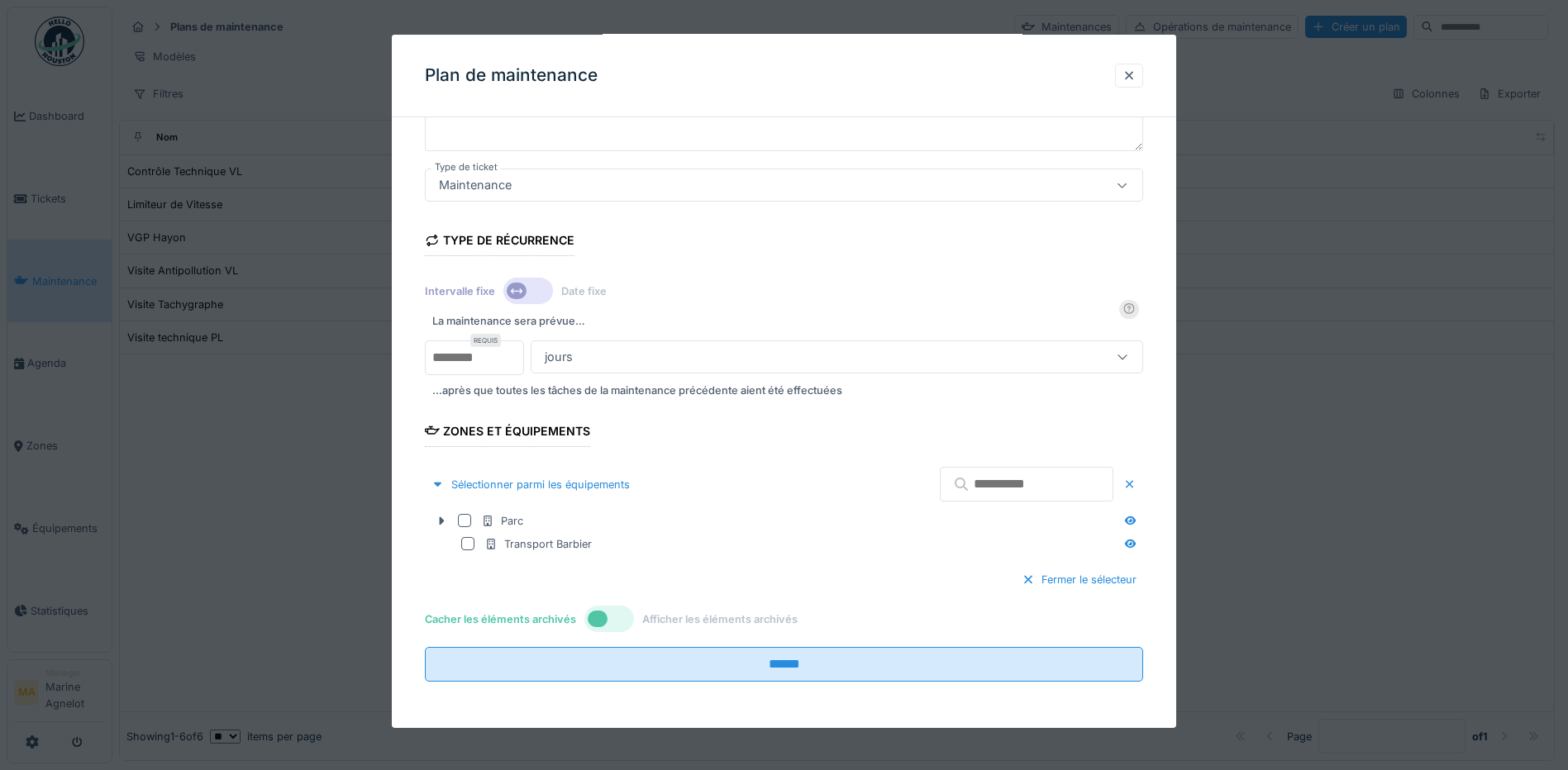
click at [578, 360] on div "jours" at bounding box center [558, 356] width 41 height 18
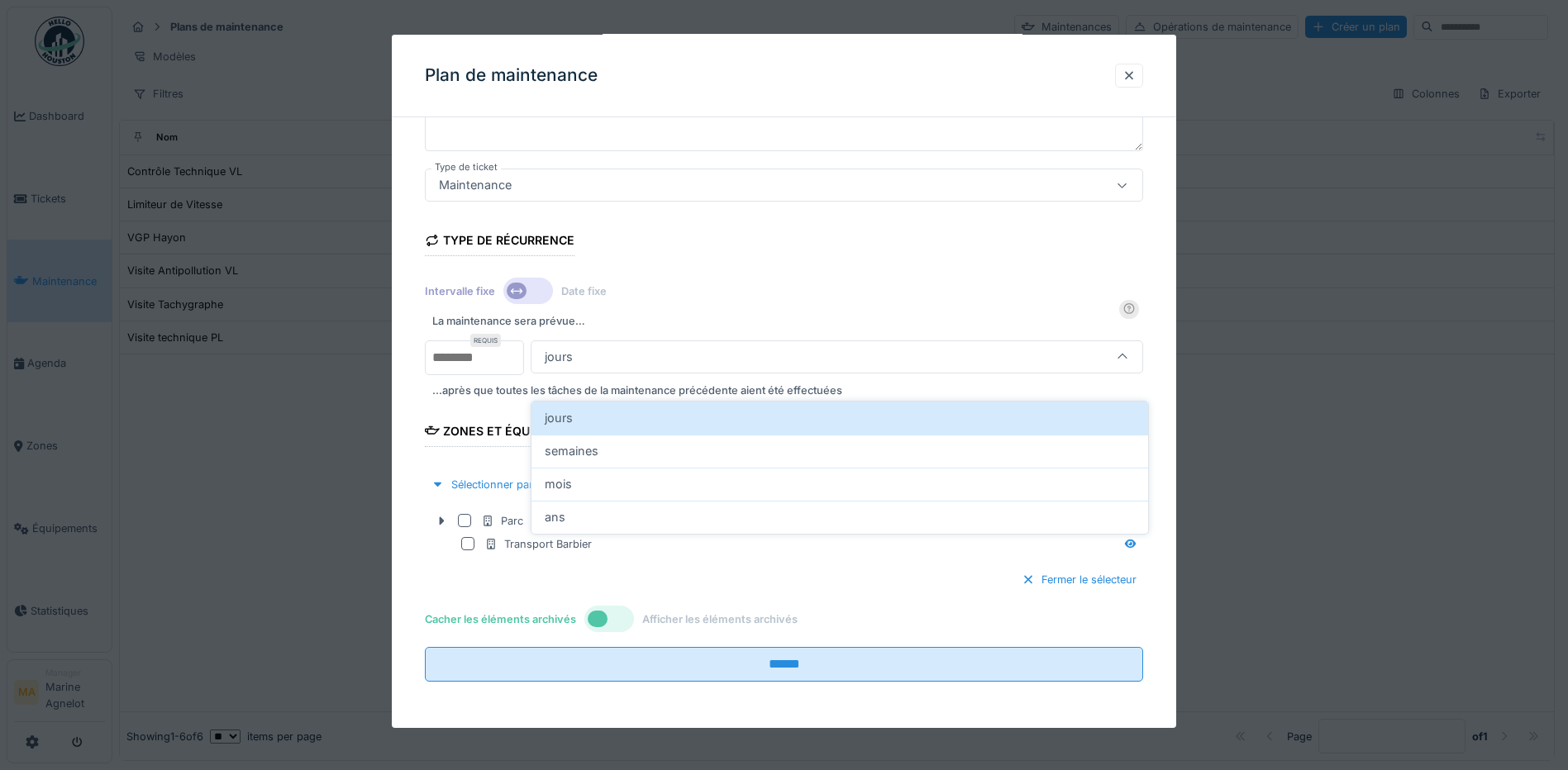
scroll to position [159, 0]
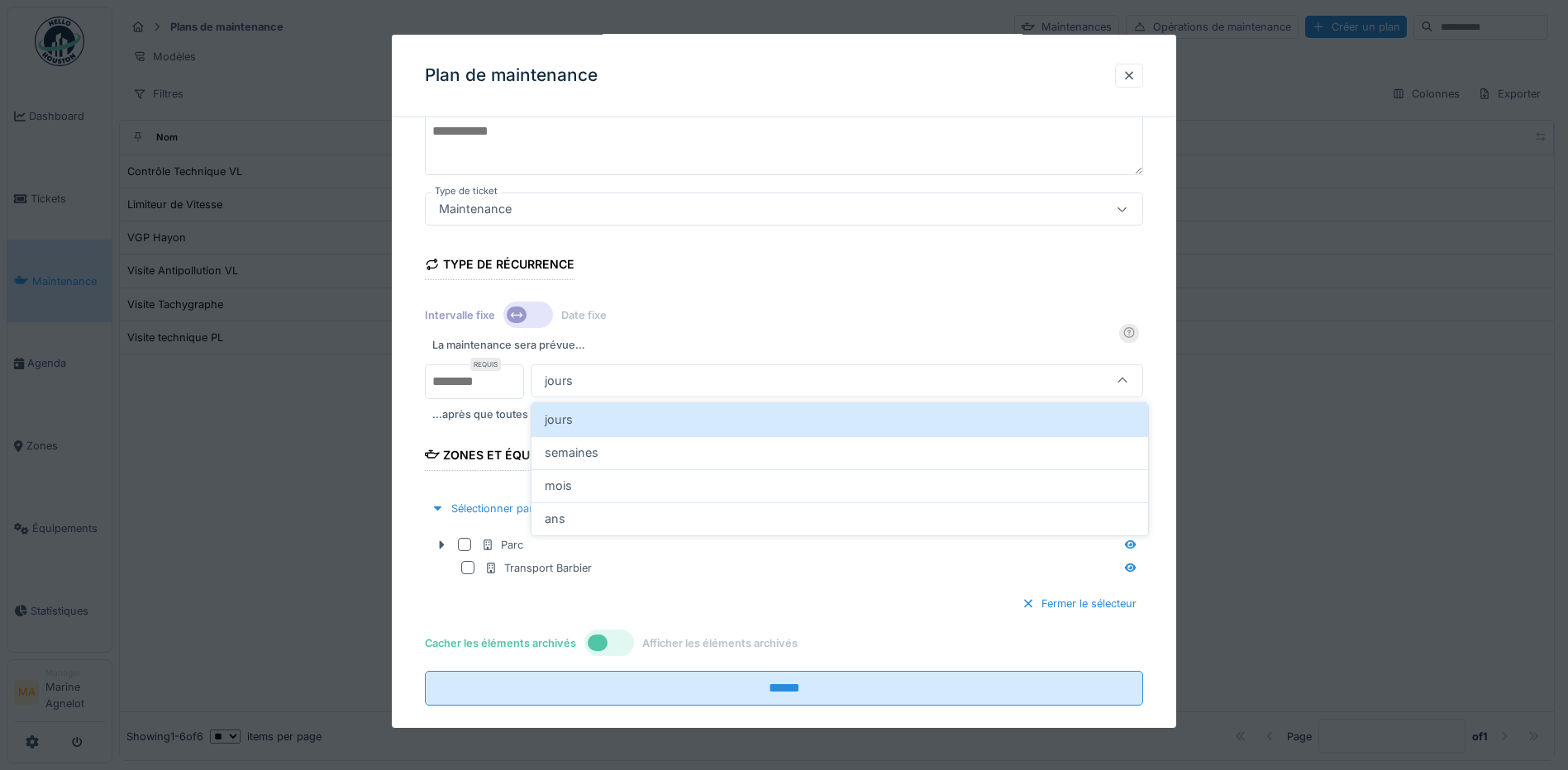
click at [557, 491] on span "mois" at bounding box center [558, 485] width 28 height 18
type input "*******"
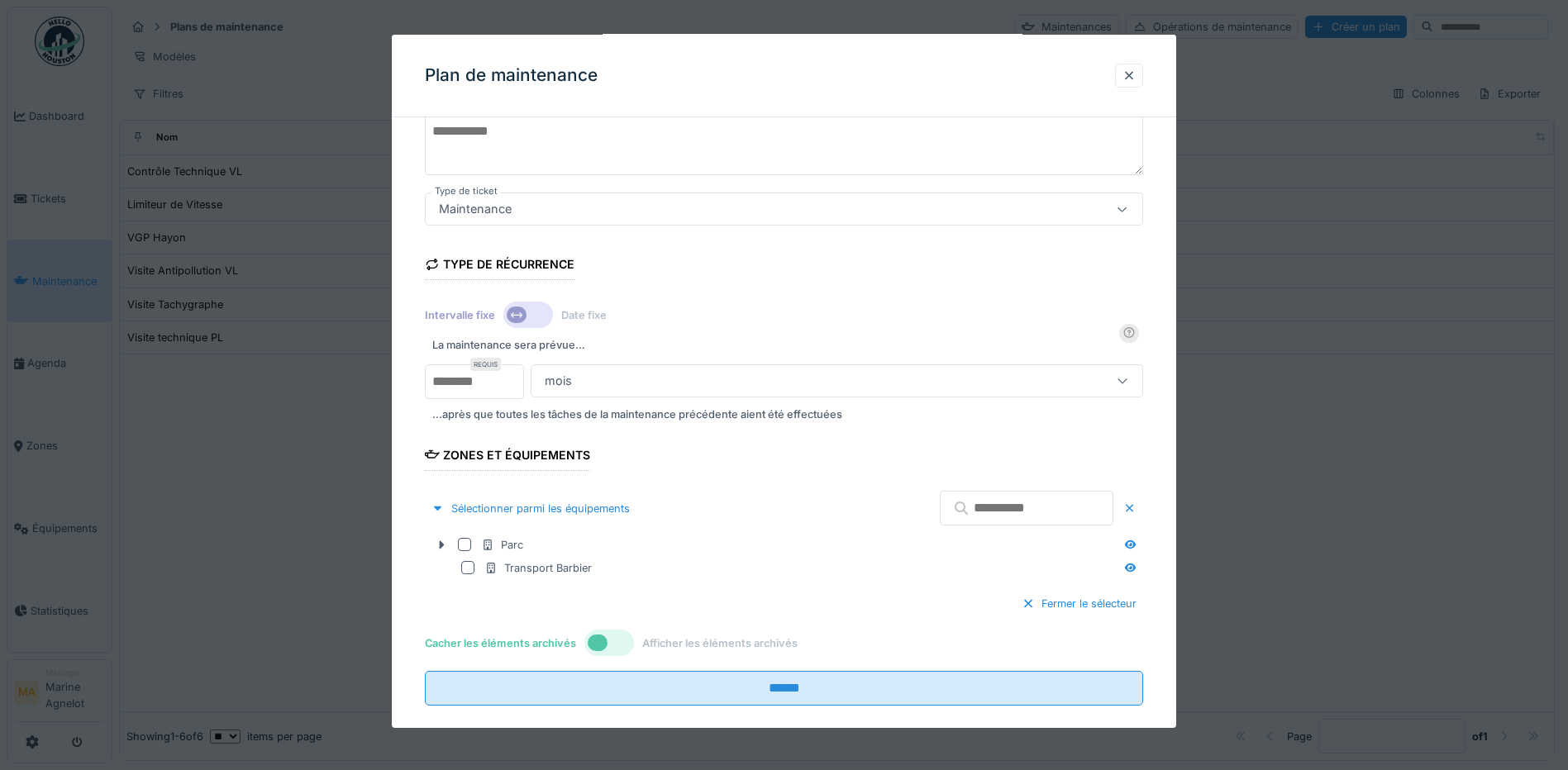
click at [794, 288] on div "Type de récurrence Intervalle fixe Date fixe La maintenance sera prévue… Requis…" at bounding box center [784, 332] width 718 height 186
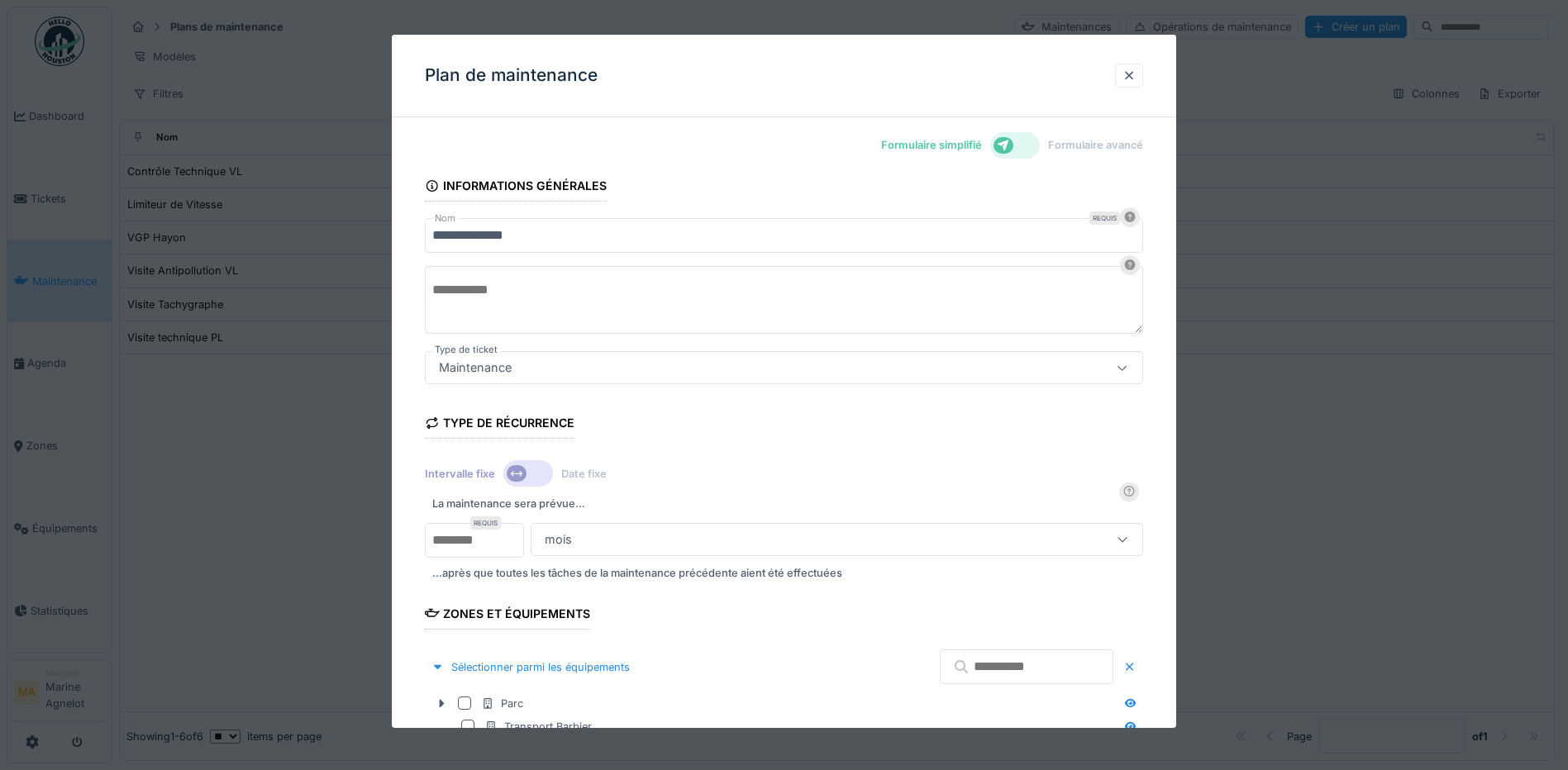
scroll to position [0, 0]
click at [1142, 64] on div at bounding box center [1129, 75] width 29 height 24
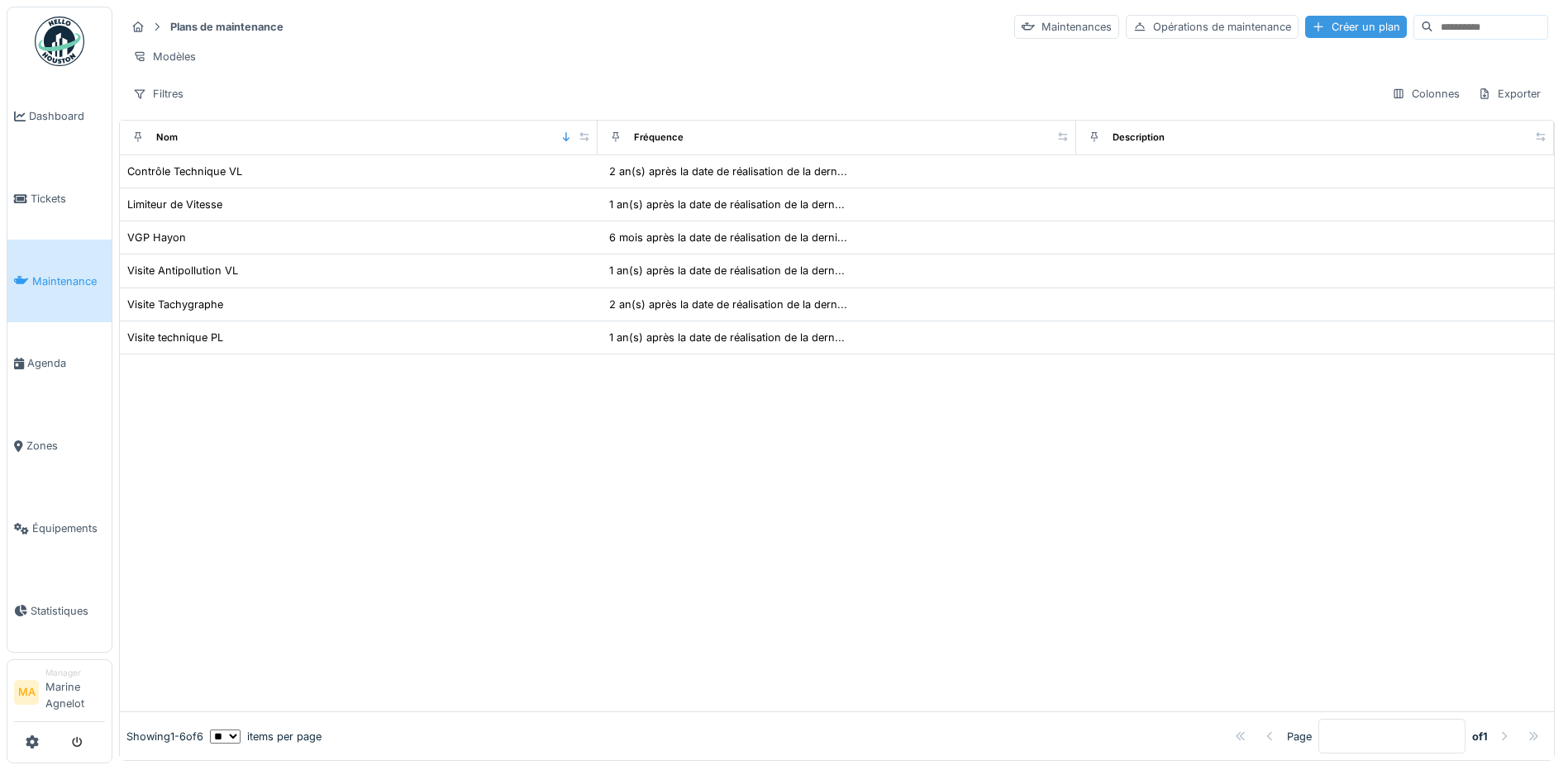
click at [1305, 23] on div "Créer un plan" at bounding box center [1355, 27] width 102 height 22
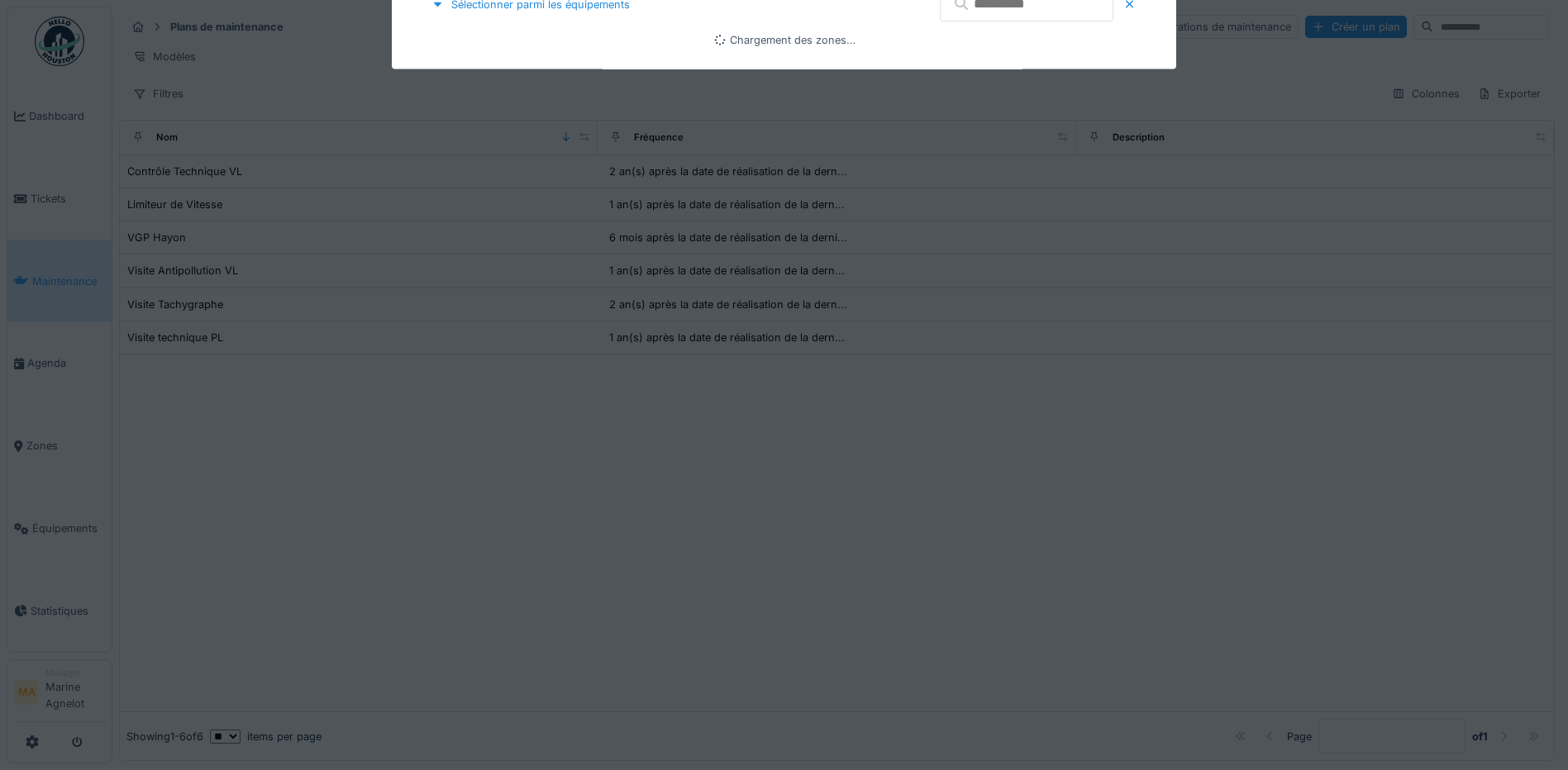
type input "****"
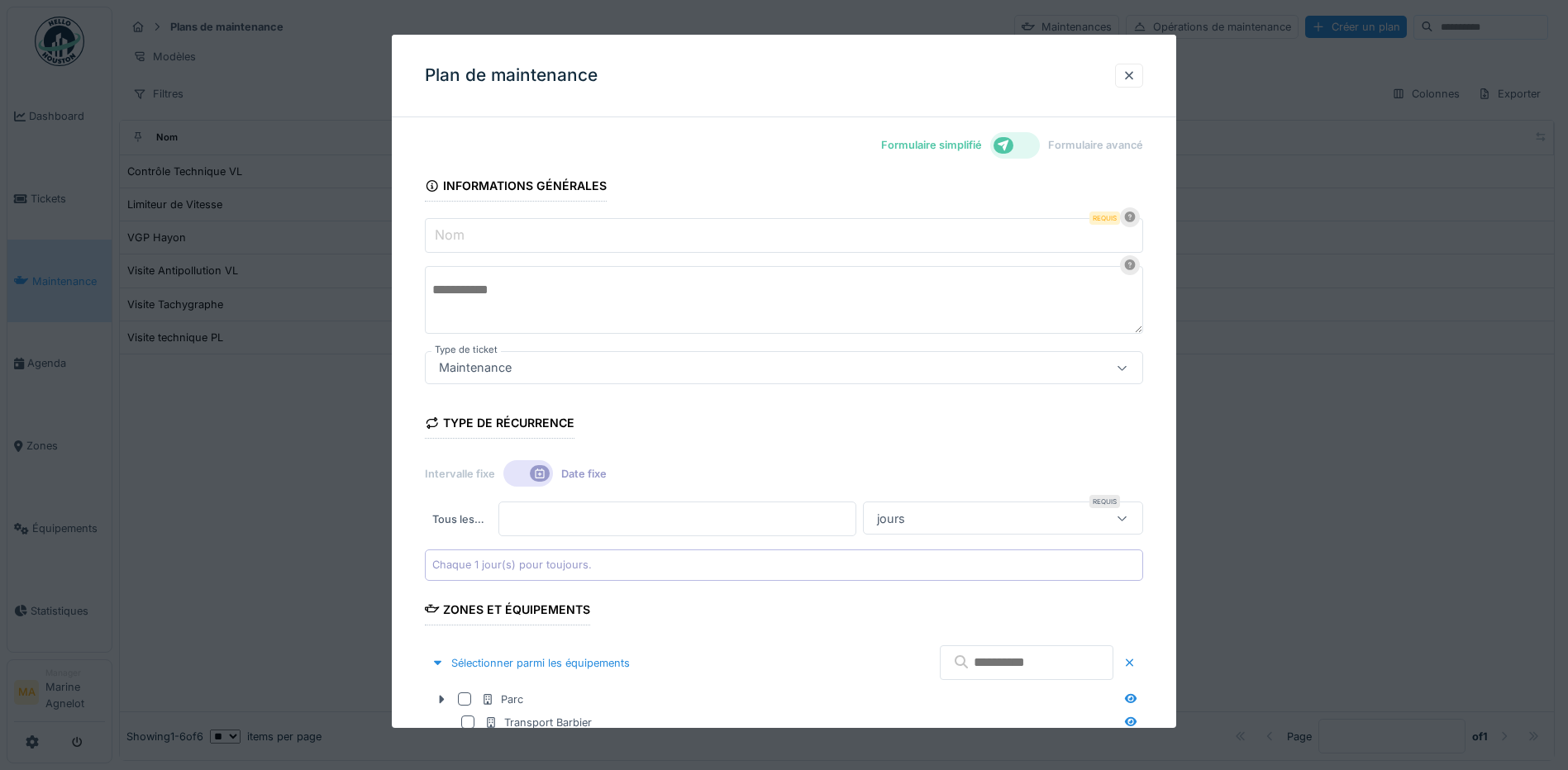
drag, startPoint x: 261, startPoint y: 594, endPoint x: 148, endPoint y: 686, distance: 145.7
click at [261, 595] on div at bounding box center [784, 385] width 1568 height 770
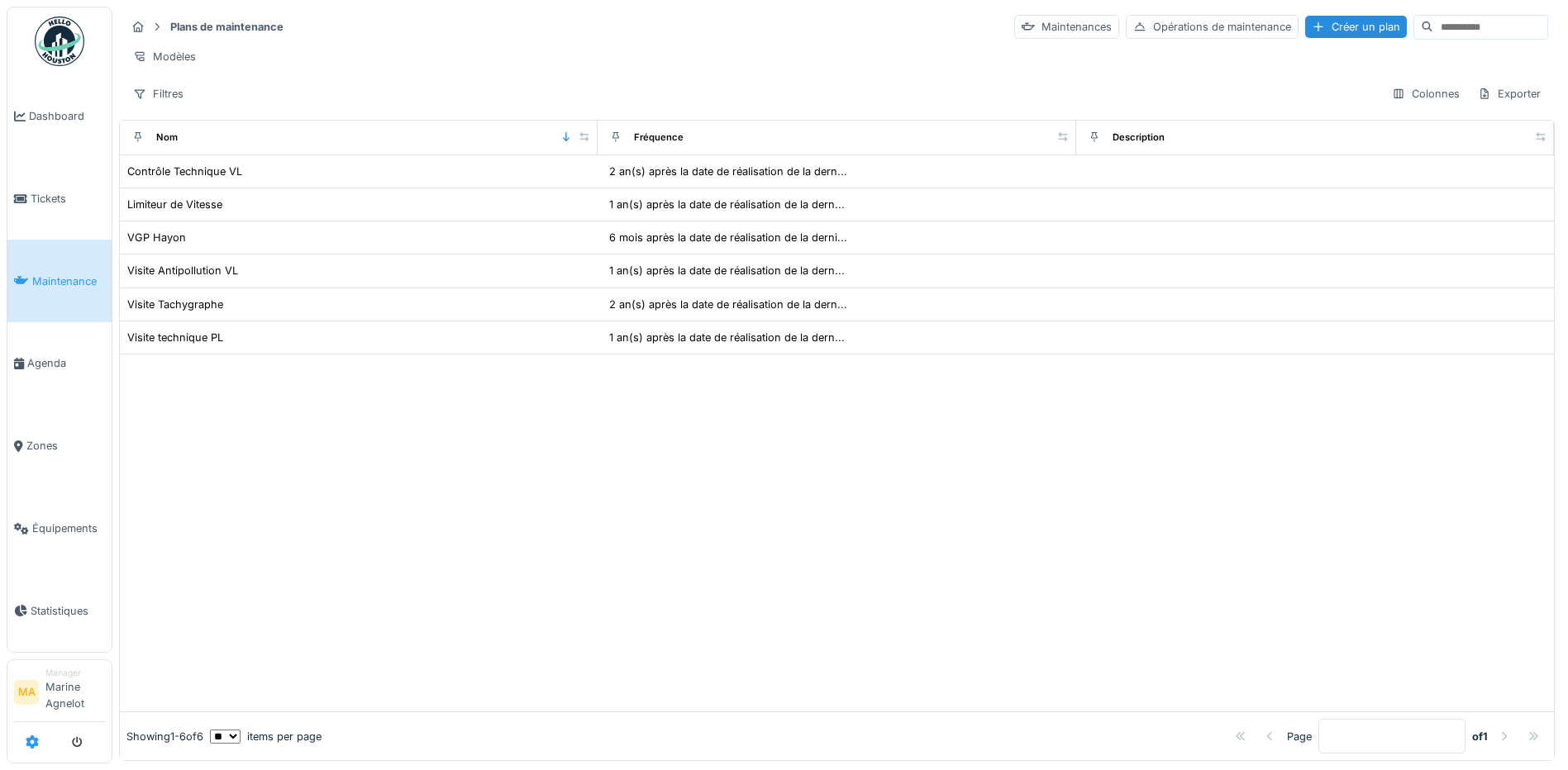
click at [35, 741] on icon at bounding box center [32, 742] width 13 height 13
